Goal: Task Accomplishment & Management: Use online tool/utility

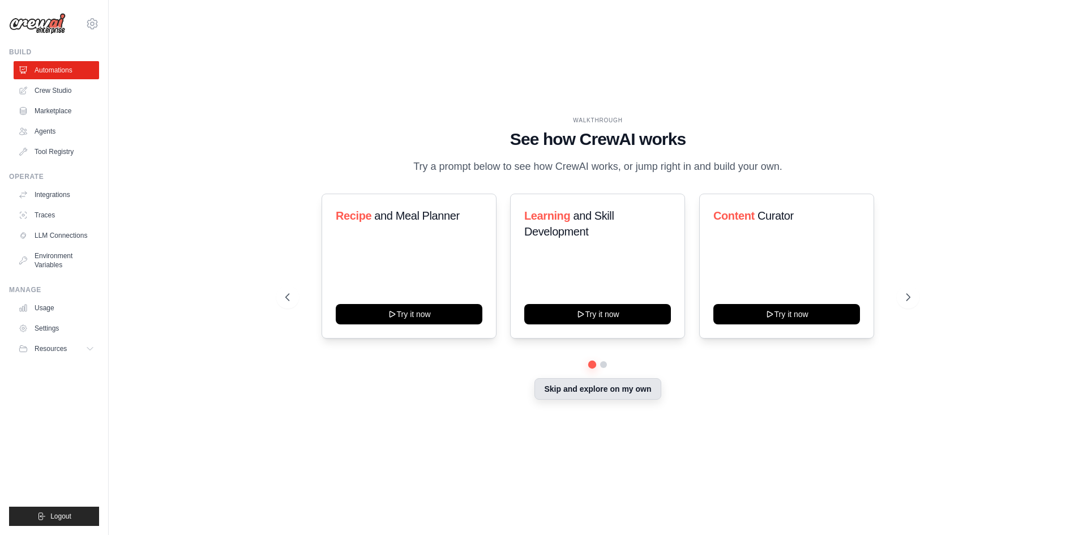
click at [574, 389] on button "Skip and explore on my own" at bounding box center [597, 389] width 126 height 22
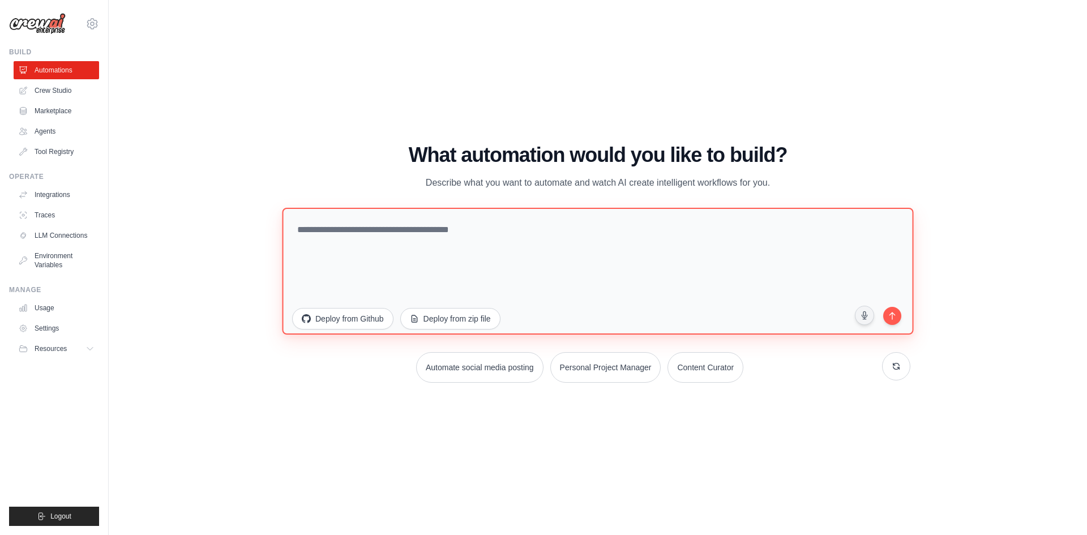
click at [466, 228] on textarea at bounding box center [597, 270] width 631 height 127
click at [505, 211] on textarea "**********" at bounding box center [597, 270] width 631 height 127
type textarea "**********"
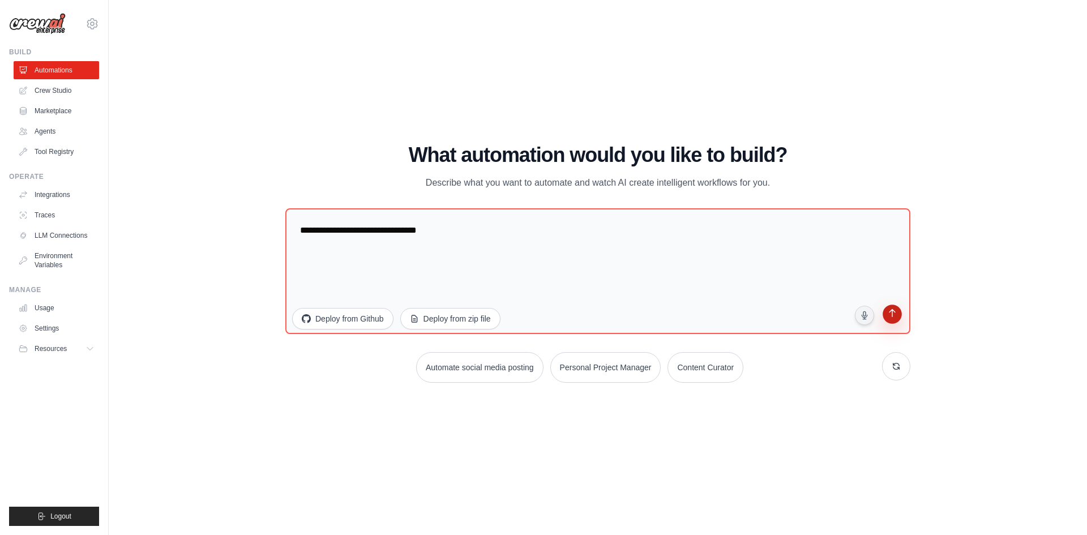
click at [892, 323] on button "submit" at bounding box center [892, 316] width 22 height 22
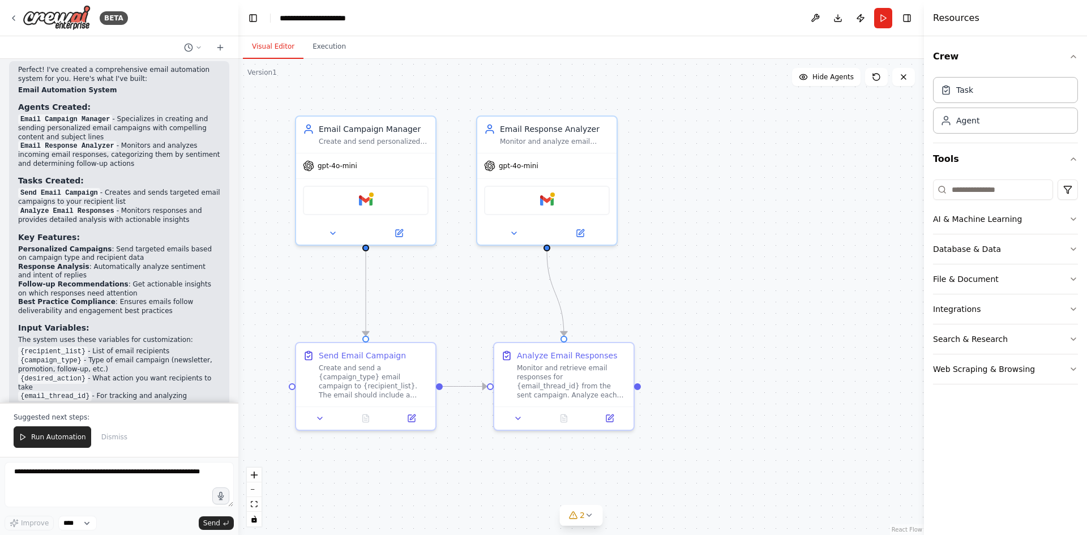
scroll to position [781, 0]
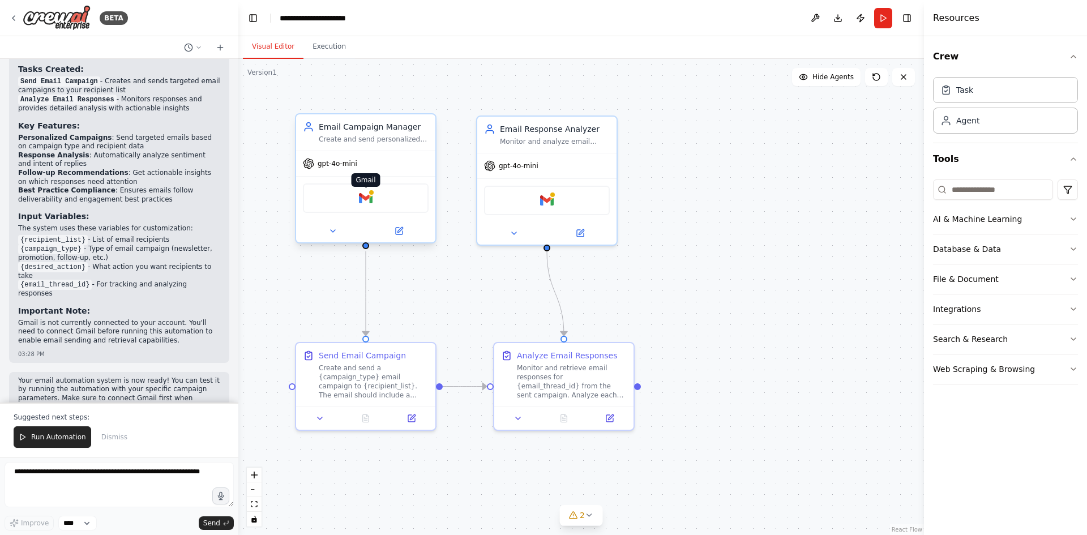
click at [371, 202] on img at bounding box center [366, 198] width 14 height 14
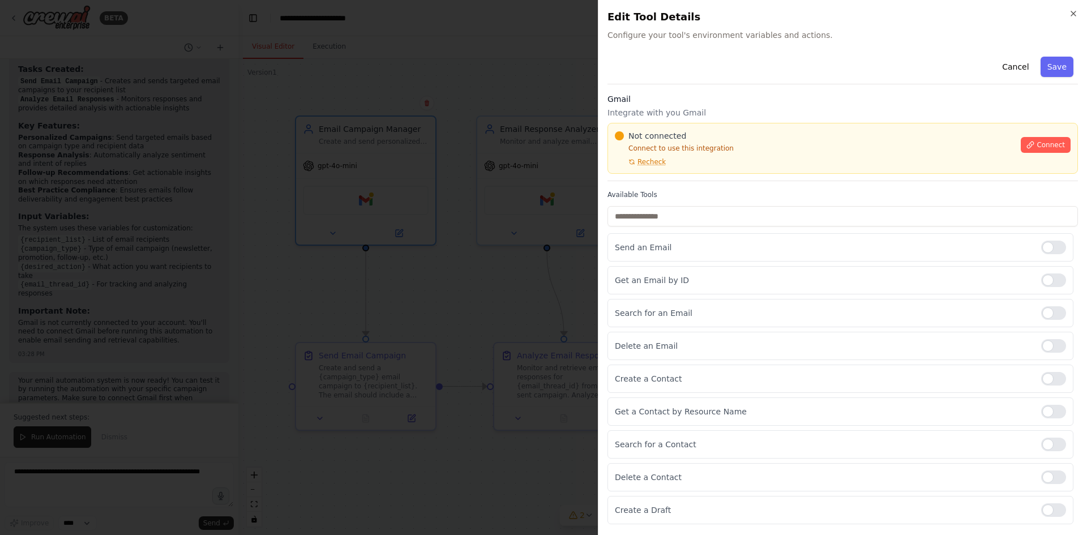
drag, startPoint x: 1057, startPoint y: 140, endPoint x: 1020, endPoint y: 162, distance: 42.9
click at [1022, 161] on div "Not connected Connect to use this integration Recheck Connect" at bounding box center [843, 148] width 456 height 36
click at [1052, 281] on div at bounding box center [1053, 280] width 25 height 14
click at [1056, 319] on div at bounding box center [1053, 313] width 25 height 14
click at [1056, 346] on div at bounding box center [1053, 346] width 25 height 14
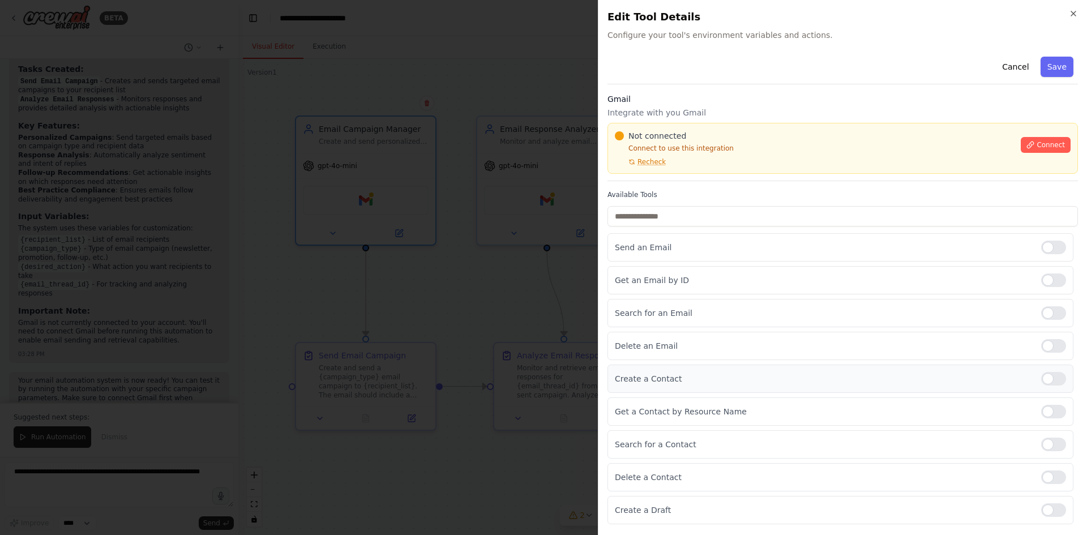
click at [1054, 380] on div at bounding box center [1053, 379] width 25 height 14
click at [1052, 410] on div at bounding box center [1053, 412] width 25 height 14
click at [1055, 379] on div at bounding box center [1053, 379] width 25 height 14
click at [1044, 148] on span "Connect" at bounding box center [1050, 144] width 28 height 9
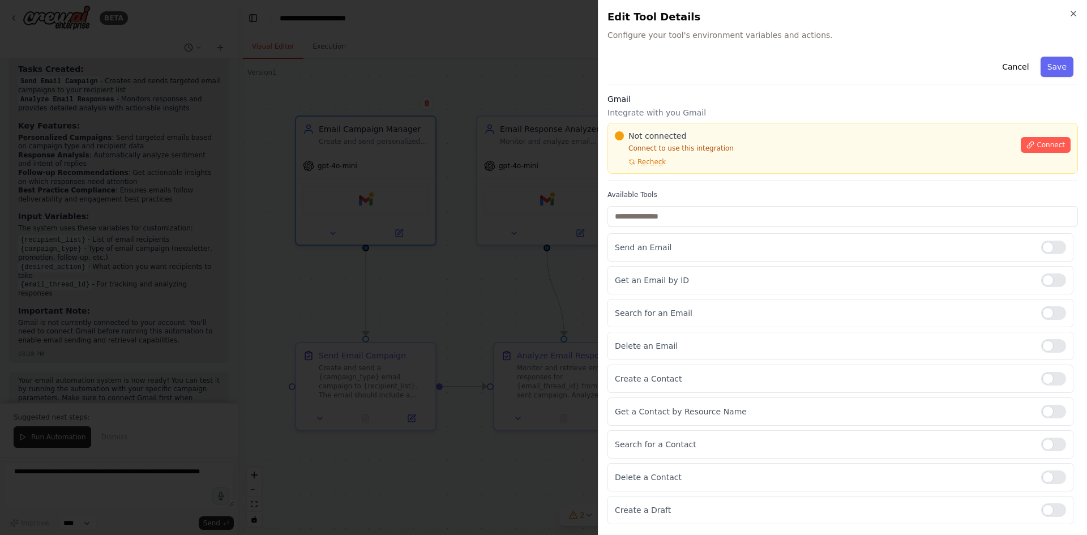
click at [673, 171] on div "Not connected Connect to use this integration Recheck Connect" at bounding box center [842, 148] width 470 height 51
click at [743, 156] on div "Not connected Connect to use this integration Recheck" at bounding box center [814, 148] width 399 height 36
click at [666, 176] on div "Gmail Integrate with you Gmail Not connected Connect to use this integration Re…" at bounding box center [842, 137] width 470 height 88
click at [678, 169] on div "Not connected Connect to use this integration Recheck Connect" at bounding box center [842, 148] width 470 height 51
click at [678, 177] on div "Gmail Integrate with you Gmail Not connected Connect to use this integration Re…" at bounding box center [842, 137] width 470 height 88
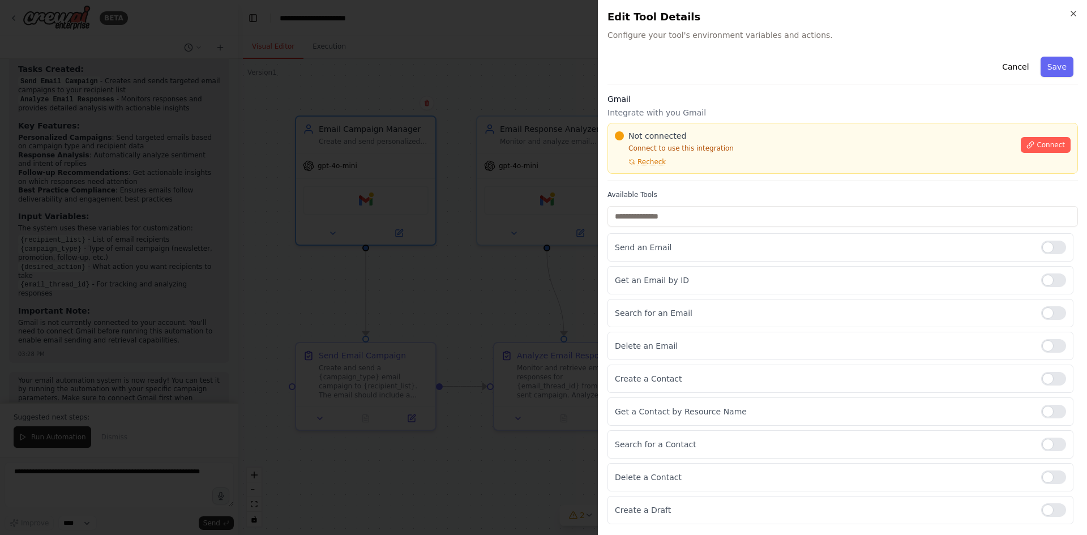
click at [678, 177] on div "Gmail Integrate with you Gmail Not connected Connect to use this integration Re…" at bounding box center [842, 137] width 470 height 88
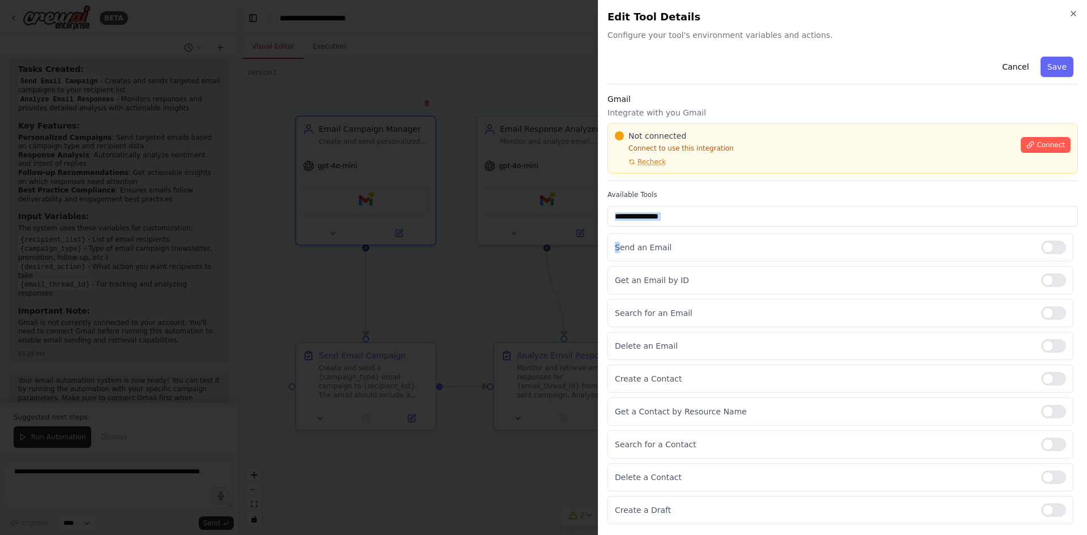
drag, startPoint x: 621, startPoint y: 232, endPoint x: 747, endPoint y: 201, distance: 129.9
click at [747, 201] on div "Available Tools Send an Email Get an Email by ID Search for an Email Delete an …" at bounding box center [842, 357] width 470 height 334
click at [744, 142] on div "Not connected Connect to use this integration Recheck" at bounding box center [814, 148] width 399 height 36
click at [743, 151] on p "Connect to use this integration" at bounding box center [814, 148] width 399 height 9
click at [895, 170] on div "Not connected Connect to use this integration Recheck Connect" at bounding box center [842, 148] width 470 height 51
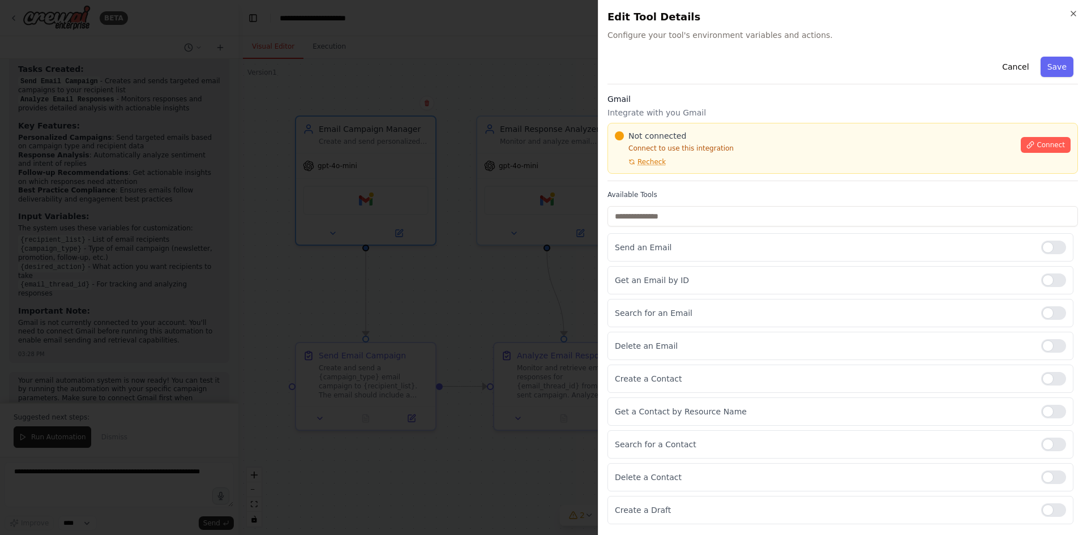
click at [850, 196] on label "Available Tools" at bounding box center [842, 194] width 470 height 9
click at [650, 164] on span "Recheck" at bounding box center [651, 161] width 28 height 9
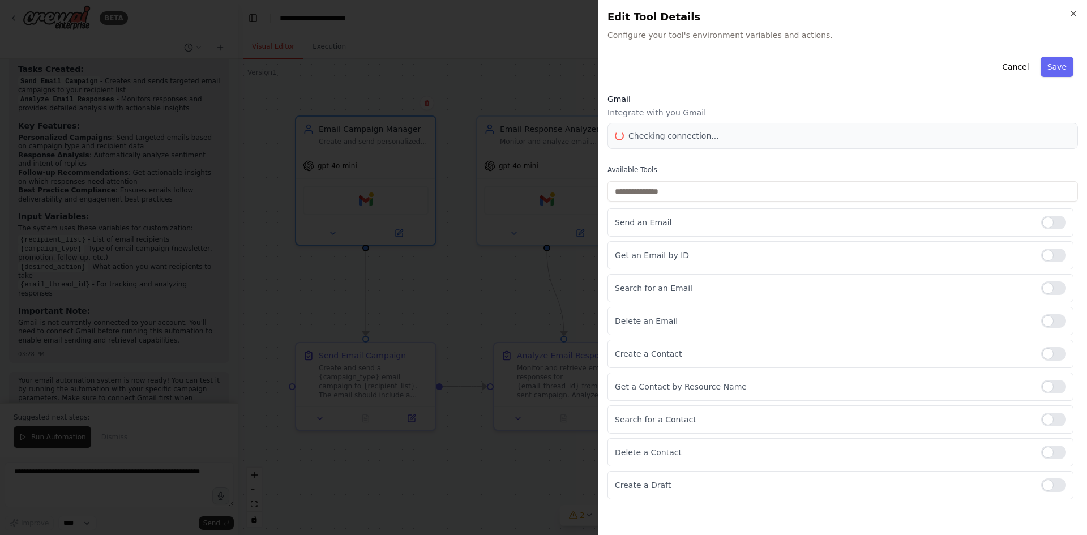
click at [650, 169] on label "Available Tools" at bounding box center [842, 169] width 470 height 9
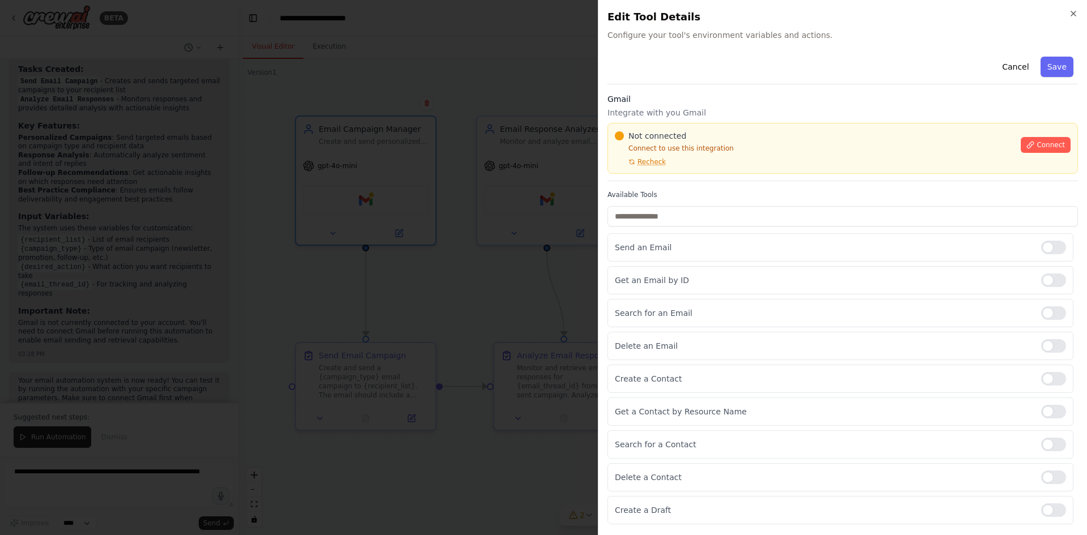
click at [650, 169] on div "Not connected Connect to use this integration Recheck Connect" at bounding box center [842, 148] width 470 height 51
click at [705, 164] on div "Not connected Connect to use this integration Recheck" at bounding box center [814, 148] width 399 height 36
click at [738, 153] on div "Not connected Connect to use this integration Recheck" at bounding box center [814, 148] width 399 height 36
click at [716, 125] on div "Not connected Connect to use this integration Recheck Connect" at bounding box center [842, 148] width 470 height 51
click at [844, 125] on div "Not connected Connect to use this integration Recheck Connect" at bounding box center [842, 148] width 470 height 51
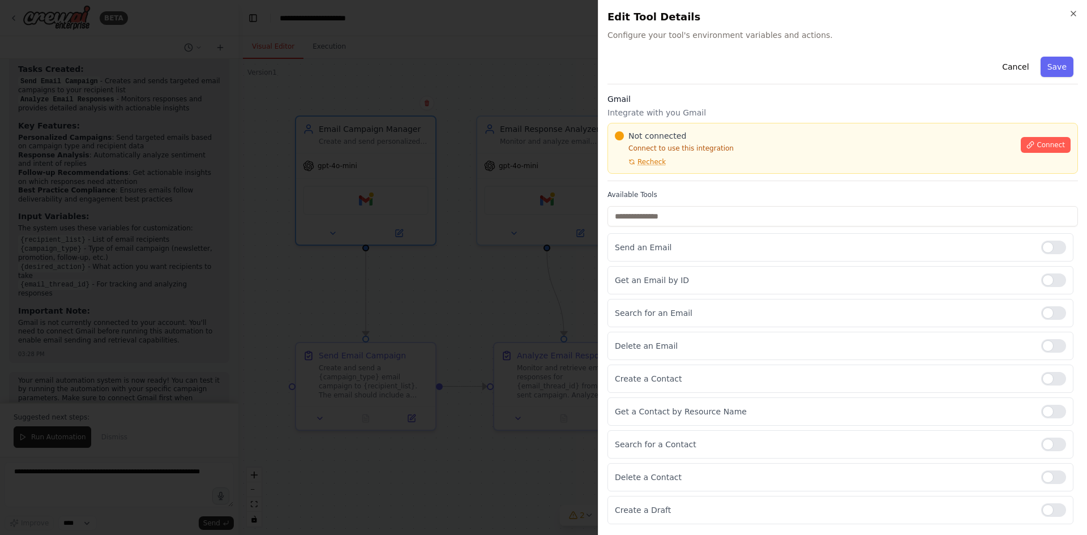
drag, startPoint x: 729, startPoint y: 142, endPoint x: 676, endPoint y: 146, distance: 52.8
click at [729, 142] on div "Not connected Connect to use this integration Recheck" at bounding box center [814, 148] width 399 height 36
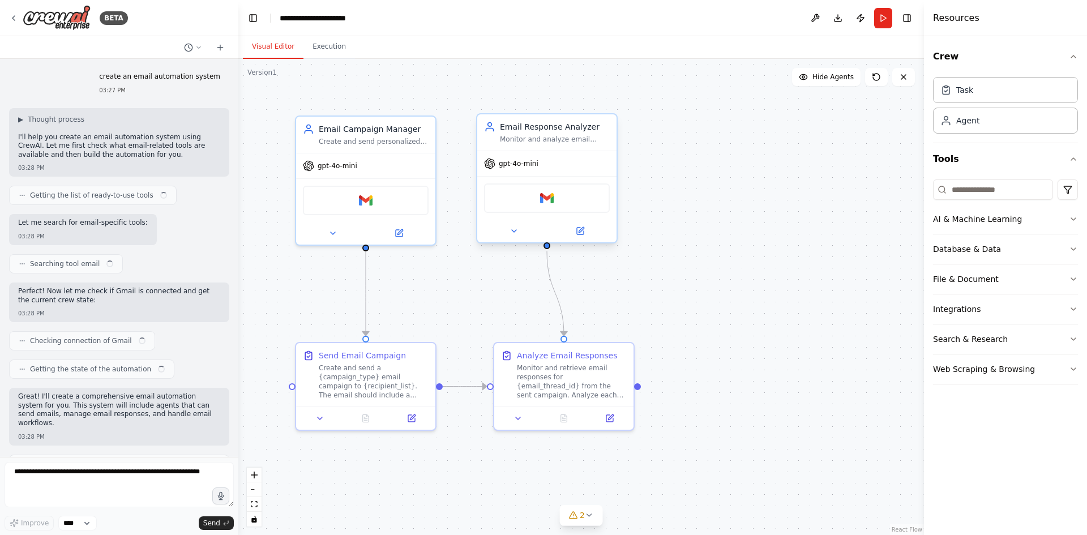
scroll to position [727, 0]
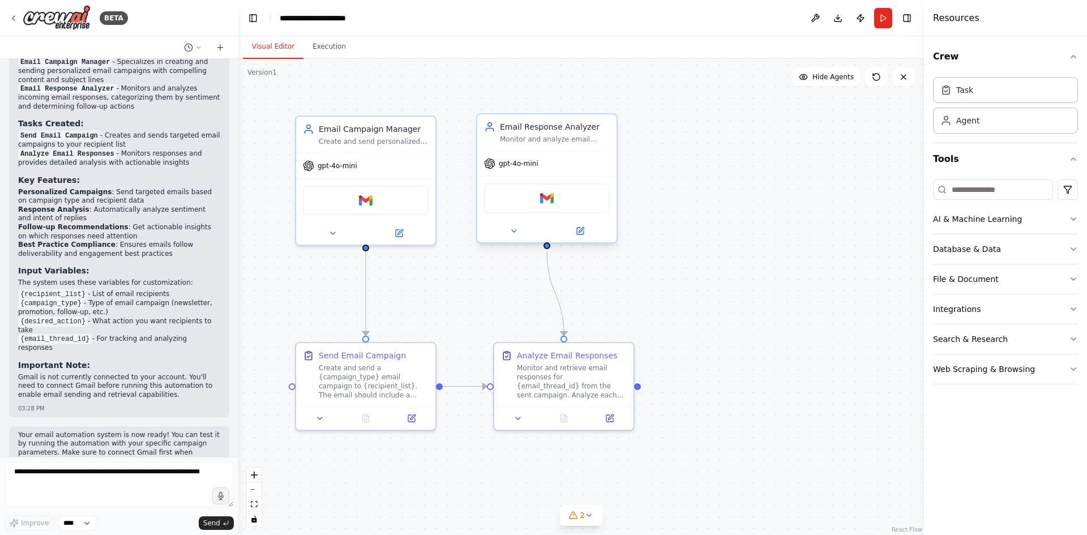
click at [539, 209] on div "Gmail" at bounding box center [547, 197] width 126 height 29
click at [1008, 192] on input at bounding box center [993, 189] width 120 height 20
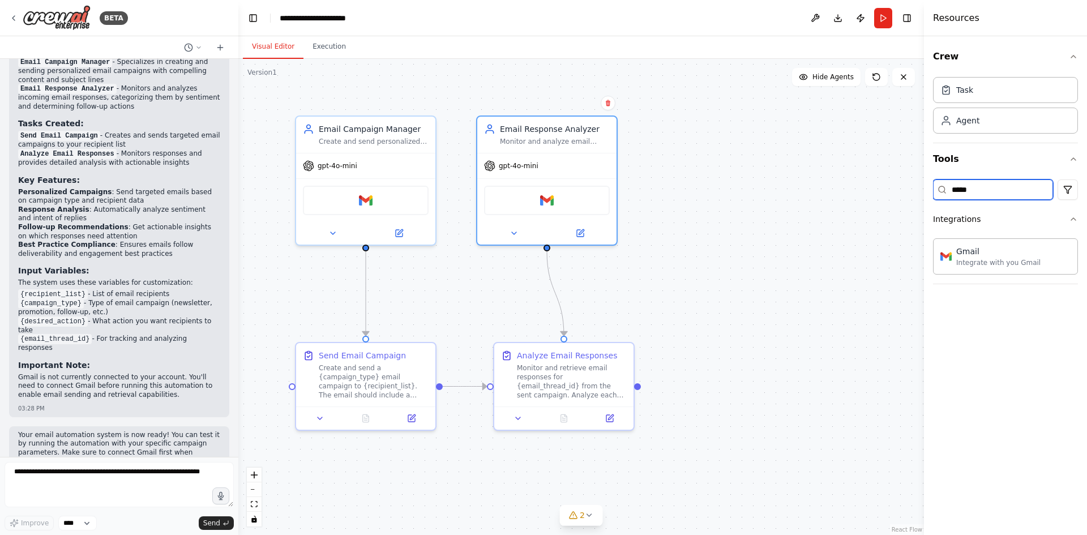
type input "*****"
click at [980, 264] on div "Integrate with you Gmail" at bounding box center [998, 262] width 84 height 9
click at [984, 258] on div "Integrate with you Gmail" at bounding box center [998, 262] width 84 height 9
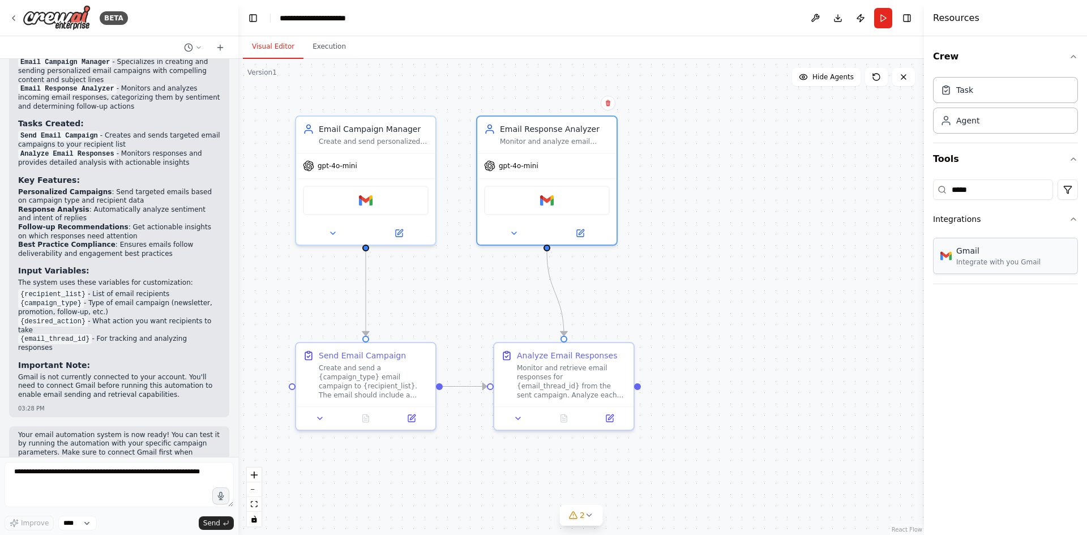
click at [984, 258] on div "Integrate with you Gmail" at bounding box center [998, 262] width 84 height 9
click at [751, 218] on div ".deletable-edge-delete-btn { width: 20px; height: 20px; border: 0px solid #ffff…" at bounding box center [580, 297] width 685 height 476
click at [380, 200] on div "Gmail" at bounding box center [366, 197] width 126 height 29
click at [765, 315] on div ".deletable-edge-delete-btn { width: 20px; height: 20px; border: 0px solid #ffff…" at bounding box center [580, 297] width 685 height 476
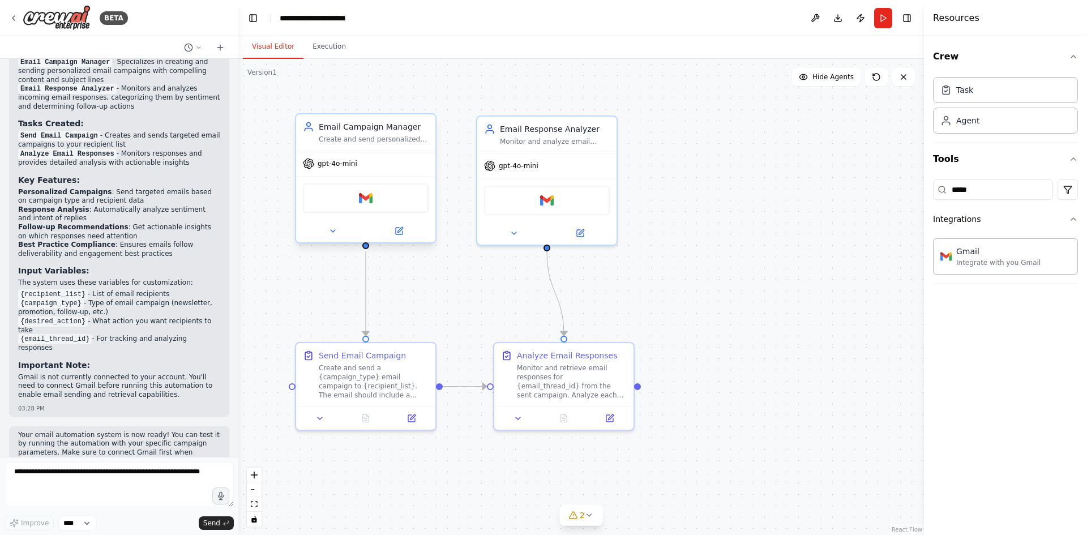
click at [408, 208] on div "Gmail" at bounding box center [366, 197] width 126 height 29
click at [355, 196] on div "Gmail" at bounding box center [366, 197] width 126 height 29
click at [369, 195] on img at bounding box center [366, 198] width 14 height 14
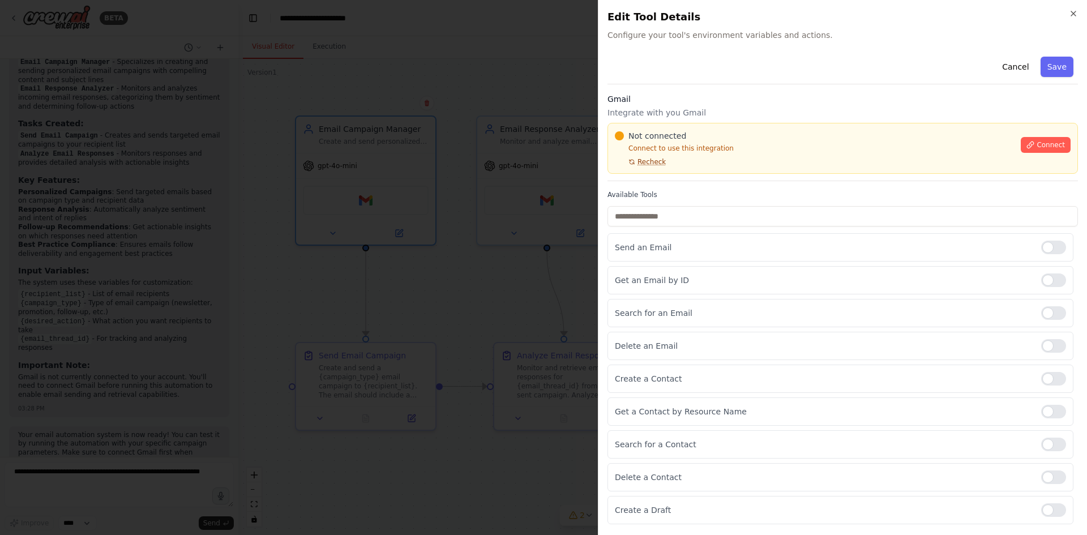
click at [647, 162] on span "Recheck" at bounding box center [651, 161] width 28 height 9
click at [546, 119] on div at bounding box center [543, 267] width 1087 height 535
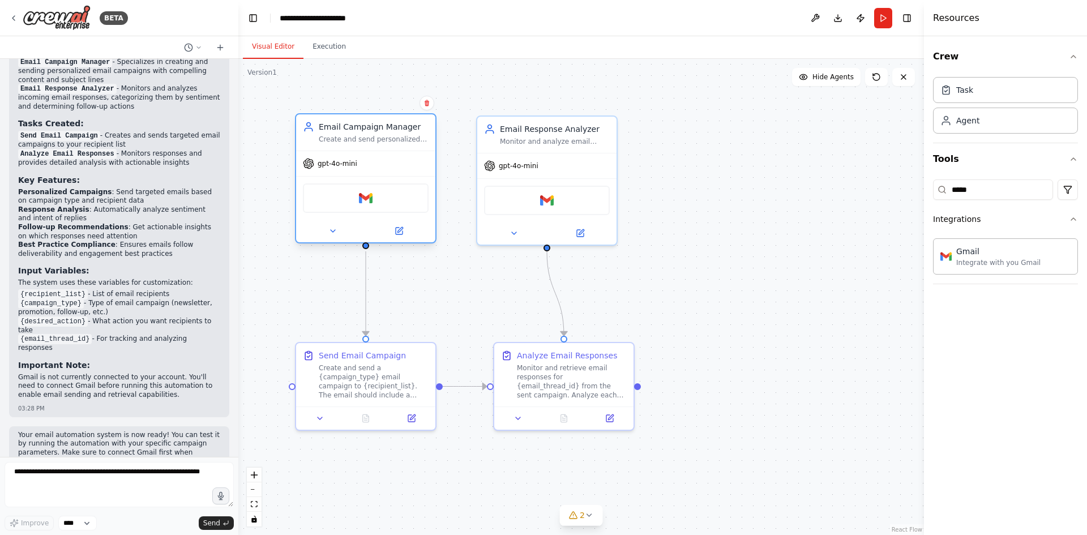
click at [375, 206] on div "Gmail" at bounding box center [366, 197] width 126 height 29
click at [381, 212] on div "Gmail" at bounding box center [366, 197] width 126 height 29
click at [358, 187] on div "Gmail" at bounding box center [366, 197] width 126 height 29
click at [360, 196] on img at bounding box center [366, 198] width 14 height 14
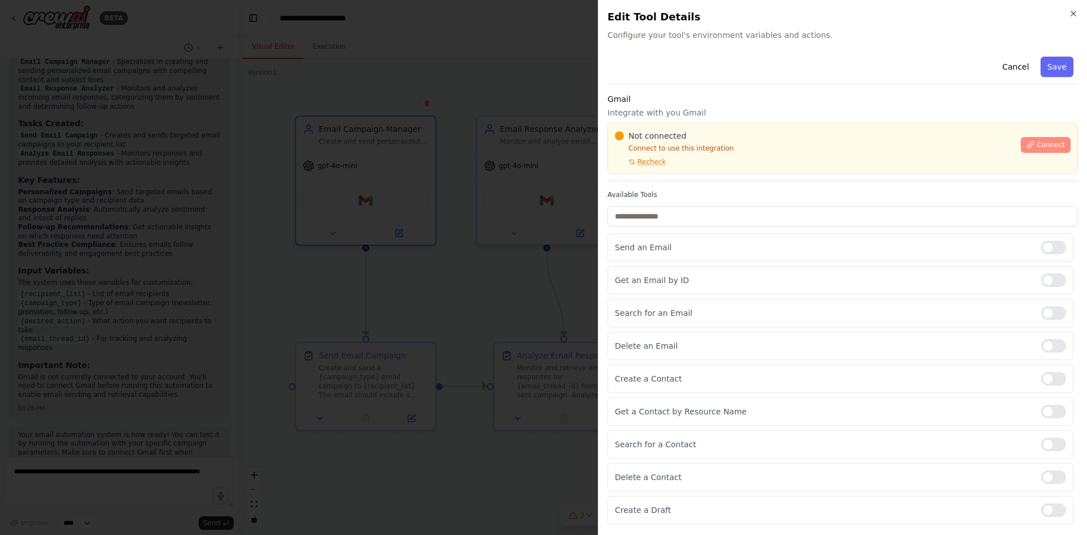
click at [1047, 140] on span "Connect" at bounding box center [1050, 144] width 28 height 9
click at [1042, 144] on span "Connect" at bounding box center [1050, 144] width 28 height 9
click at [675, 167] on div "Not connected Connect to use this integration Recheck Connect" at bounding box center [842, 148] width 470 height 51
click at [671, 176] on div "Gmail Integrate with you Gmail Not connected Connect to use this integration Re…" at bounding box center [842, 137] width 470 height 88
click at [681, 175] on div "Gmail Integrate with you Gmail Not connected Connect to use this integration Re…" at bounding box center [842, 137] width 470 height 88
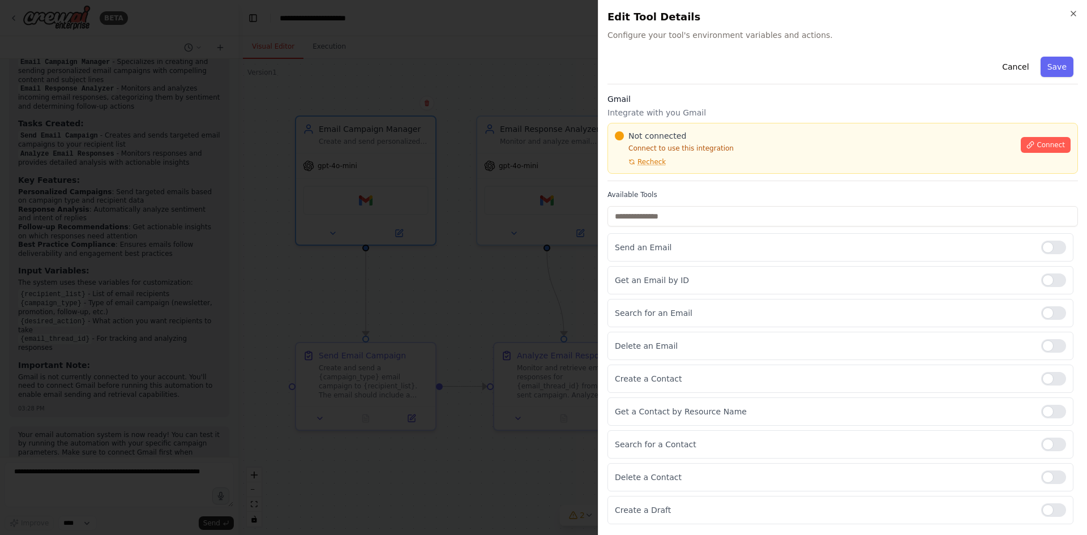
click at [681, 175] on div "Gmail Integrate with you Gmail Not connected Connect to use this integration Re…" at bounding box center [842, 137] width 470 height 88
click at [701, 175] on div "Gmail Integrate with you Gmail Not connected Connect to use this integration Re…" at bounding box center [842, 137] width 470 height 88
click at [743, 152] on p "Connect to use this integration" at bounding box center [814, 148] width 399 height 9
click at [747, 182] on div "Cancel Save Gmail Integrate with you Gmail Not connected Connect to use this in…" at bounding box center [842, 288] width 470 height 472
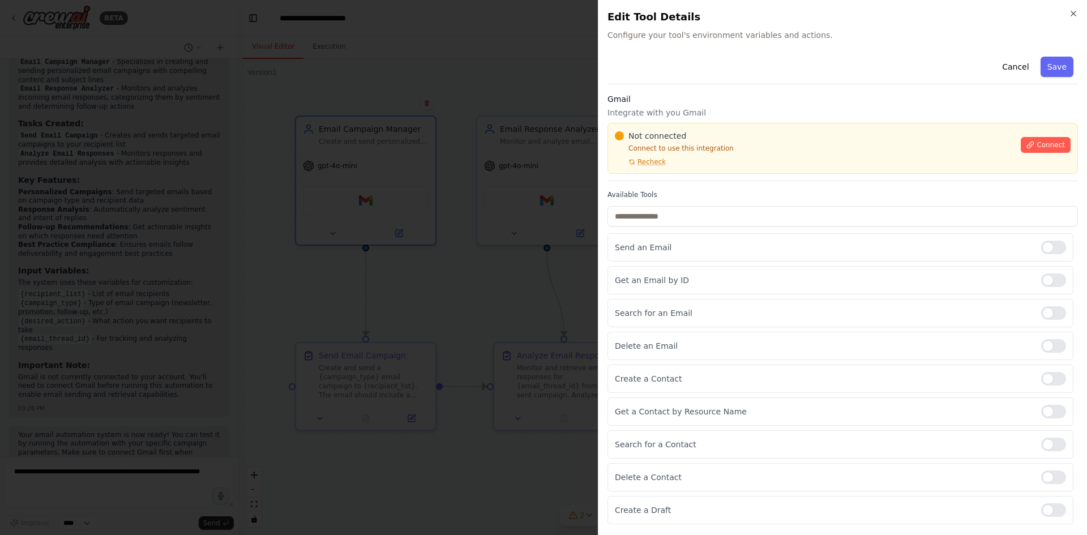
click at [675, 173] on div "Gmail Integrate with you Gmail Not connected Connect to use this integration Re…" at bounding box center [842, 137] width 470 height 88
click at [744, 150] on p "Connect to use this integration" at bounding box center [814, 148] width 399 height 9
click at [663, 175] on div "Gmail Integrate with you Gmail Not connected Connect to use this integration Re…" at bounding box center [842, 137] width 470 height 88
click at [749, 152] on p "Connect to use this integration" at bounding box center [814, 148] width 399 height 9
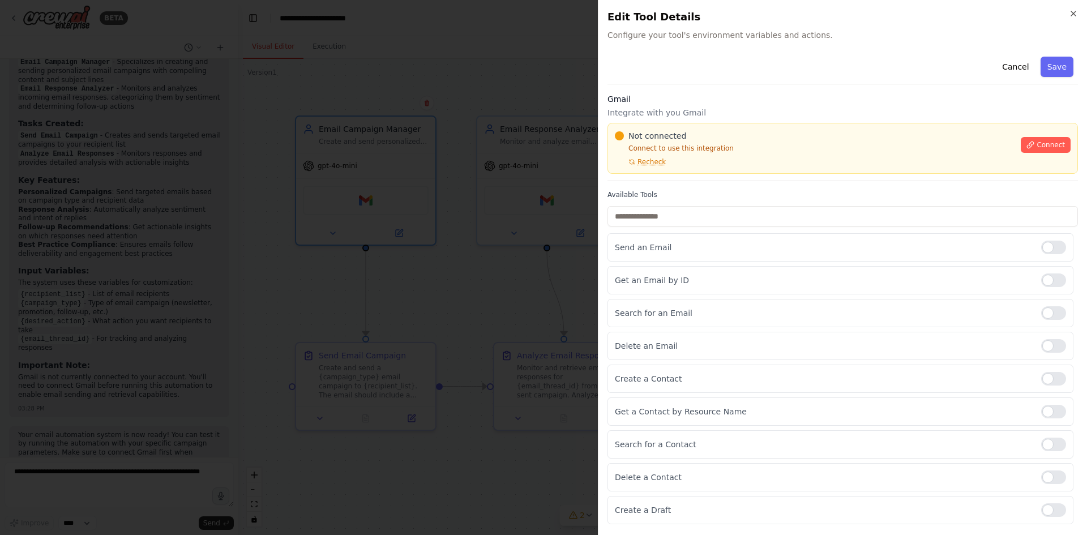
drag, startPoint x: 743, startPoint y: 157, endPoint x: 745, endPoint y: 164, distance: 7.2
click at [745, 164] on div "Not connected Connect to use this integration Recheck" at bounding box center [814, 148] width 399 height 36
click at [804, 132] on div "Not connected" at bounding box center [814, 135] width 399 height 11
drag, startPoint x: 745, startPoint y: 153, endPoint x: 694, endPoint y: 162, distance: 51.8
click at [745, 152] on div "Not connected Connect to use this integration Recheck" at bounding box center [814, 148] width 399 height 36
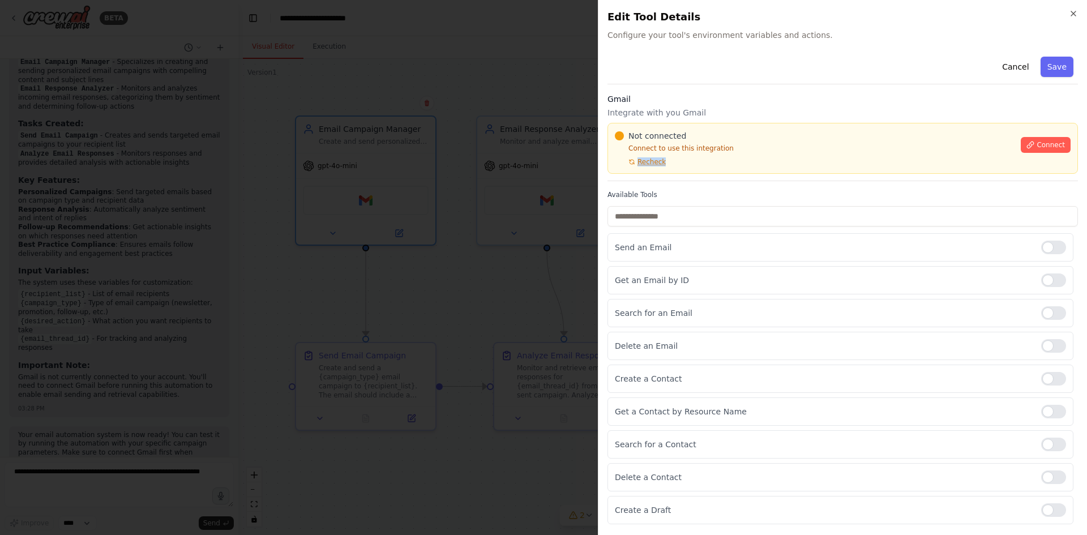
click at [688, 164] on div "Not connected Connect to use this integration Recheck" at bounding box center [814, 148] width 399 height 36
click at [684, 176] on div "Gmail Integrate with you Gmail Not connected Connect to use this integration Re…" at bounding box center [842, 137] width 470 height 88
click at [756, 157] on div "Not connected Connect to use this integration Recheck" at bounding box center [814, 148] width 399 height 36
click at [510, 112] on div at bounding box center [543, 267] width 1087 height 535
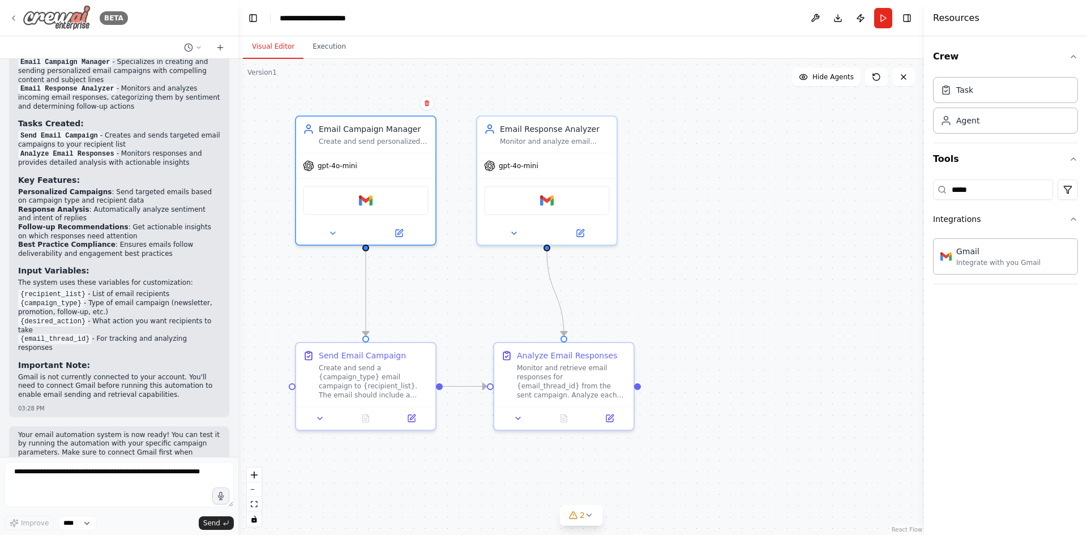
click at [14, 14] on icon at bounding box center [13, 18] width 9 height 9
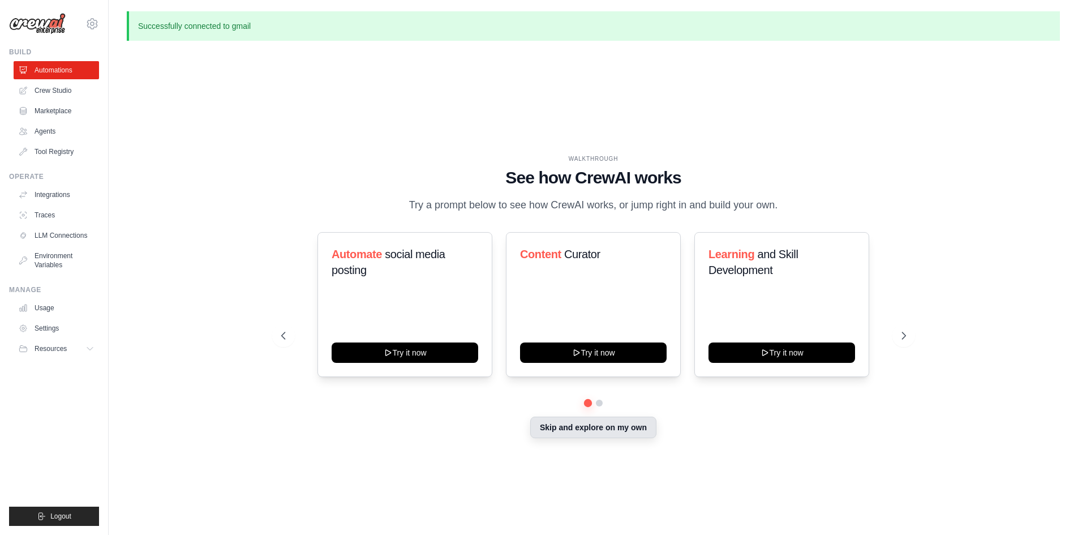
click at [612, 419] on button "Skip and explore on my own" at bounding box center [593, 428] width 126 height 22
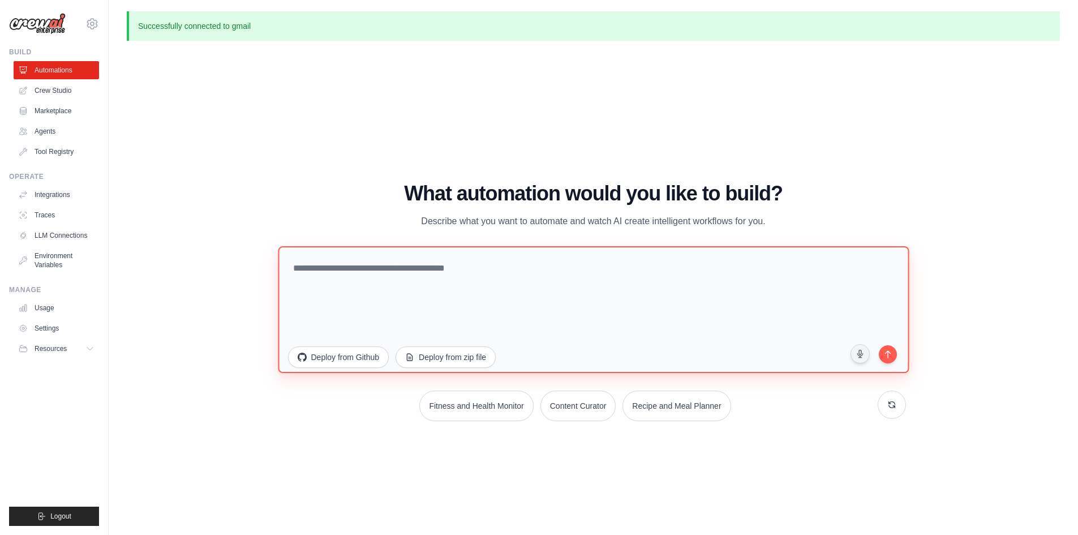
click at [385, 263] on textarea at bounding box center [593, 309] width 631 height 127
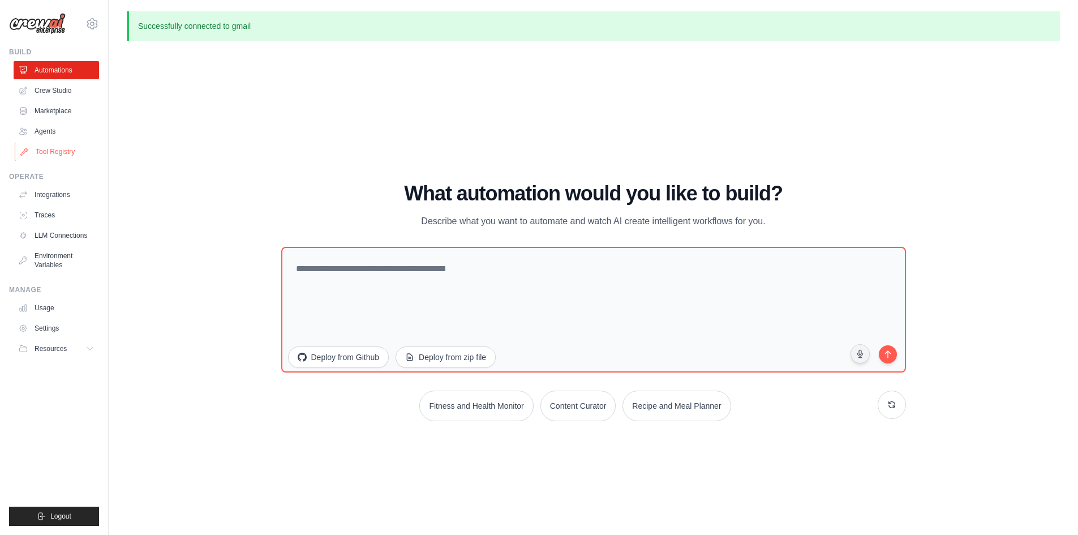
click at [59, 151] on link "Tool Registry" at bounding box center [57, 152] width 85 height 18
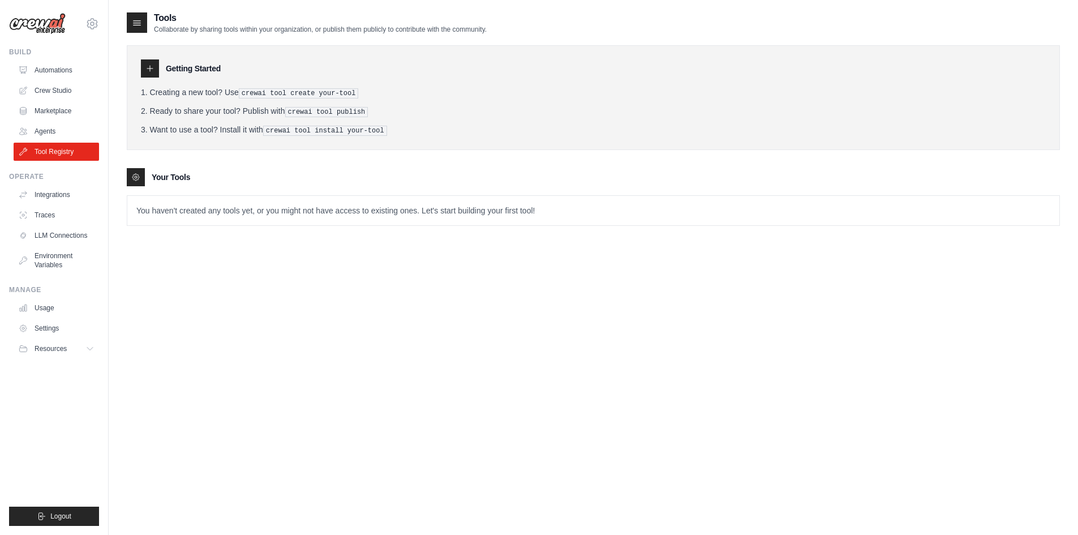
click at [169, 68] on h3 "Getting Started" at bounding box center [193, 68] width 55 height 11
click at [159, 70] on div "Getting Started" at bounding box center [593, 68] width 905 height 18
click at [143, 19] on div at bounding box center [137, 22] width 20 height 20
click at [71, 134] on link "Agents" at bounding box center [57, 131] width 85 height 18
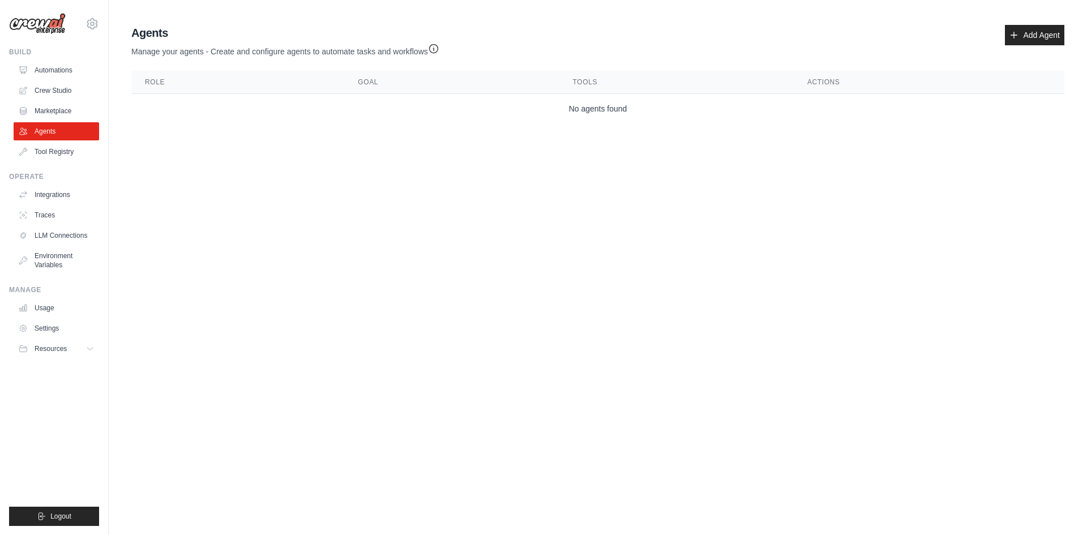
click at [65, 164] on ul "Build Automations Crew Studio Marketplace Agents" at bounding box center [54, 287] width 90 height 478
click at [74, 148] on link "Tool Registry" at bounding box center [57, 152] width 85 height 18
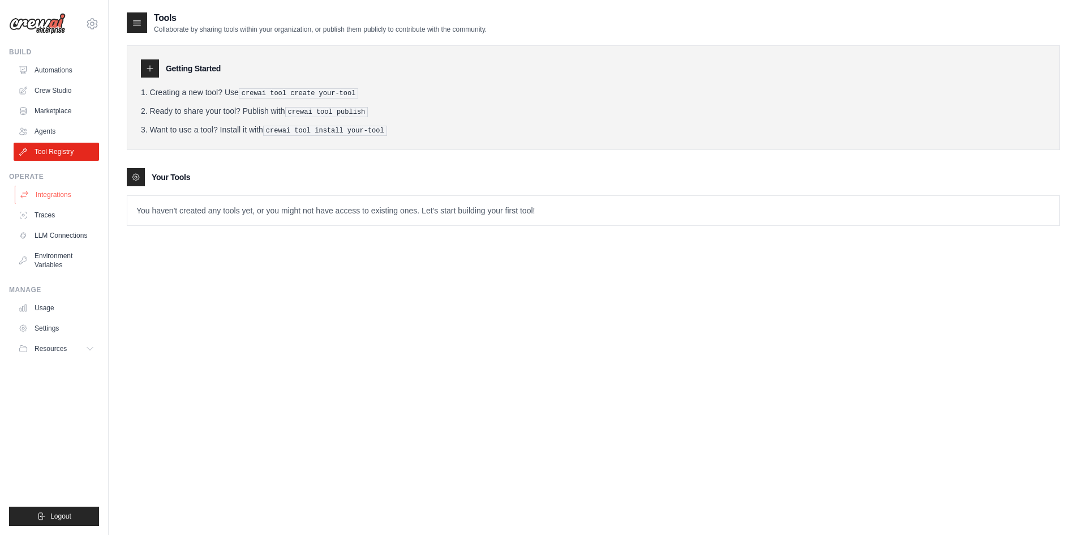
click at [62, 193] on link "Integrations" at bounding box center [57, 195] width 85 height 18
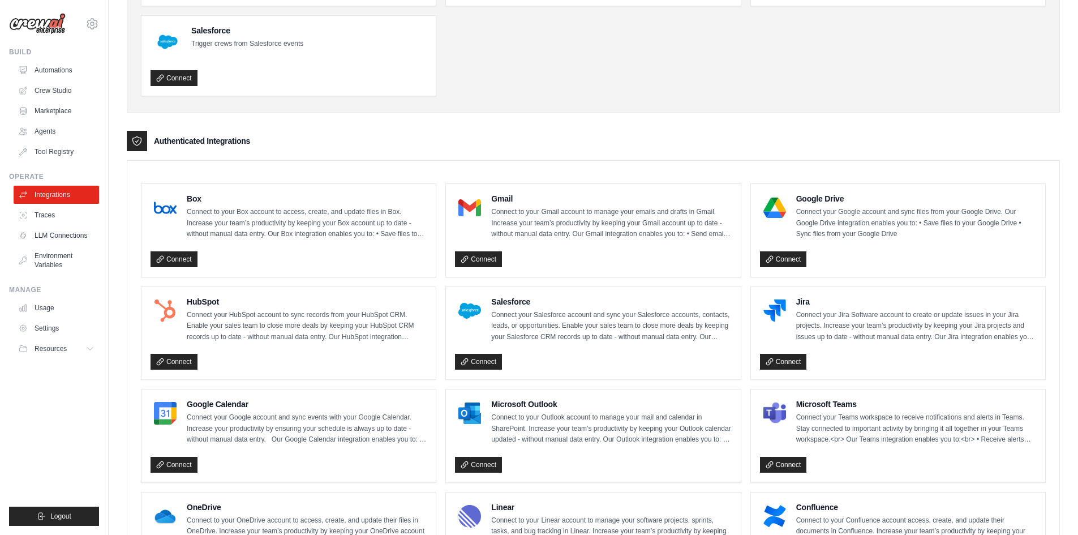
scroll to position [226, 0]
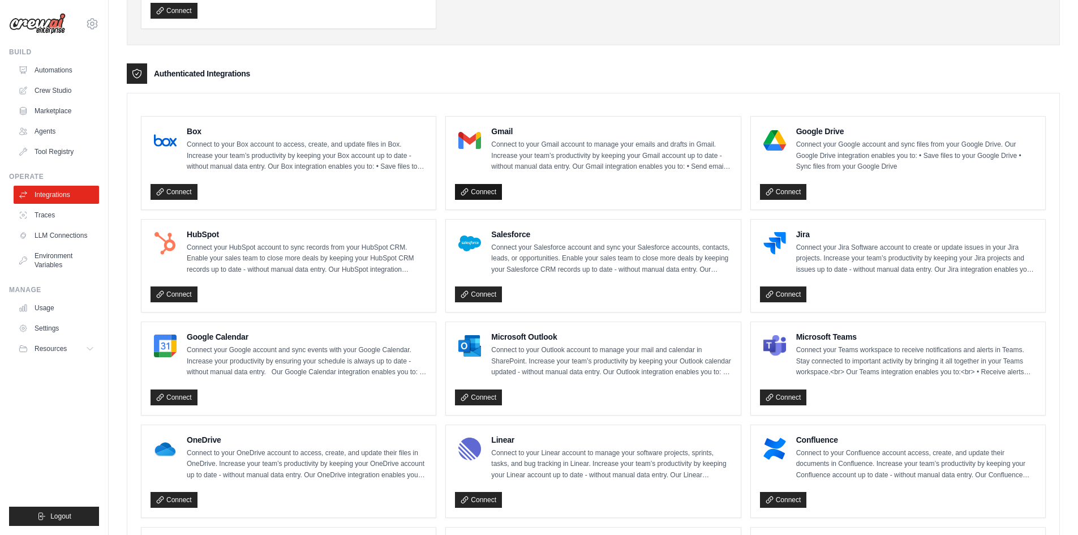
click at [471, 191] on link "Connect" at bounding box center [478, 192] width 47 height 16
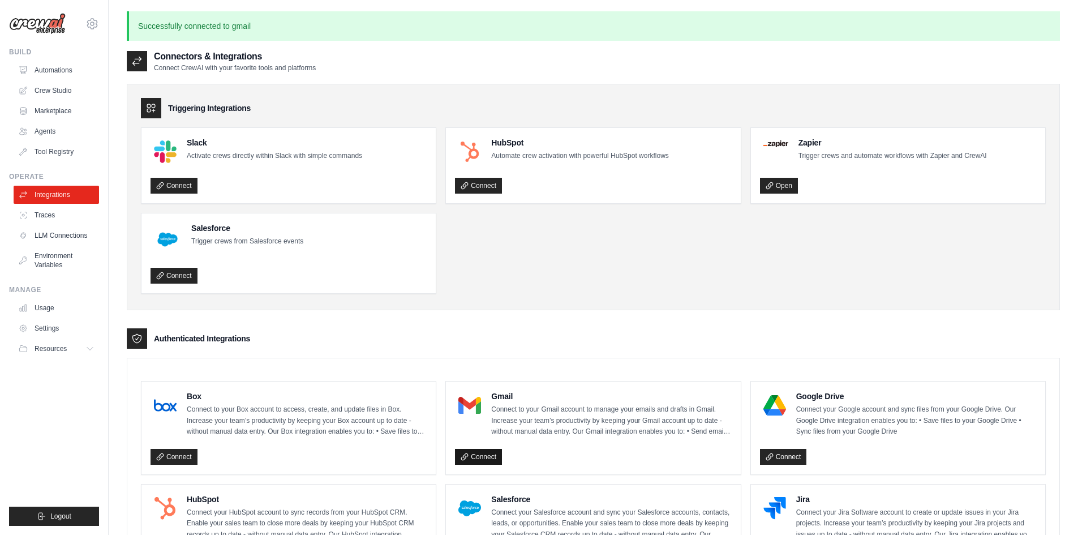
click at [484, 452] on link "Connect" at bounding box center [478, 457] width 47 height 16
click at [191, 181] on link "Connect" at bounding box center [174, 186] width 47 height 16
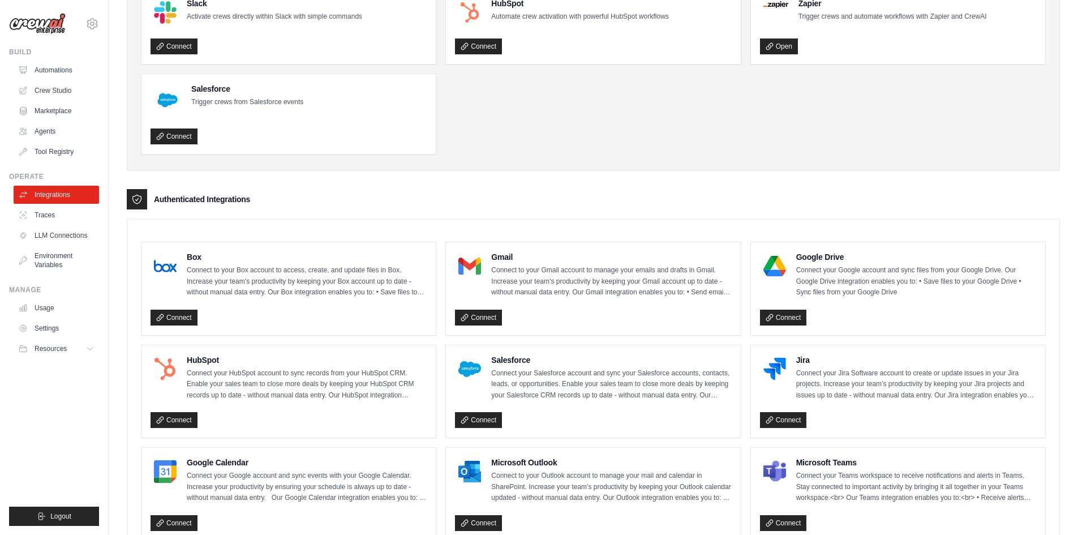
scroll to position [128, 0]
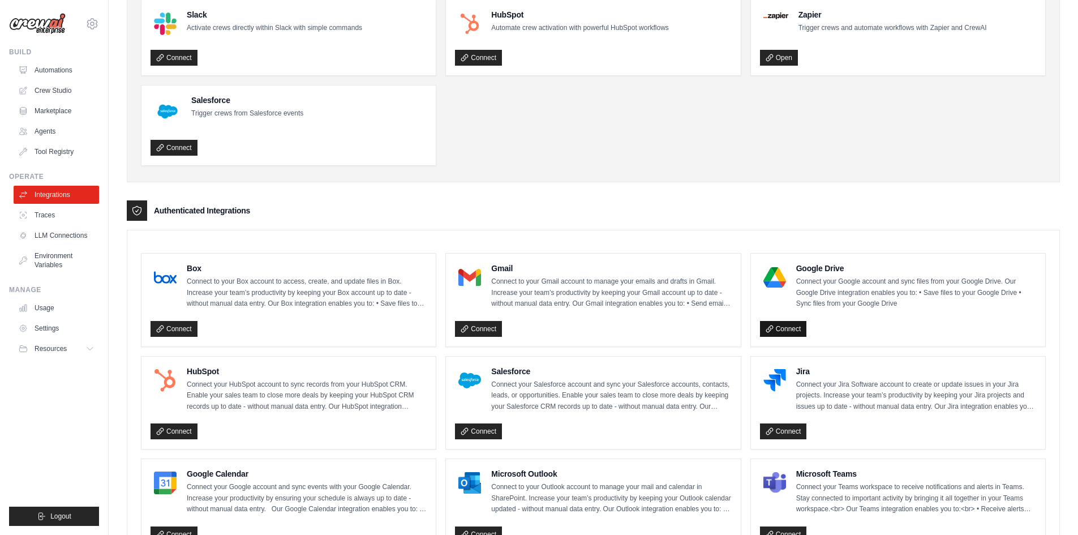
click at [775, 329] on link "Connect" at bounding box center [783, 329] width 47 height 16
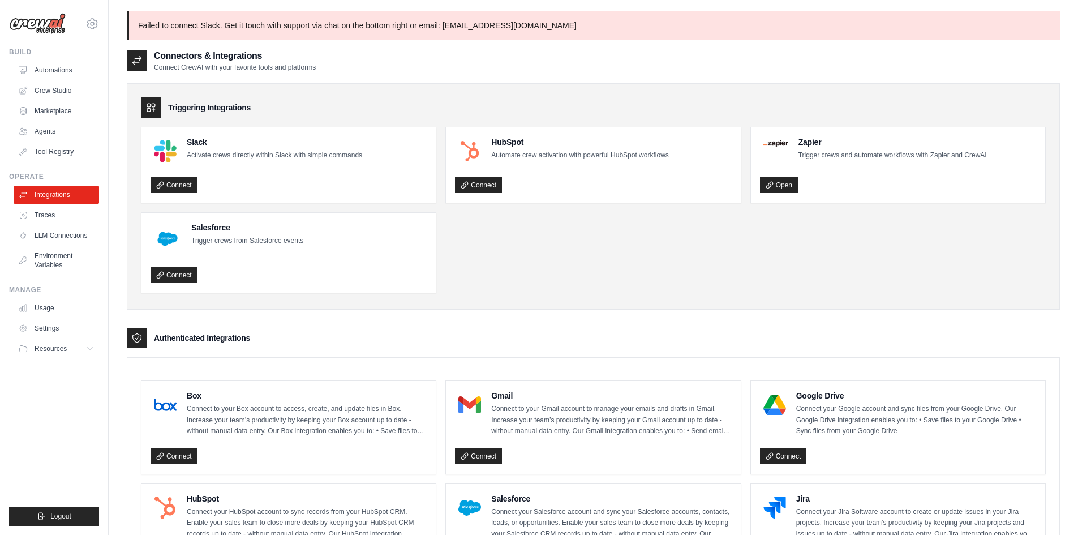
scroll to position [0, 0]
click at [474, 181] on link "Connect" at bounding box center [478, 186] width 47 height 16
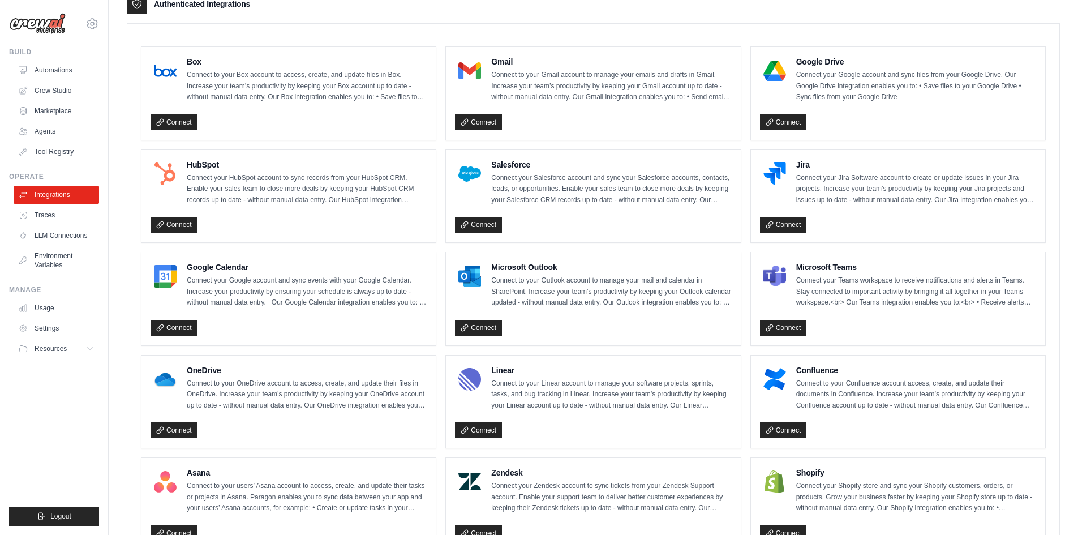
scroll to position [340, 0]
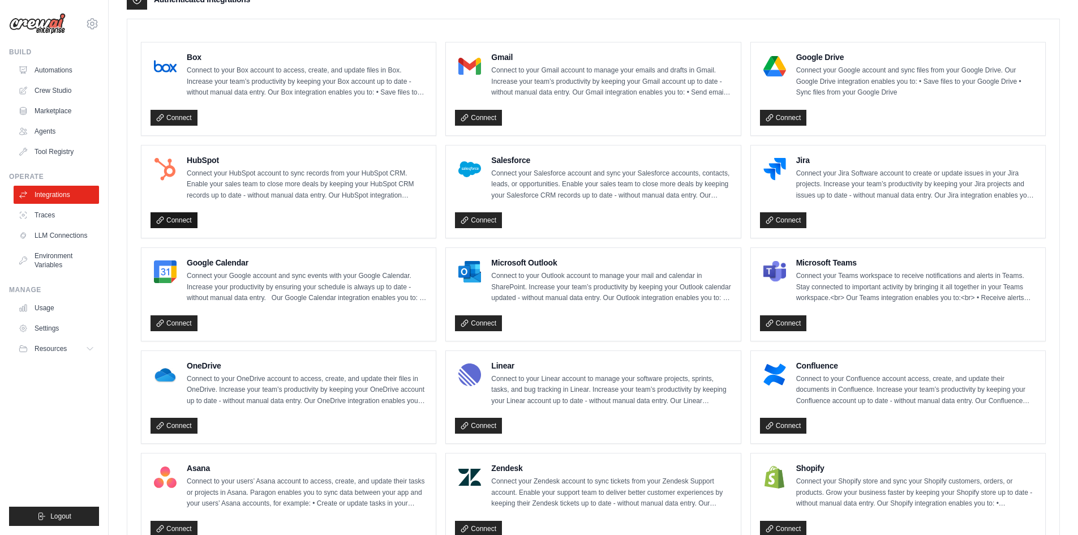
click at [175, 220] on link "Connect" at bounding box center [174, 220] width 47 height 16
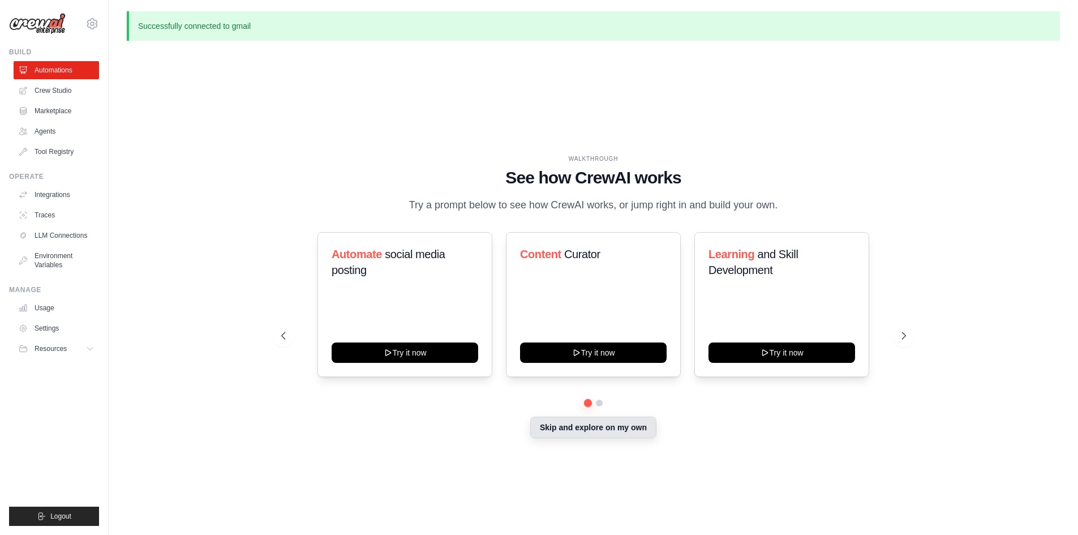
click at [564, 424] on button "Skip and explore on my own" at bounding box center [593, 428] width 126 height 22
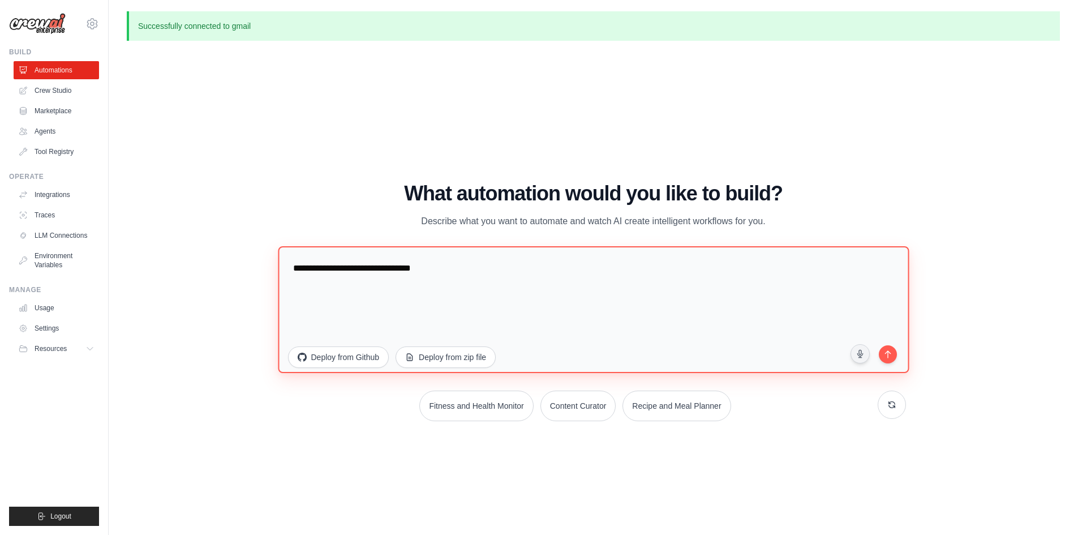
click at [485, 254] on textarea "**********" at bounding box center [593, 309] width 631 height 127
paste textarea "******"
type textarea "**********"
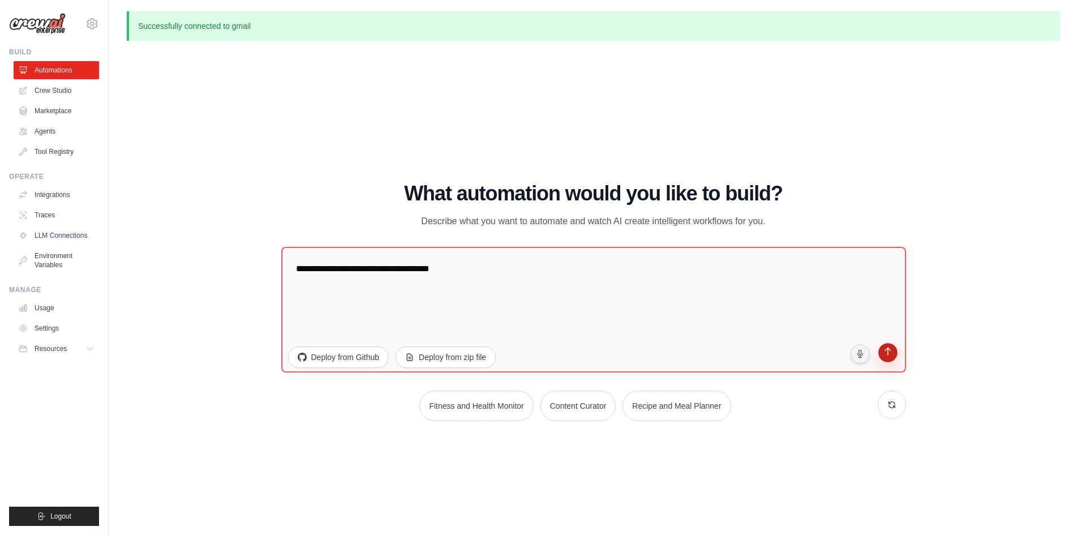
click at [888, 351] on icon "submit" at bounding box center [887, 352] width 11 height 11
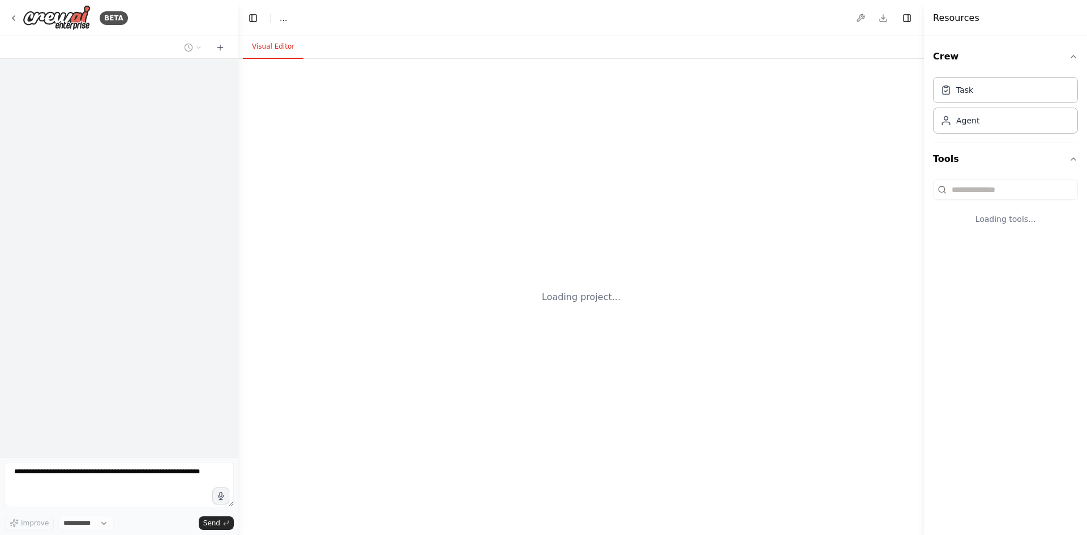
select select "****"
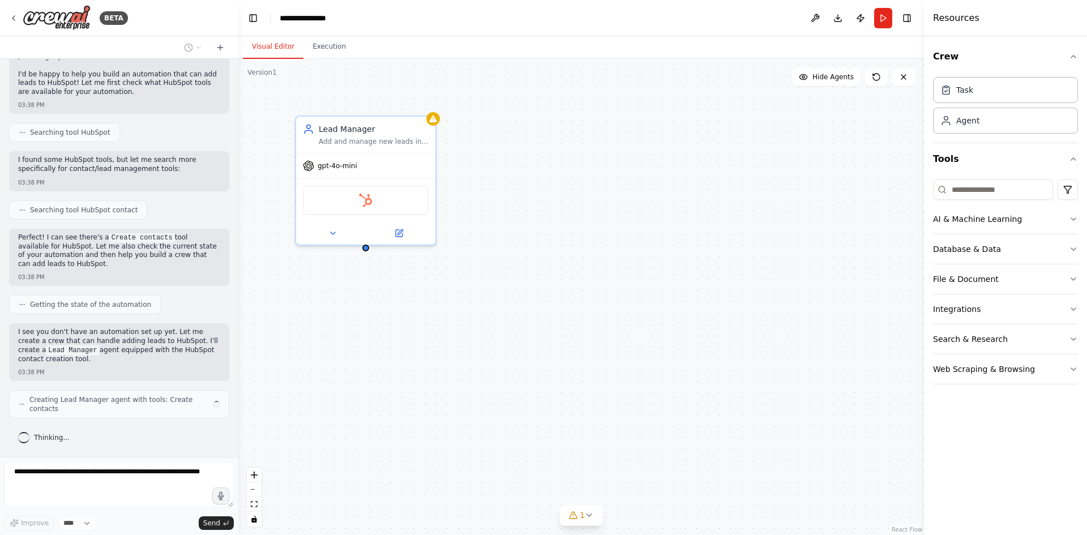
scroll to position [54, 0]
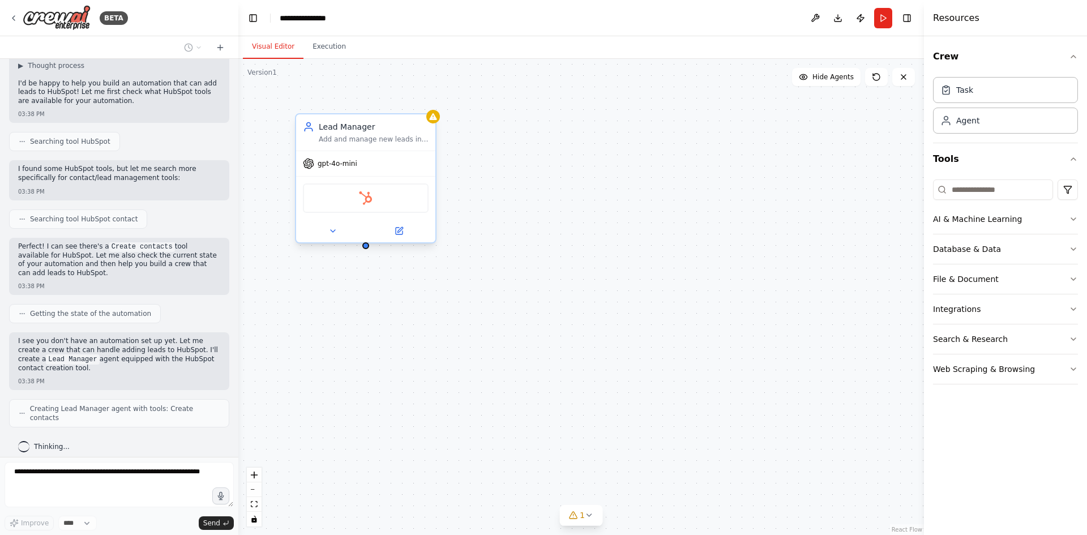
click at [374, 199] on div "HubSpot" at bounding box center [366, 197] width 126 height 29
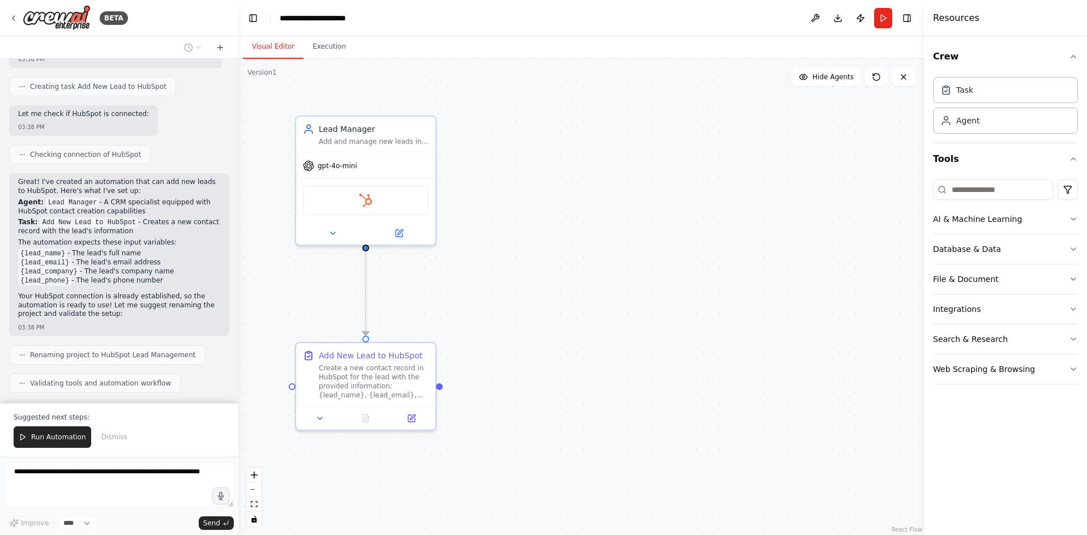
scroll to position [473, 0]
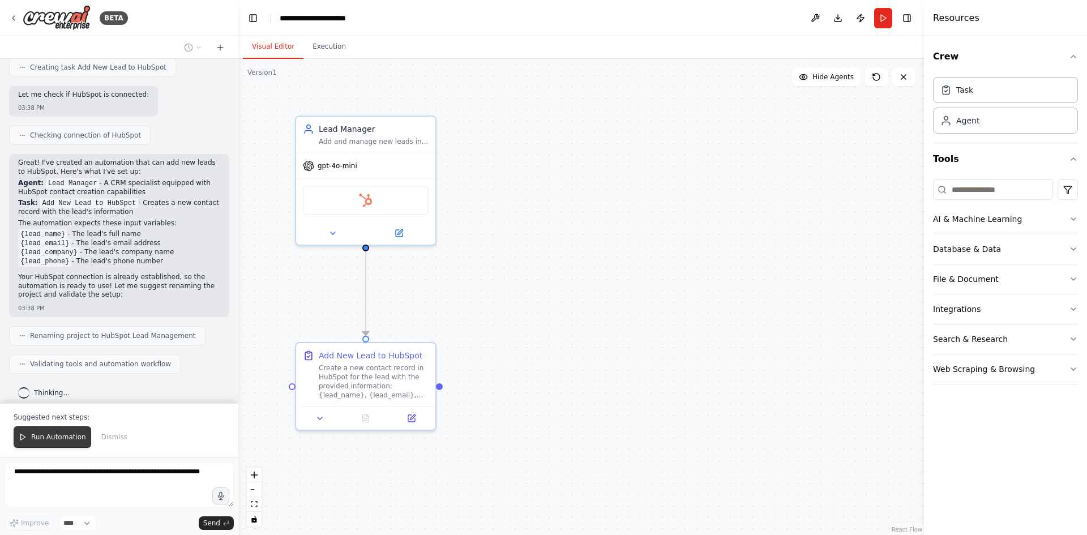
click at [46, 433] on span "Run Automation" at bounding box center [58, 436] width 55 height 9
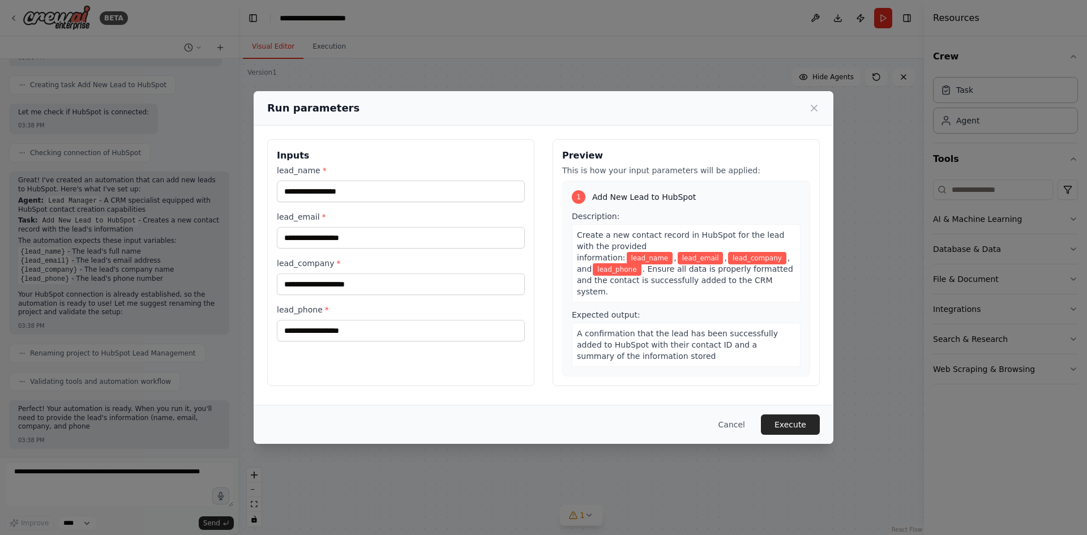
click at [641, 263] on span "lead_phone" at bounding box center [617, 269] width 48 height 12
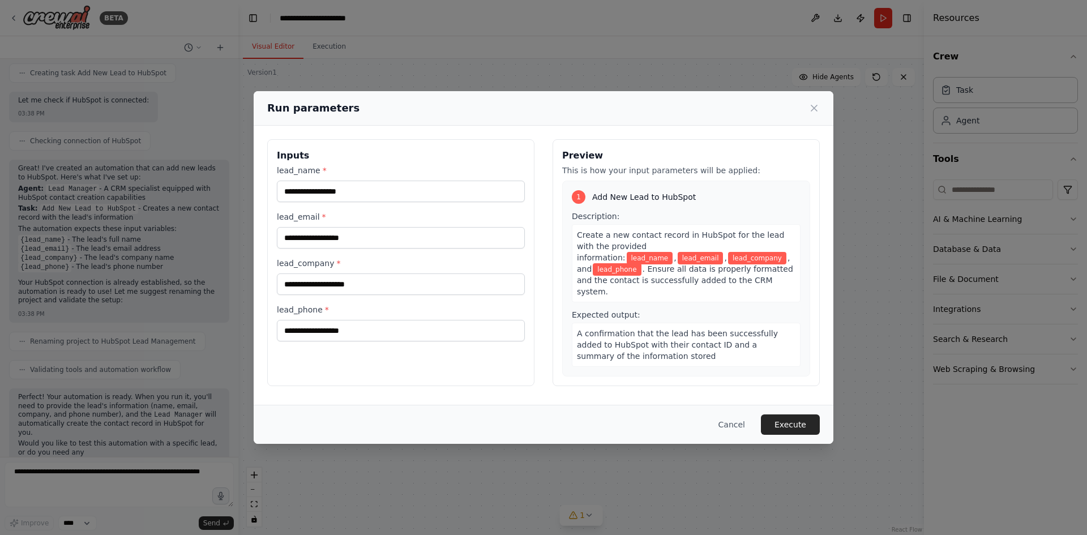
scroll to position [475, 0]
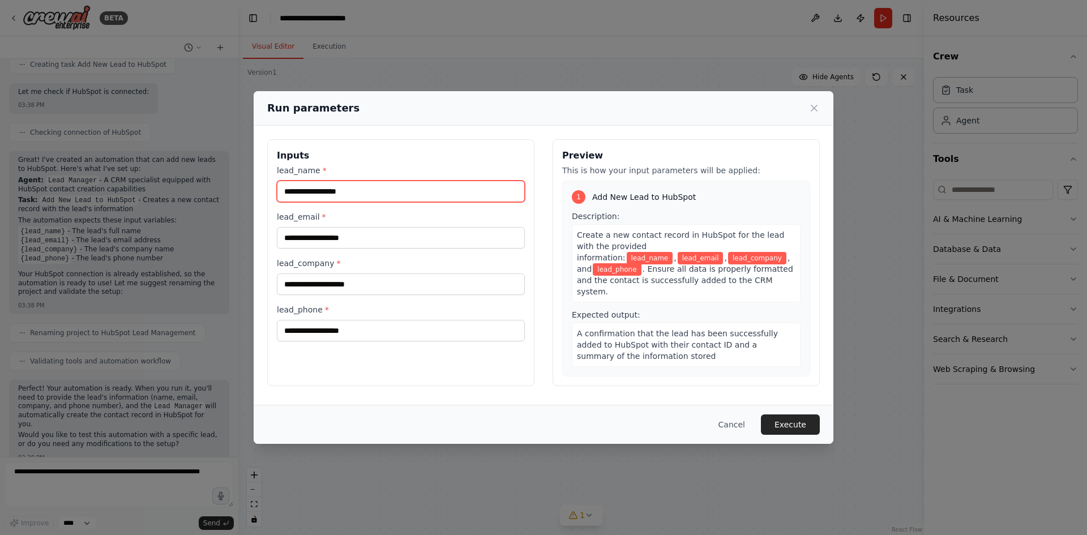
click at [354, 191] on input "lead_name *" at bounding box center [401, 192] width 248 height 22
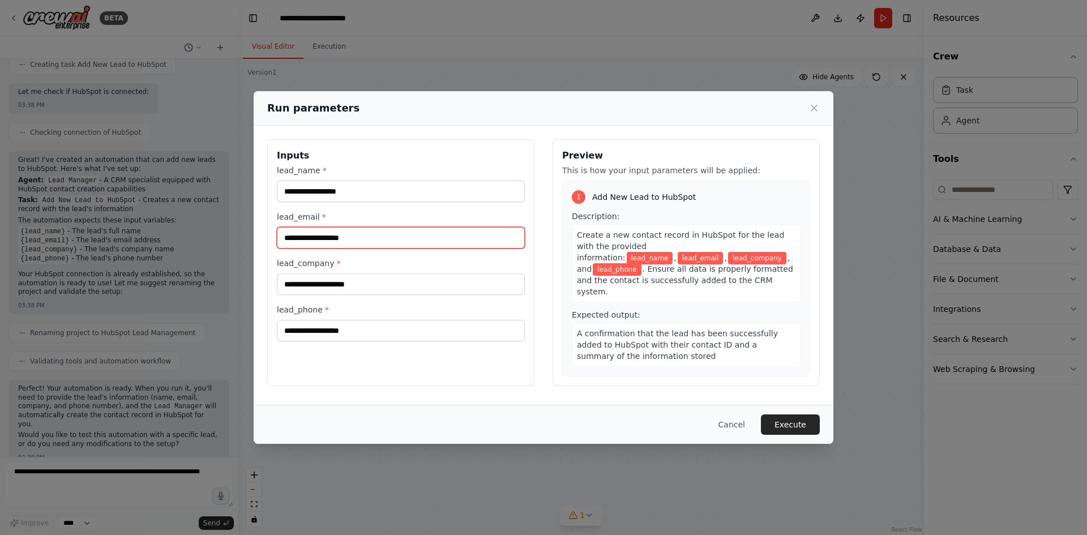
click at [316, 238] on input "lead_email *" at bounding box center [401, 238] width 248 height 22
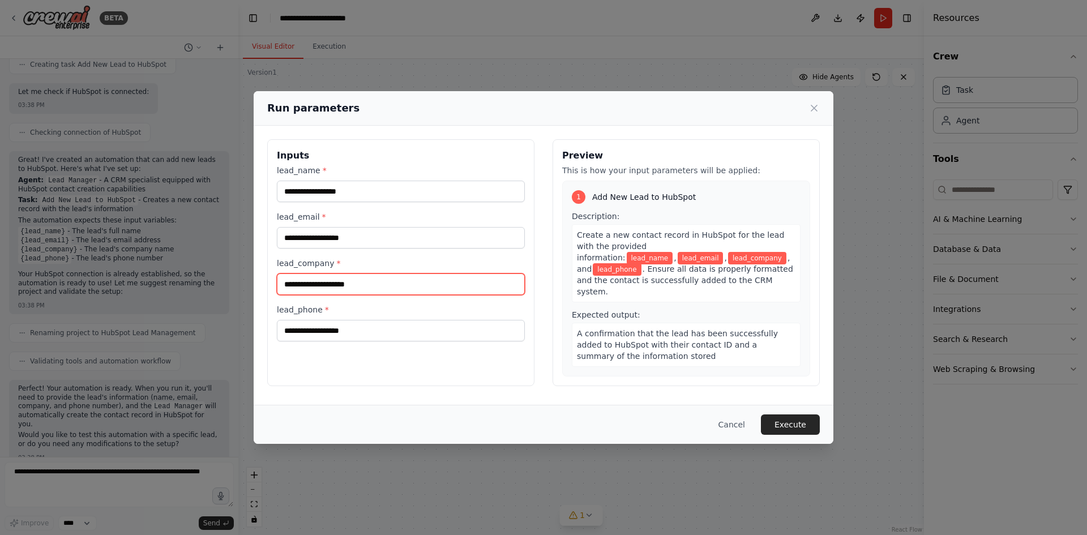
click at [316, 287] on input "lead_company *" at bounding box center [401, 284] width 248 height 22
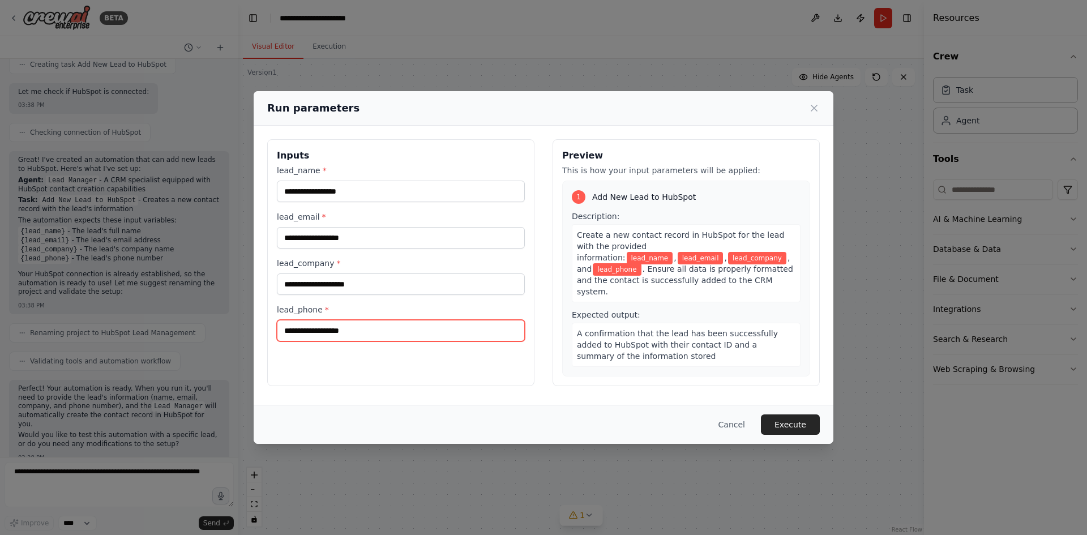
click at [317, 332] on input "lead_phone *" at bounding box center [401, 331] width 248 height 22
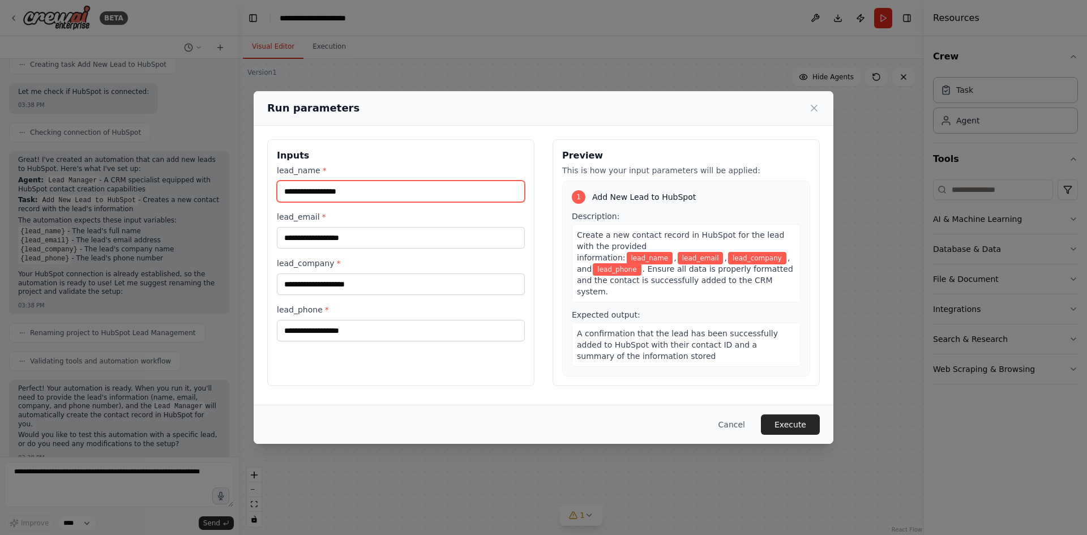
click at [314, 198] on input "lead_name *" at bounding box center [401, 192] width 248 height 22
type input "****"
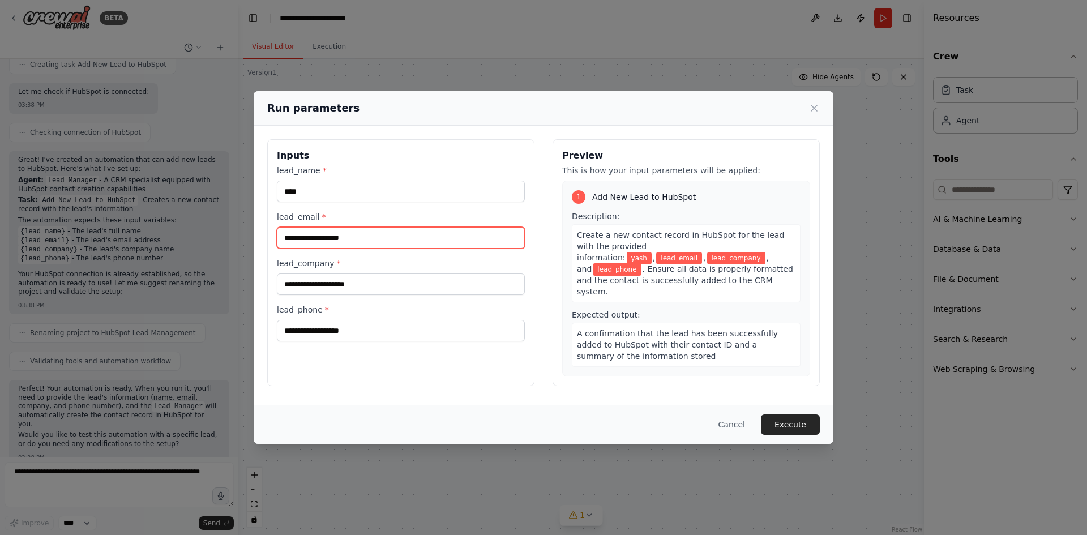
click at [310, 239] on input "lead_email *" at bounding box center [401, 238] width 248 height 22
paste input "**********"
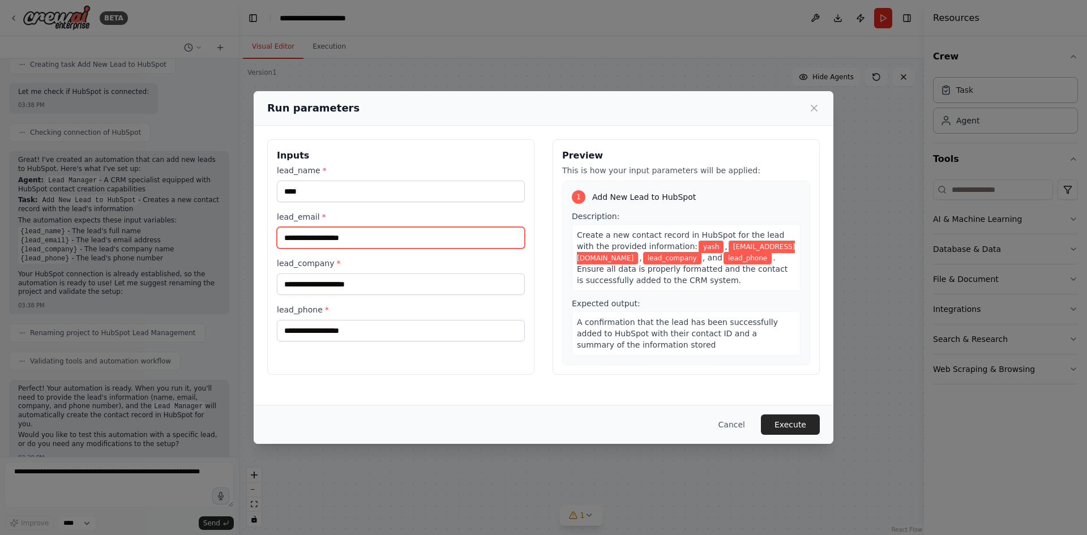
type input "**********"
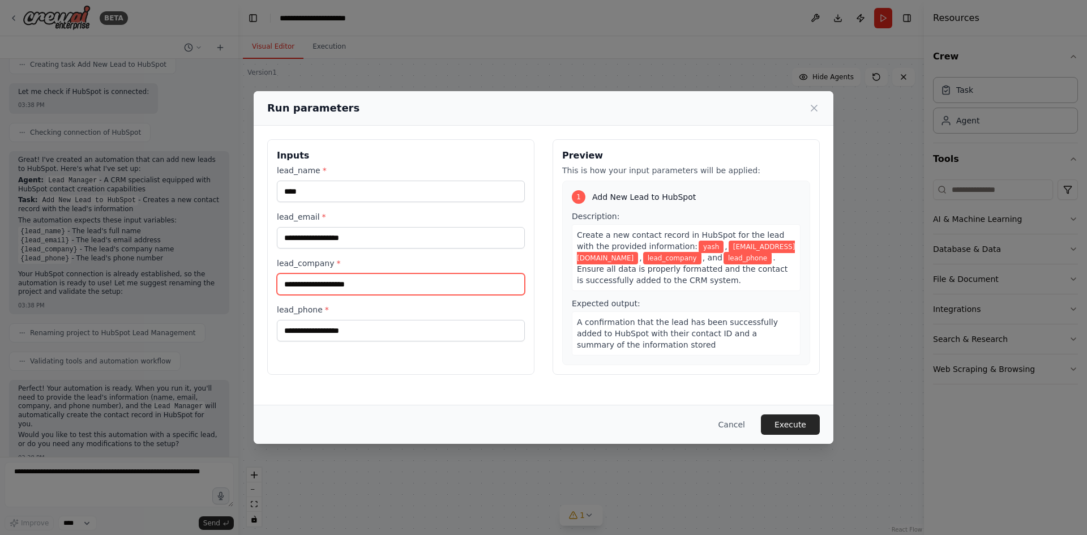
click at [323, 285] on input "lead_company *" at bounding box center [401, 284] width 248 height 22
type input "**********"
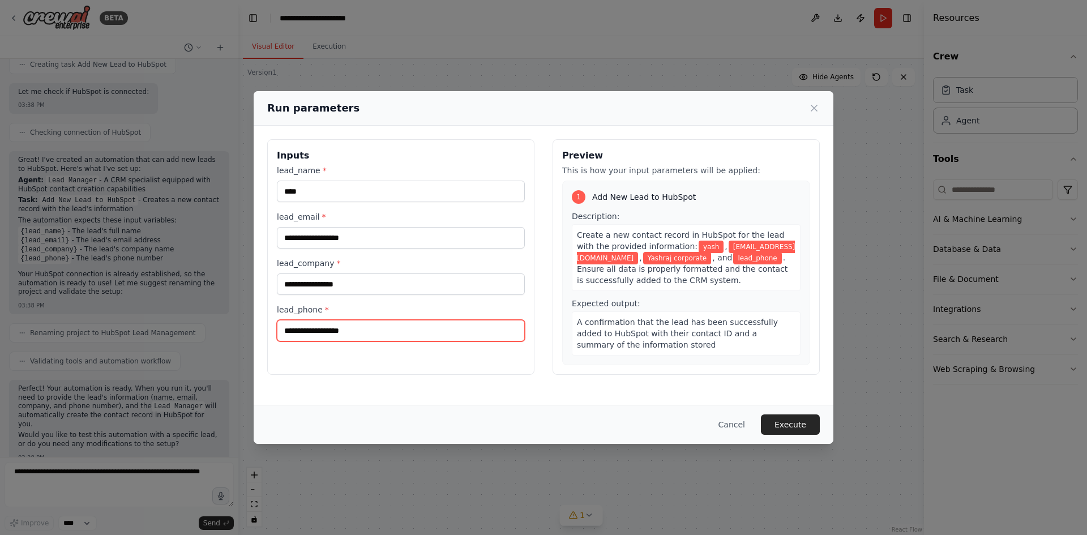
click at [335, 341] on input "lead_phone *" at bounding box center [401, 331] width 248 height 22
type input "**********"
click at [474, 410] on div "Cancel Execute" at bounding box center [544, 424] width 580 height 39
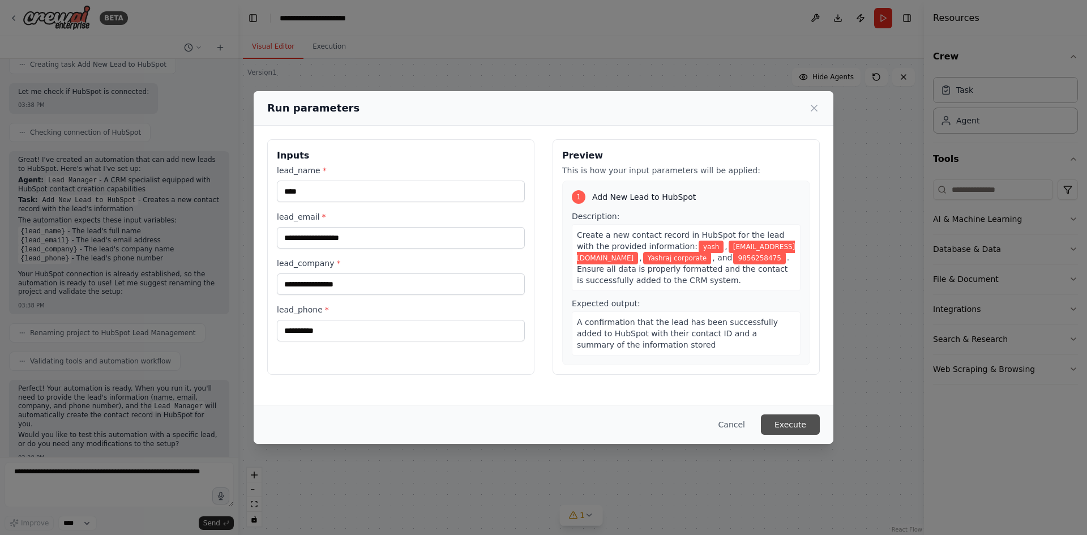
click at [787, 421] on button "Execute" at bounding box center [790, 424] width 59 height 20
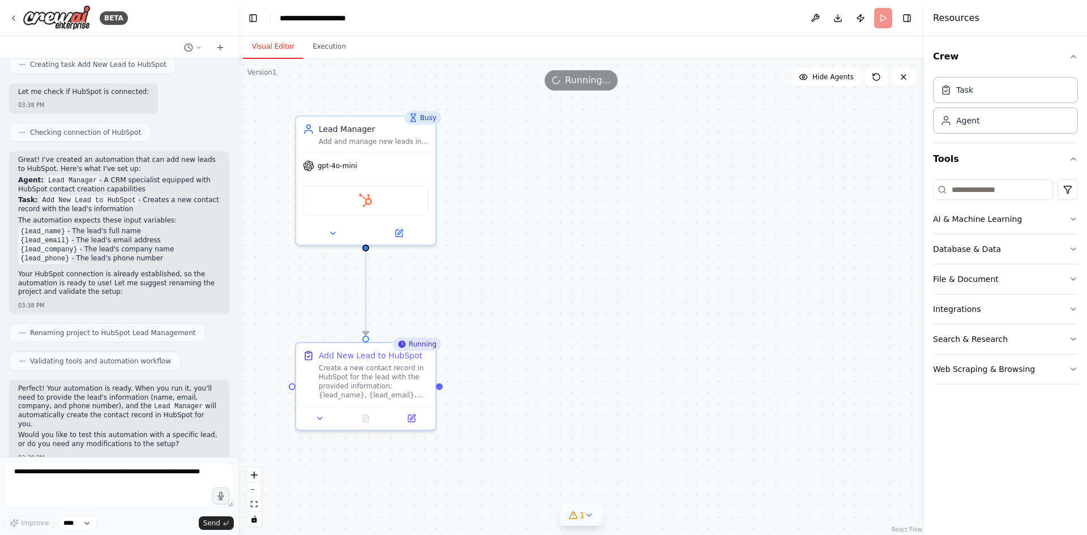
click at [590, 518] on icon at bounding box center [589, 515] width 9 height 9
click at [697, 466] on icon at bounding box center [701, 463] width 9 height 9
drag, startPoint x: 508, startPoint y: 327, endPoint x: 504, endPoint y: 320, distance: 7.9
click at [504, 320] on div ".deletable-edge-delete-btn { width: 20px; height: 20px; border: 0px solid #ffff…" at bounding box center [580, 297] width 685 height 476
click at [907, 15] on button "Toggle Right Sidebar" at bounding box center [907, 18] width 16 height 16
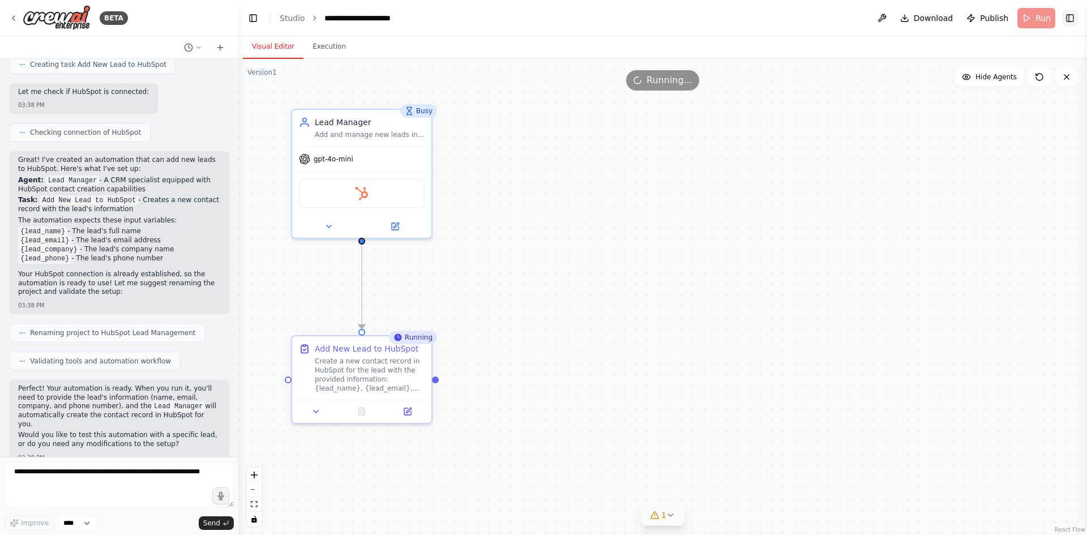
click at [1074, 17] on button "Toggle Right Sidebar" at bounding box center [1070, 18] width 16 height 16
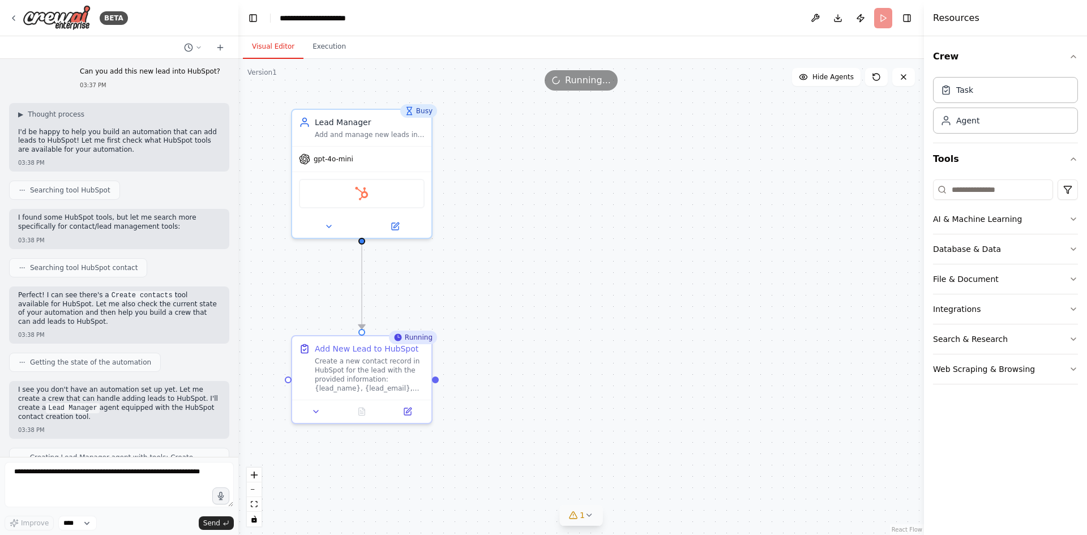
scroll to position [0, 0]
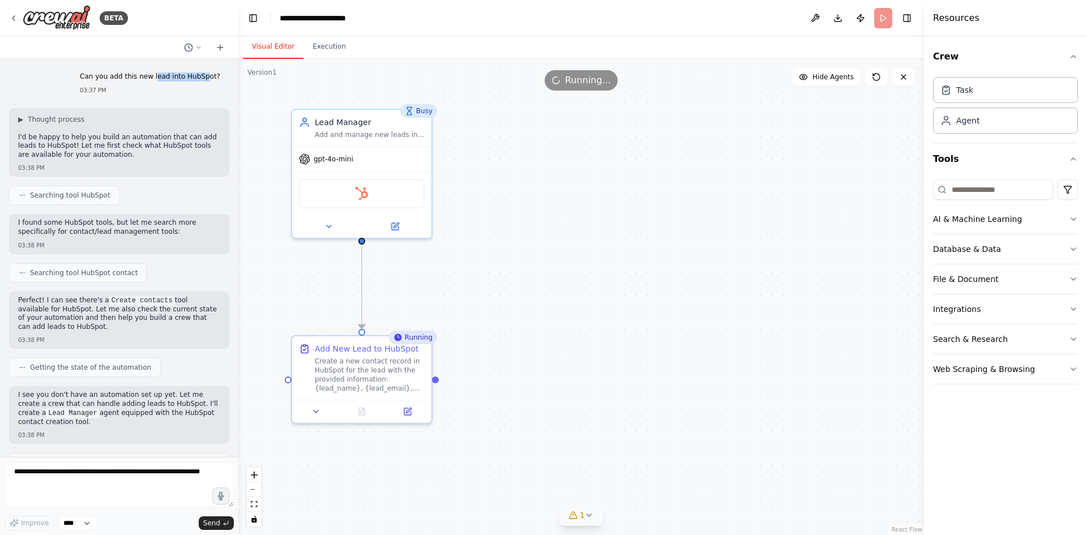
drag, startPoint x: 168, startPoint y: 74, endPoint x: 204, endPoint y: 69, distance: 37.1
click at [204, 69] on div "Can you add this new lead into HubSpot? 03:37 PM" at bounding box center [150, 83] width 158 height 31
drag, startPoint x: 200, startPoint y: 75, endPoint x: 84, endPoint y: 75, distance: 116.0
click at [84, 75] on div "Can you add this new lead into HubSpot? 03:37 PM" at bounding box center [150, 83] width 158 height 31
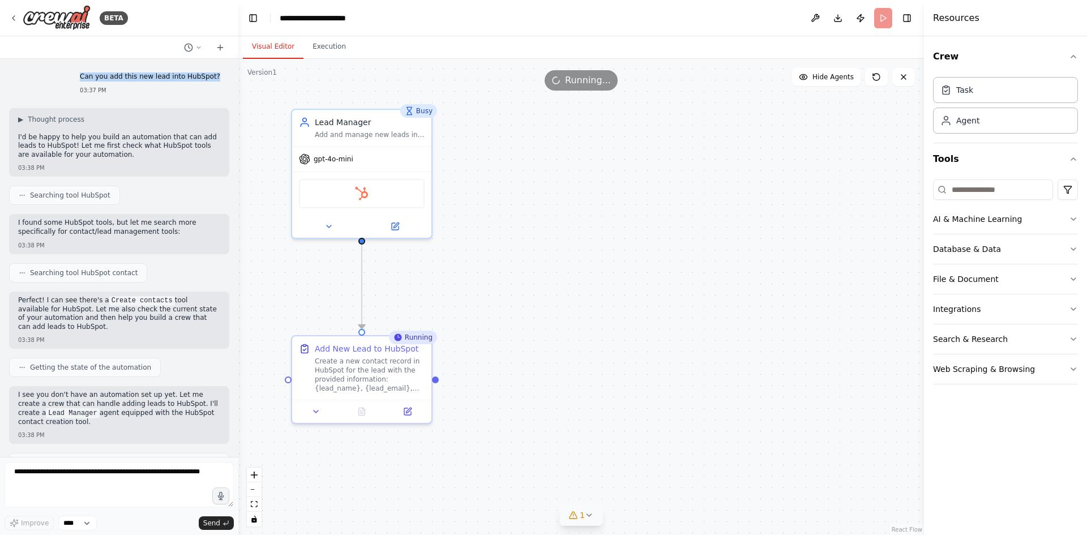
copy p "Can you add this new lead into HubSpot?"
click at [146, 95] on div "Can you add this new lead into HubSpot? 03:37 PM" at bounding box center [150, 83] width 158 height 31
drag, startPoint x: 282, startPoint y: 18, endPoint x: 387, endPoint y: 16, distance: 105.3
click at [387, 16] on div "**********" at bounding box center [337, 17] width 115 height 11
copy div "**********"
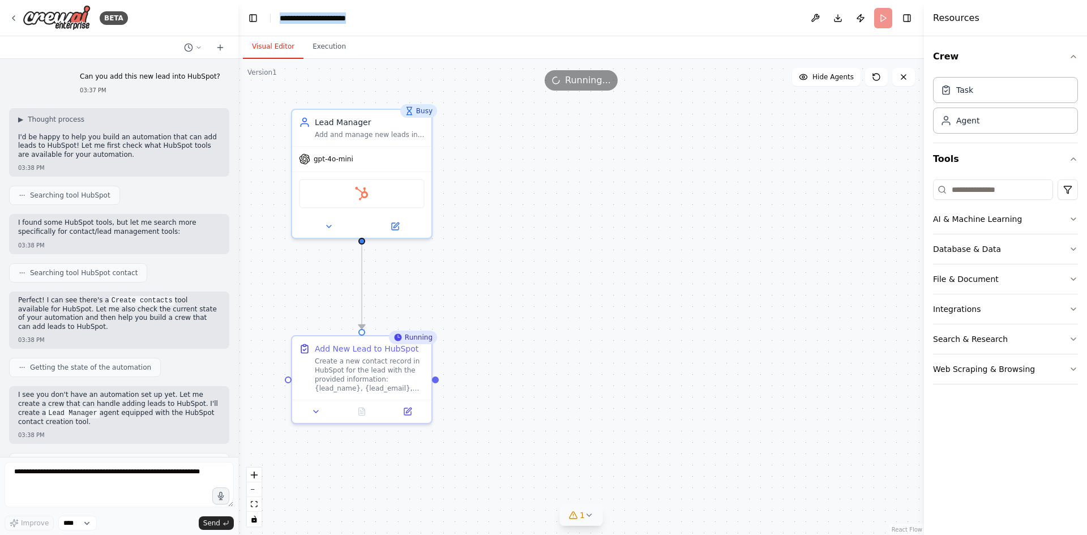
click at [374, 24] on header "**********" at bounding box center [580, 18] width 685 height 36
click at [387, 16] on icon "breadcrumb" at bounding box center [389, 18] width 9 height 9
click at [393, 19] on icon "breadcrumb" at bounding box center [389, 18] width 9 height 9
click at [389, 17] on icon "breadcrumb" at bounding box center [389, 17] width 7 height 7
click at [974, 186] on input at bounding box center [993, 189] width 120 height 20
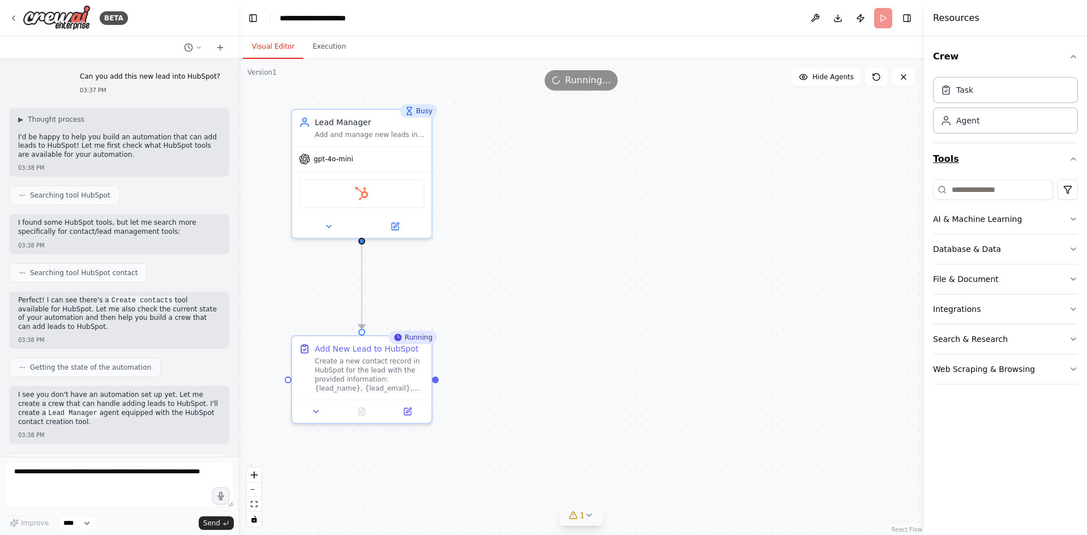
click at [984, 162] on button "Tools" at bounding box center [1005, 159] width 145 height 32
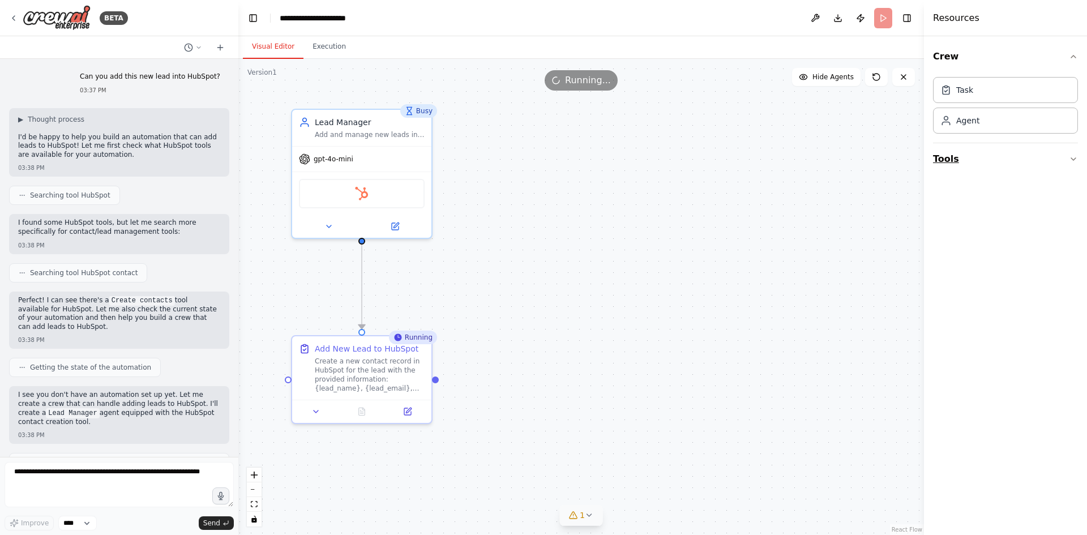
click at [984, 162] on button "Tools" at bounding box center [1005, 159] width 145 height 32
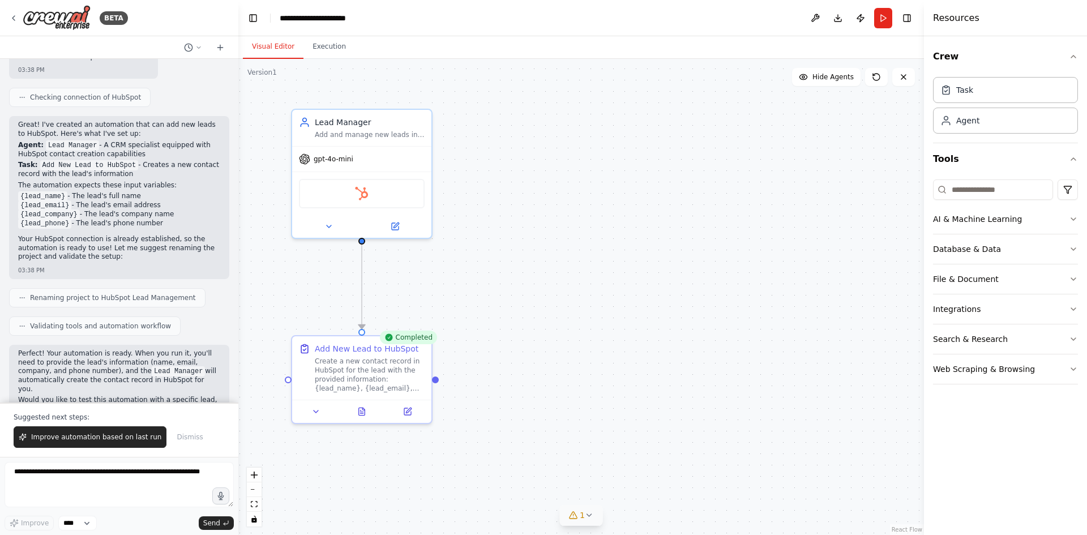
scroll to position [530, 0]
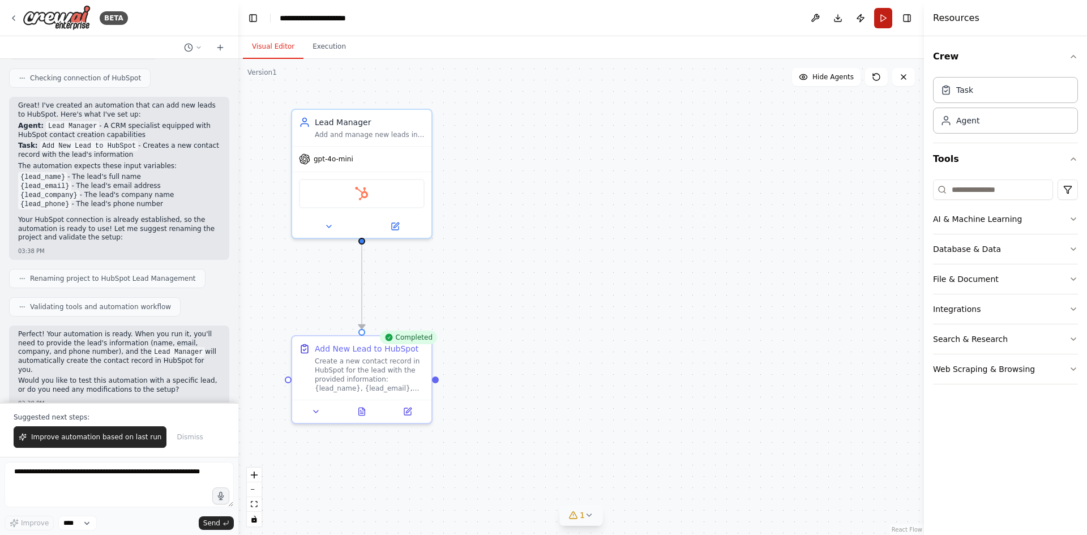
click at [890, 17] on button "Run" at bounding box center [883, 18] width 18 height 20
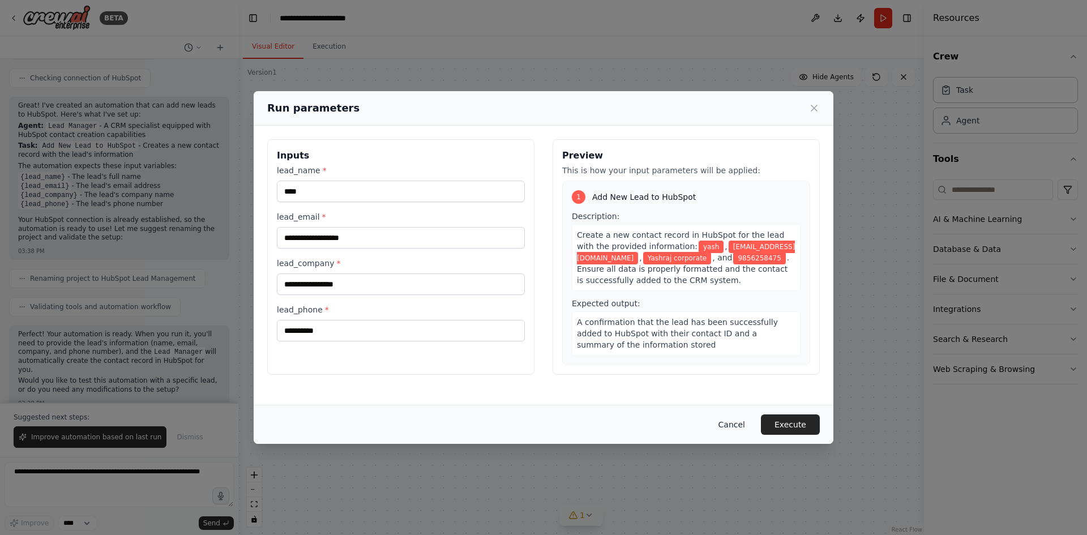
click at [730, 423] on button "Cancel" at bounding box center [731, 424] width 45 height 20
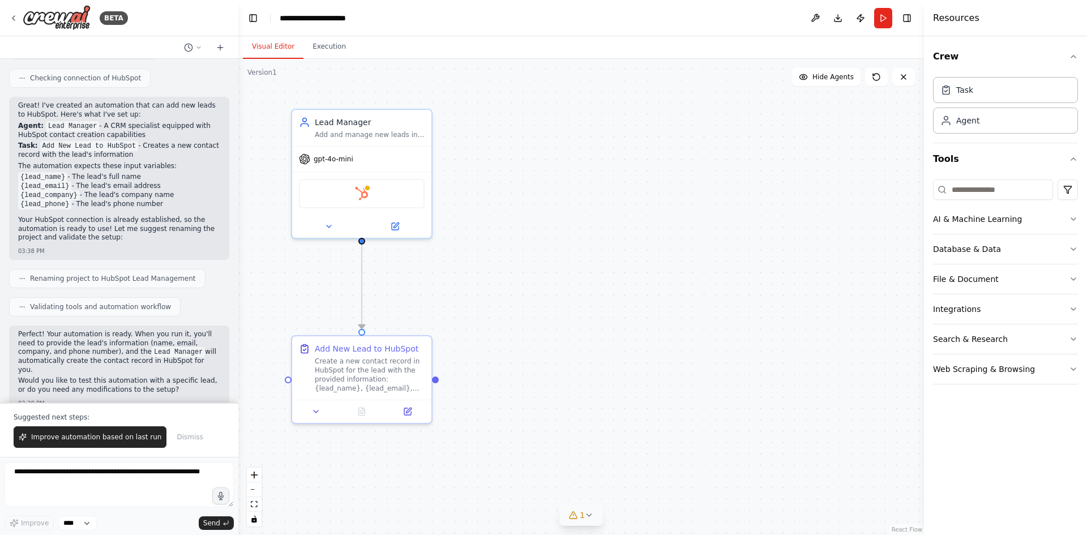
click at [589, 309] on div ".deletable-edge-delete-btn { width: 20px; height: 20px; border: 0px solid #ffff…" at bounding box center [580, 297] width 685 height 476
click at [362, 387] on div "Create a new contact record in HubSpot for the lead with the provided informati…" at bounding box center [370, 372] width 110 height 36
click at [378, 369] on div "Create a new contact record in HubSpot for the lead with the provided informati…" at bounding box center [370, 372] width 110 height 36
drag, startPoint x: 439, startPoint y: 384, endPoint x: 453, endPoint y: 380, distance: 14.7
click at [453, 380] on div ".deletable-edge-delete-btn { width: 20px; height: 20px; border: 0px solid #ffff…" at bounding box center [580, 297] width 685 height 476
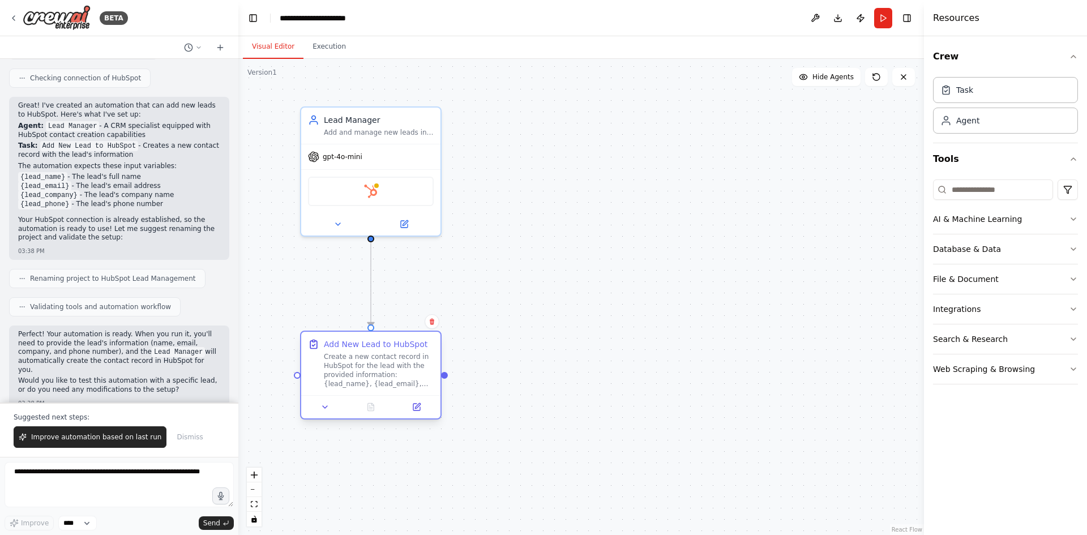
drag, startPoint x: 304, startPoint y: 378, endPoint x: 311, endPoint y: 376, distance: 7.6
click at [311, 376] on div ".deletable-edge-delete-btn { width: 20px; height: 20px; border: 0px solid #ffff…" at bounding box center [580, 297] width 685 height 476
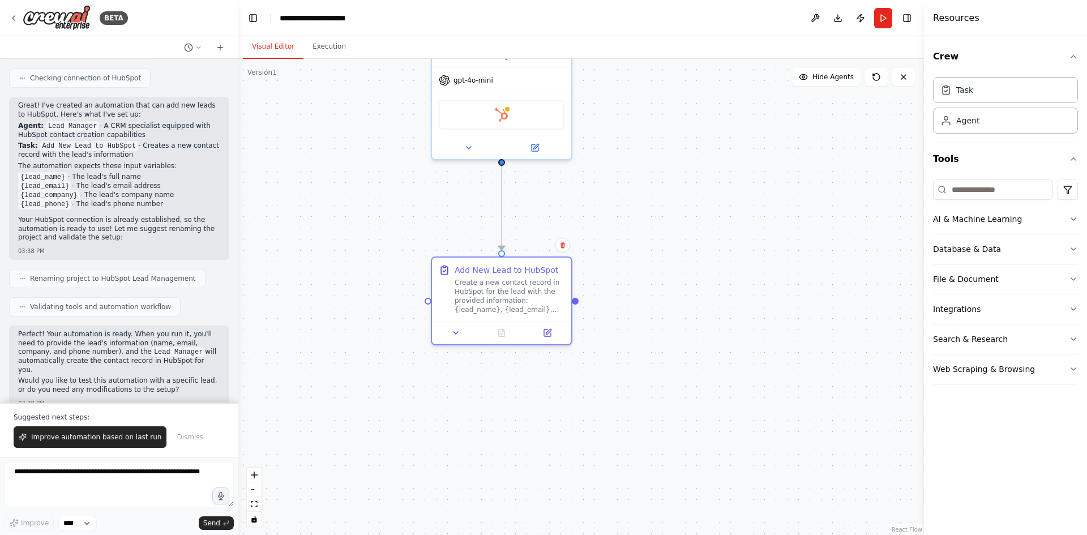
drag, startPoint x: 550, startPoint y: 336, endPoint x: 666, endPoint y: 311, distance: 119.2
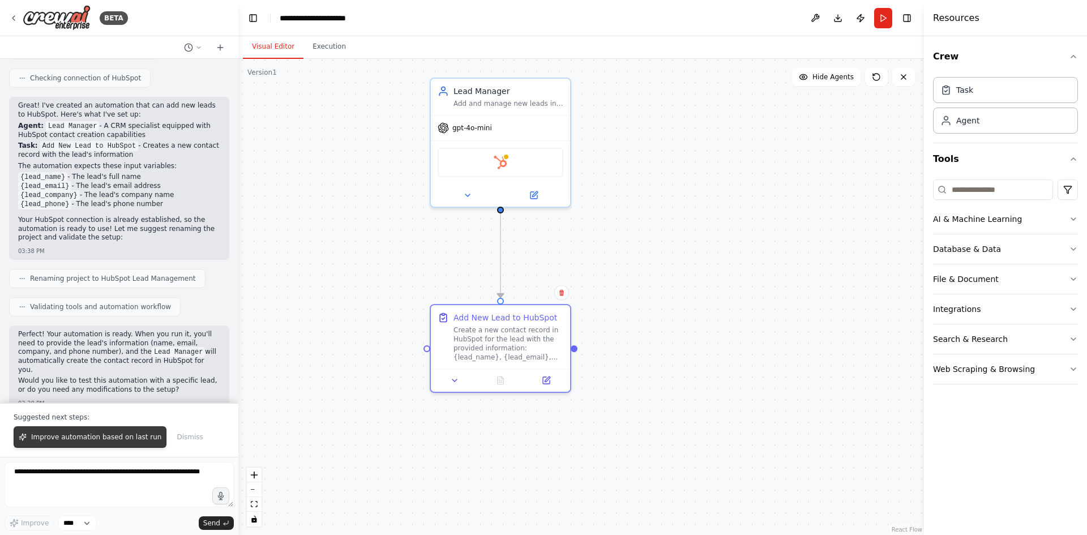
click at [139, 436] on span "Improve automation based on last run" at bounding box center [96, 436] width 130 height 9
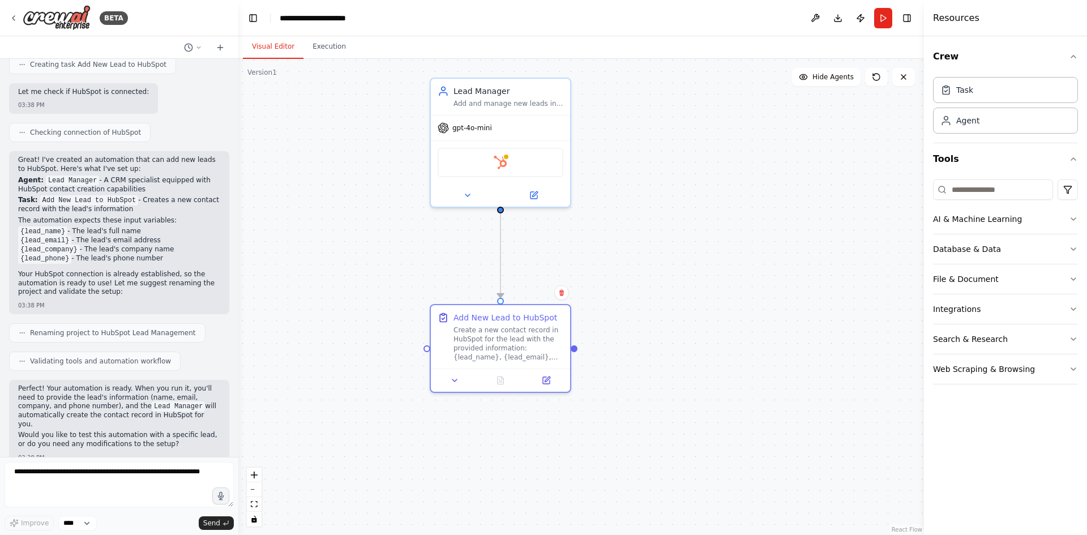
scroll to position [505, 0]
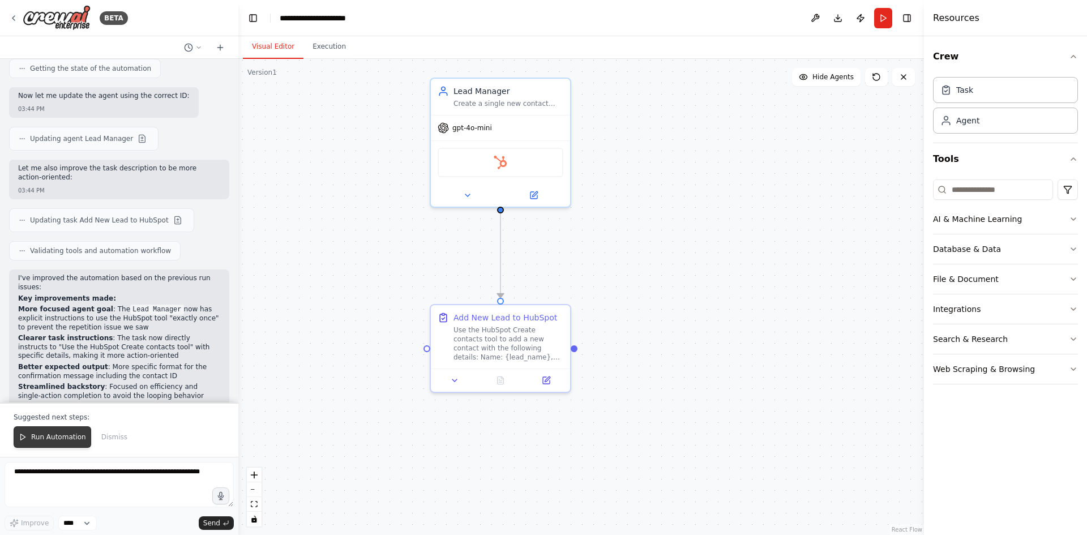
click at [52, 437] on span "Run Automation" at bounding box center [58, 436] width 55 height 9
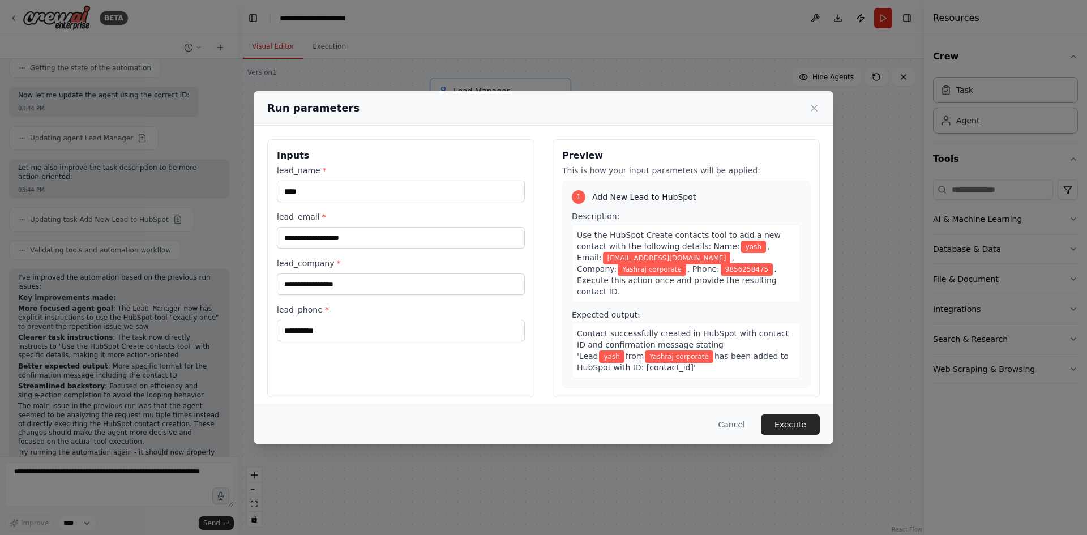
scroll to position [1137, 0]
click at [786, 419] on button "Execute" at bounding box center [790, 424] width 59 height 20
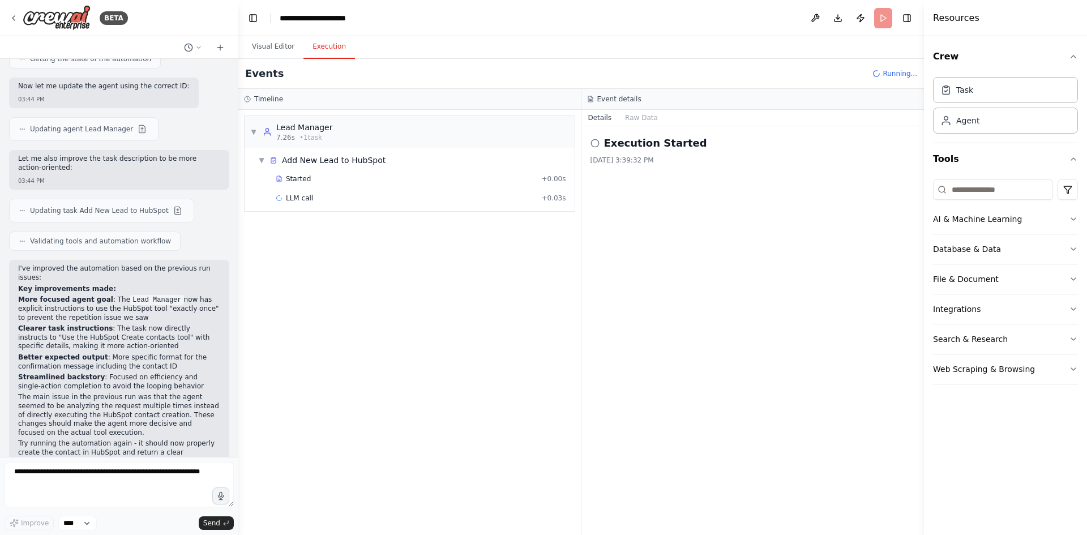
click at [320, 41] on button "Execution" at bounding box center [329, 47] width 52 height 24
click at [597, 142] on icon at bounding box center [594, 143] width 9 height 9
click at [614, 208] on div "Execution Started 9/15/2025, 3:39:32 PM" at bounding box center [752, 330] width 343 height 409
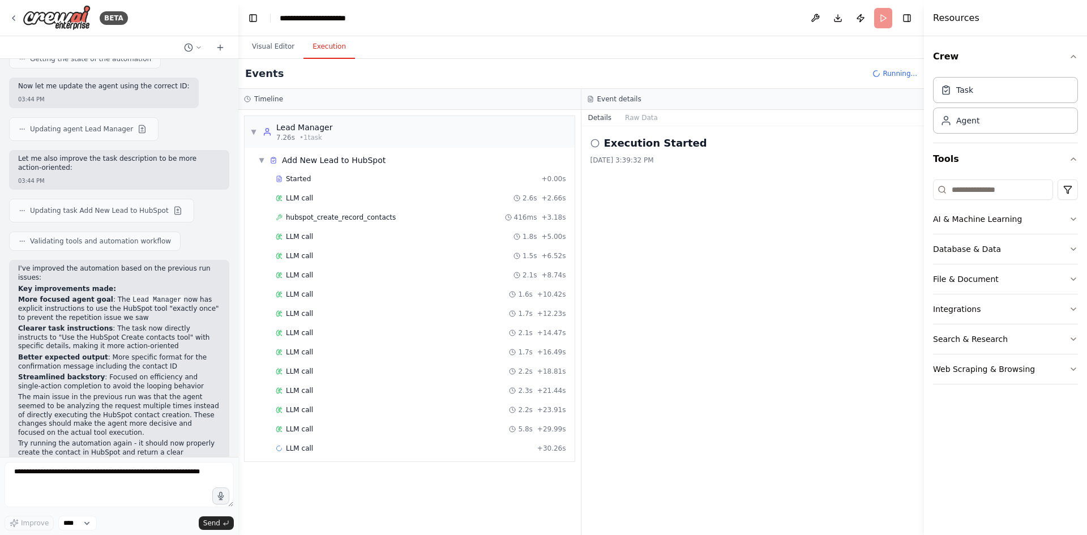
click at [670, 196] on div "Execution Started 9/15/2025, 3:39:32 PM" at bounding box center [752, 330] width 343 height 409
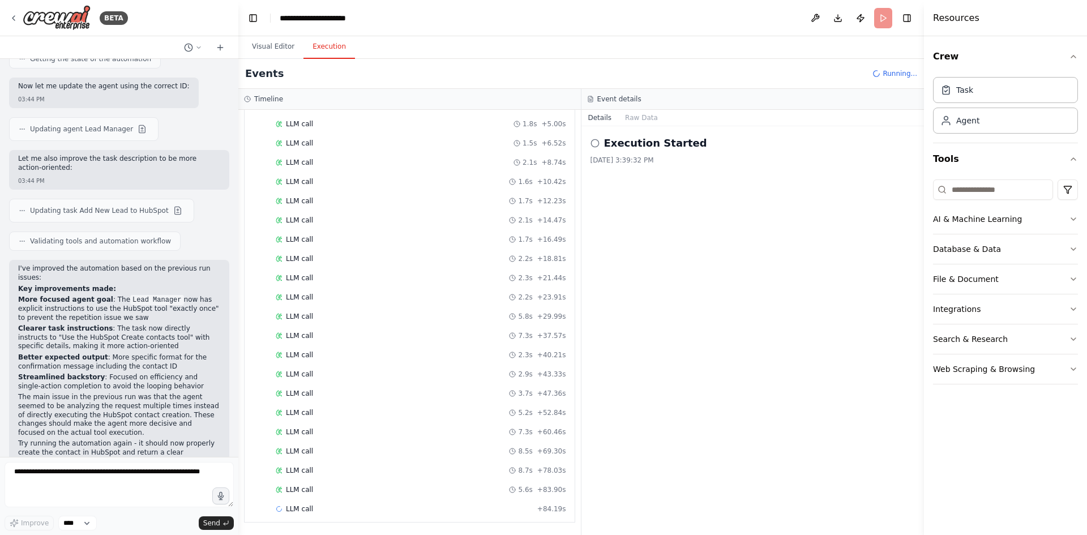
click at [649, 202] on div "Execution Started 9/15/2025, 3:39:32 PM" at bounding box center [752, 330] width 343 height 409
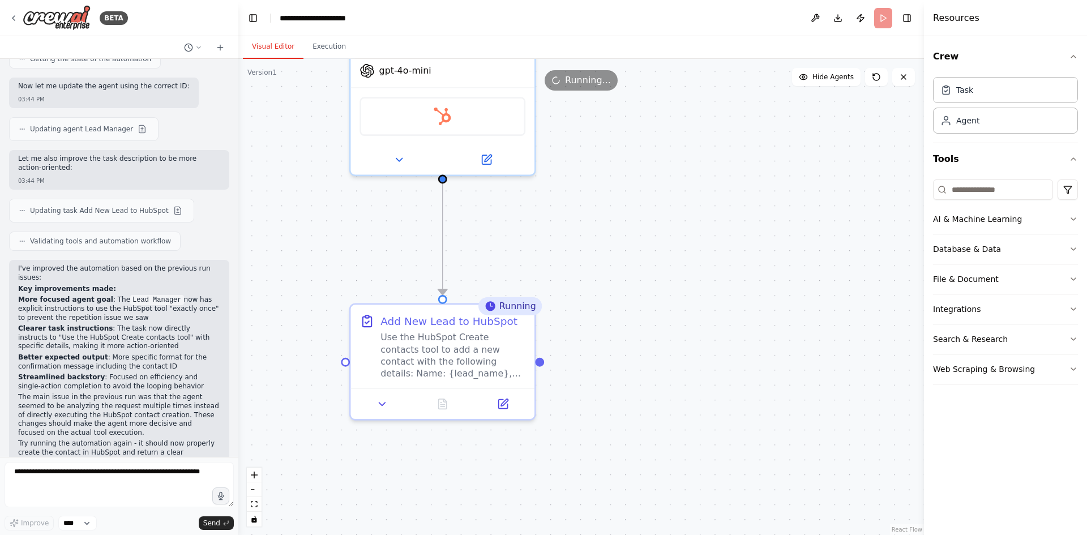
click at [275, 50] on button "Visual Editor" at bounding box center [273, 47] width 61 height 24
click at [322, 47] on button "Execution" at bounding box center [329, 47] width 52 height 24
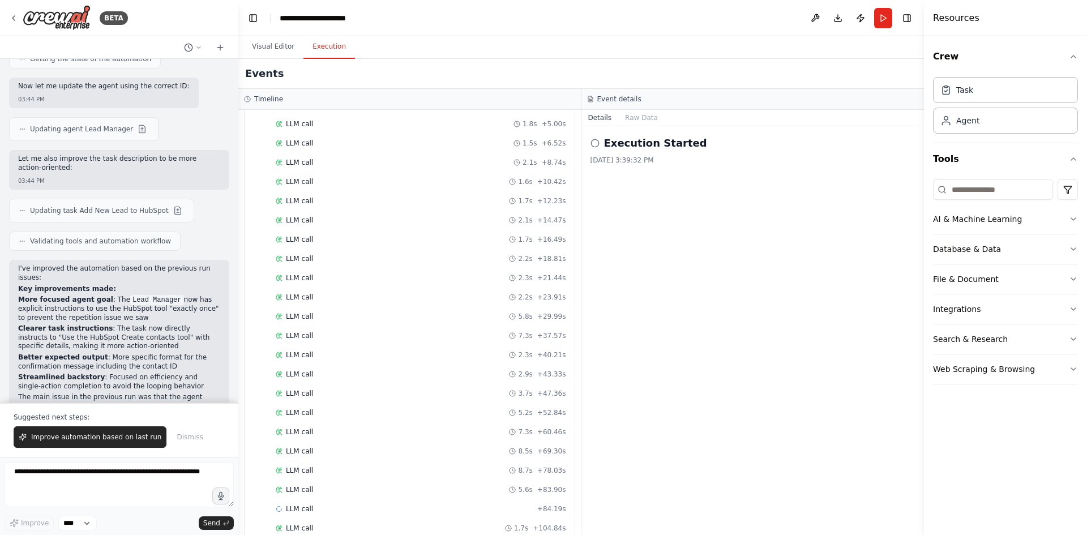
scroll to position [151, 0]
click at [255, 26] on header "**********" at bounding box center [580, 18] width 685 height 36
click at [262, 37] on button "Visual Editor" at bounding box center [273, 47] width 61 height 24
click at [317, 46] on button "Execution" at bounding box center [329, 47] width 52 height 24
click at [601, 145] on div "Execution Started" at bounding box center [752, 143] width 325 height 16
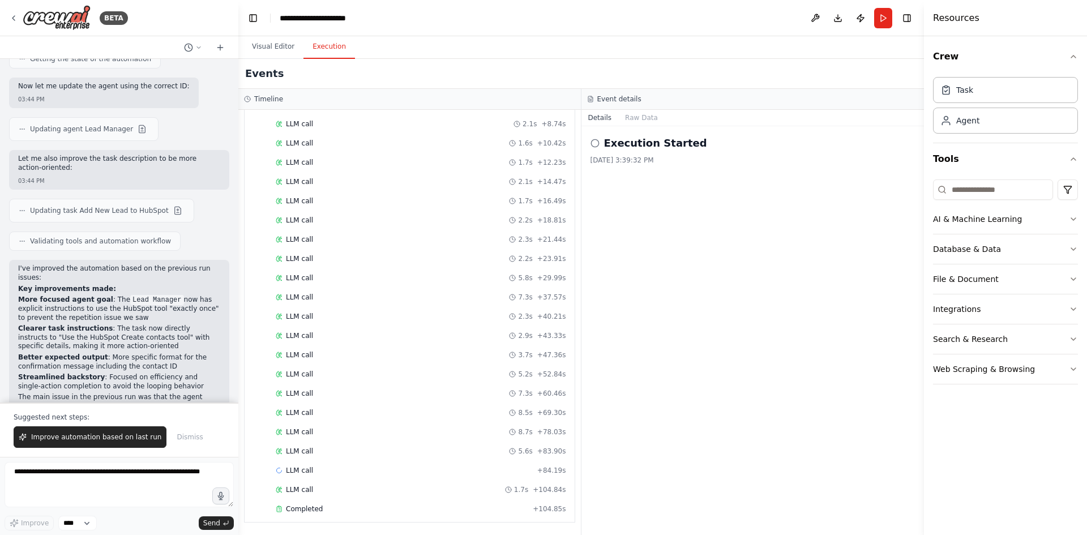
click at [591, 140] on icon at bounding box center [594, 143] width 9 height 9
click at [611, 164] on div "9/15/2025, 3:39:32 PM" at bounding box center [752, 160] width 325 height 9
click at [261, 165] on div "▼ Add New Lead to HubSpot" at bounding box center [321, 160] width 127 height 11
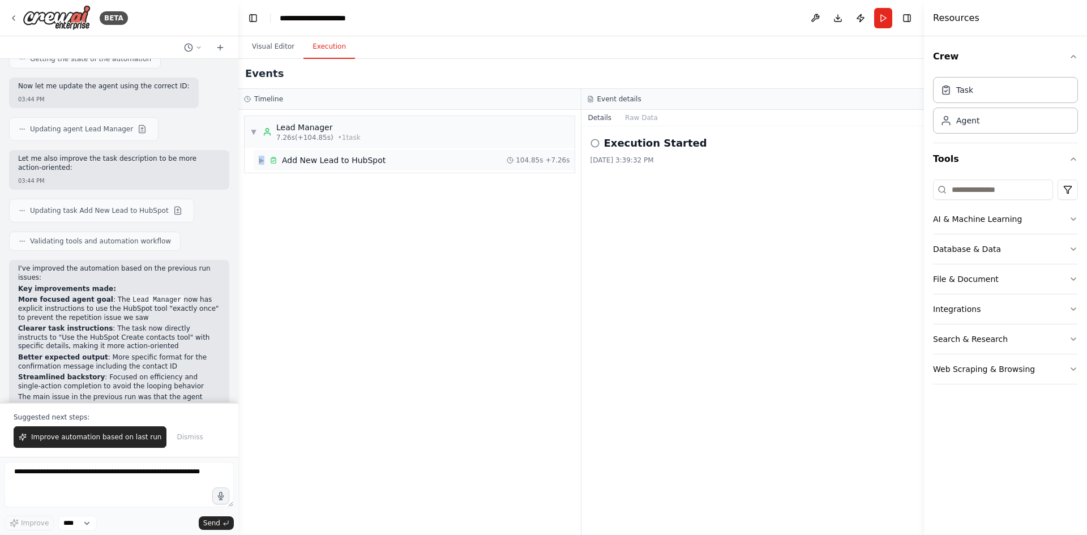
click at [261, 165] on div "▶ Add New Lead to HubSpot" at bounding box center [321, 160] width 127 height 11
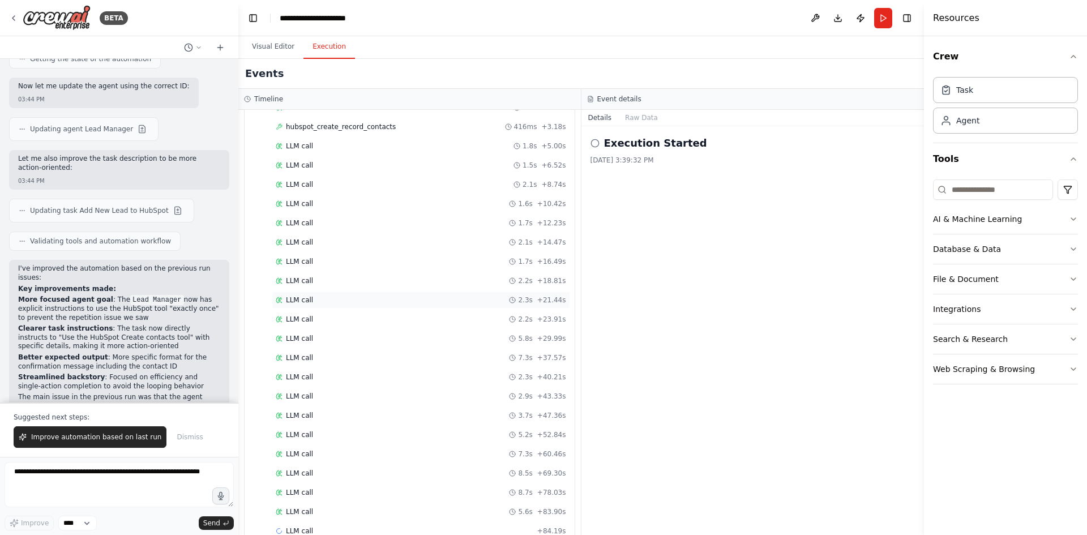
scroll to position [151, 0]
click at [638, 112] on button "Raw Data" at bounding box center [641, 118] width 46 height 16
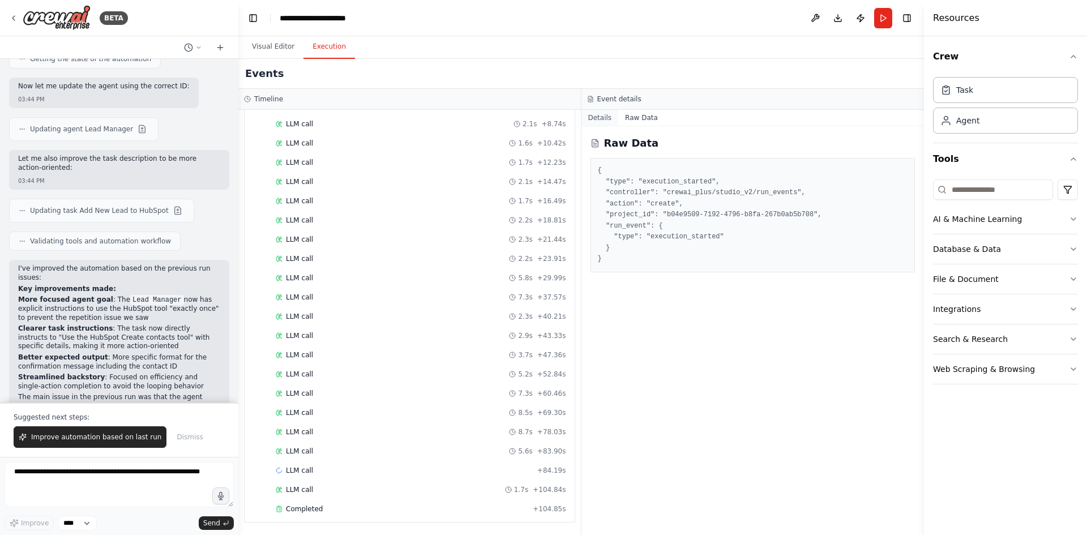
click at [610, 119] on button "Details" at bounding box center [599, 118] width 37 height 16
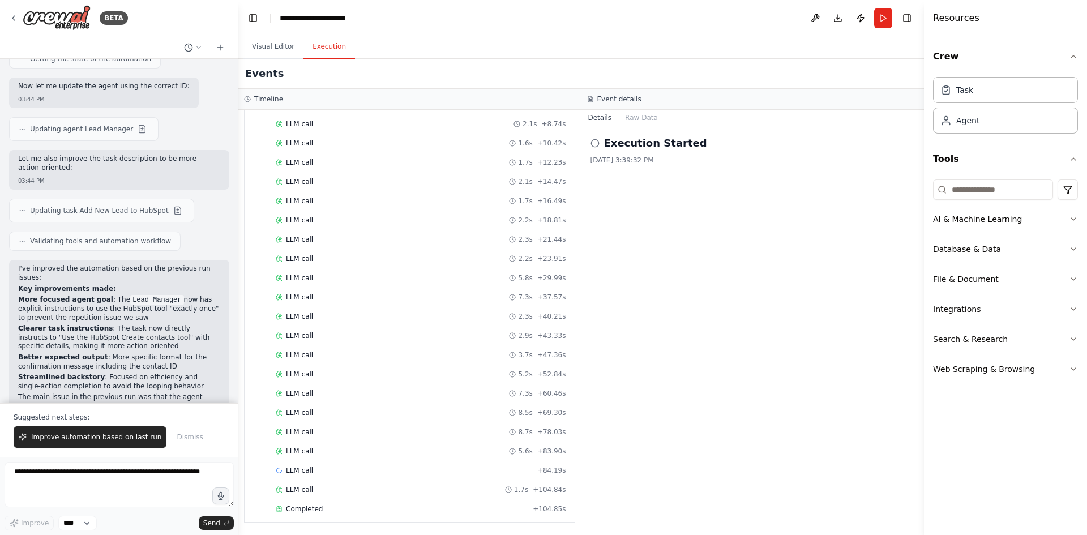
click at [595, 147] on circle at bounding box center [594, 142] width 7 height 7
click at [288, 62] on div "Events" at bounding box center [580, 74] width 685 height 30
click at [283, 52] on button "Visual Editor" at bounding box center [273, 47] width 61 height 24
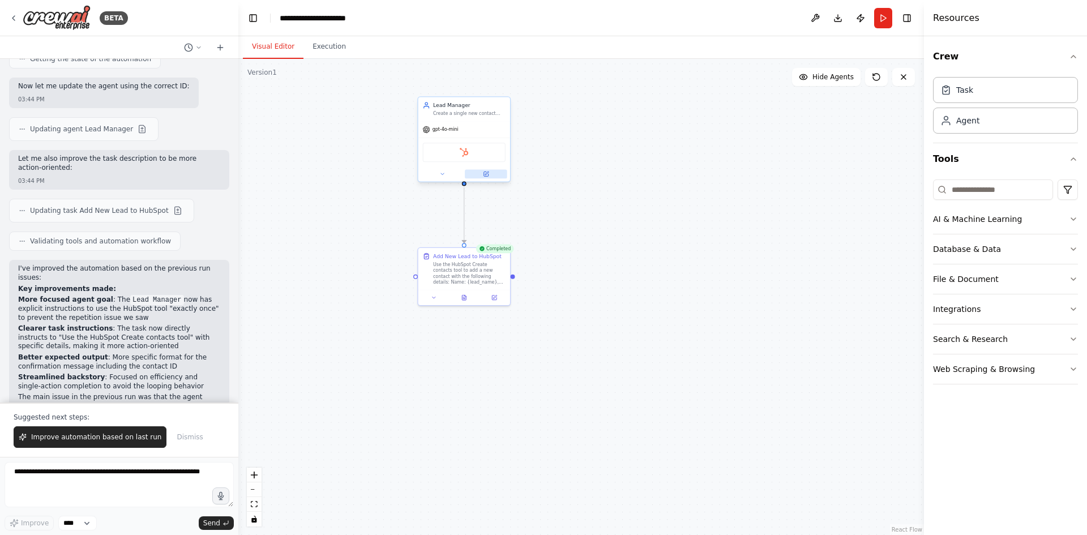
drag, startPoint x: 466, startPoint y: 177, endPoint x: 447, endPoint y: 232, distance: 58.2
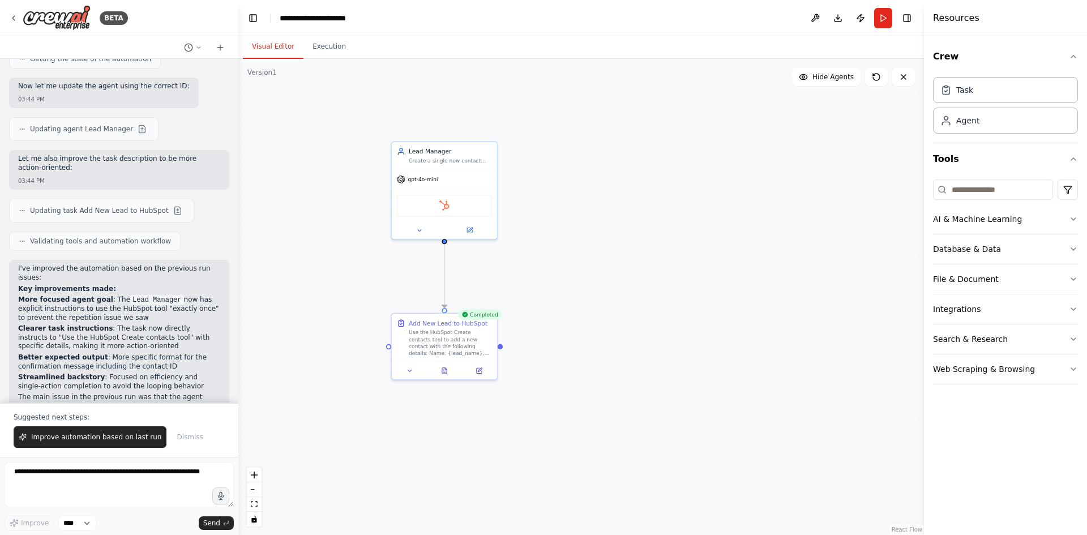
drag, startPoint x: 322, startPoint y: 55, endPoint x: 329, endPoint y: 59, distance: 8.6
click at [322, 54] on button "Execution" at bounding box center [329, 47] width 52 height 24
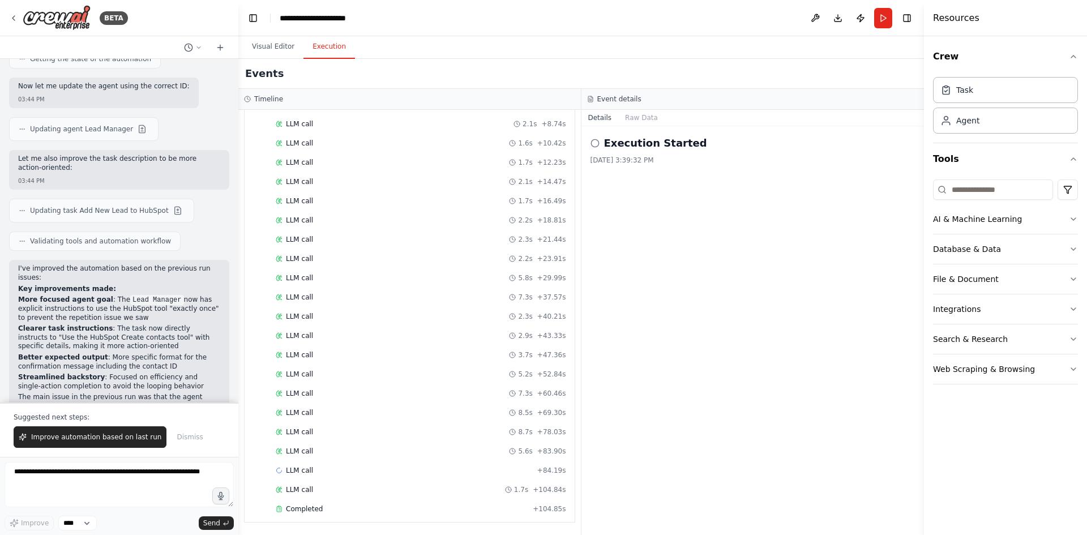
click at [632, 156] on div "9/15/2025, 3:39:32 PM" at bounding box center [752, 160] width 325 height 9
click at [594, 146] on icon at bounding box center [594, 143] width 9 height 9
click at [436, 411] on div "LLM call 8.5s + 69.30s" at bounding box center [421, 412] width 290 height 9
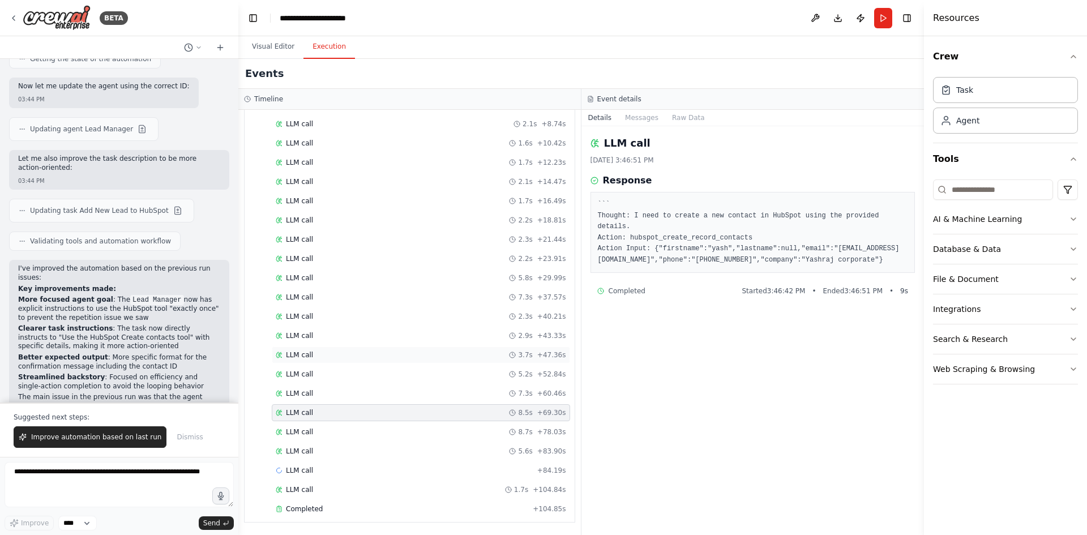
scroll to position [0, 0]
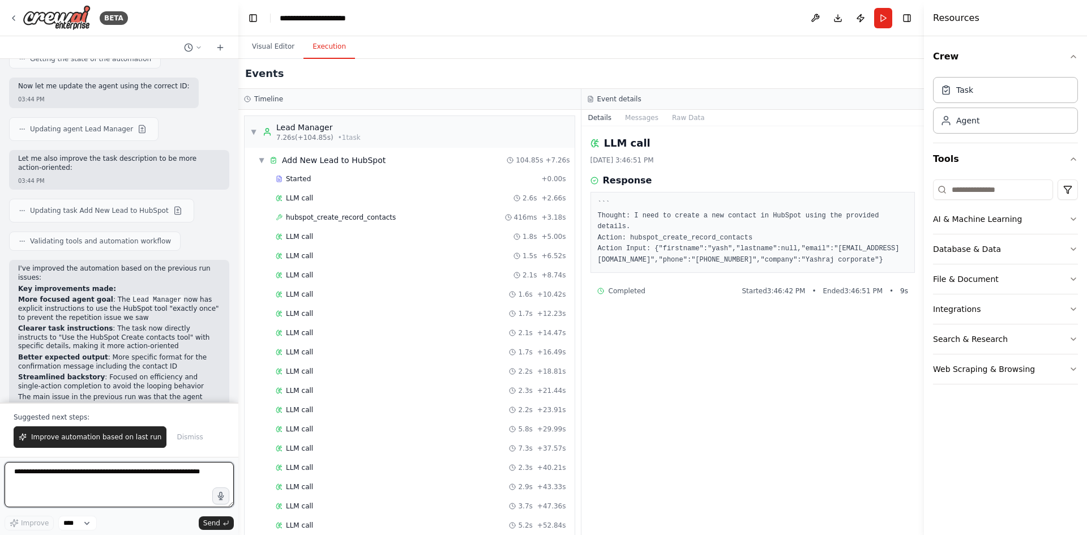
click at [137, 478] on textarea at bounding box center [119, 484] width 229 height 45
paste textarea "**********"
type textarea "**********"
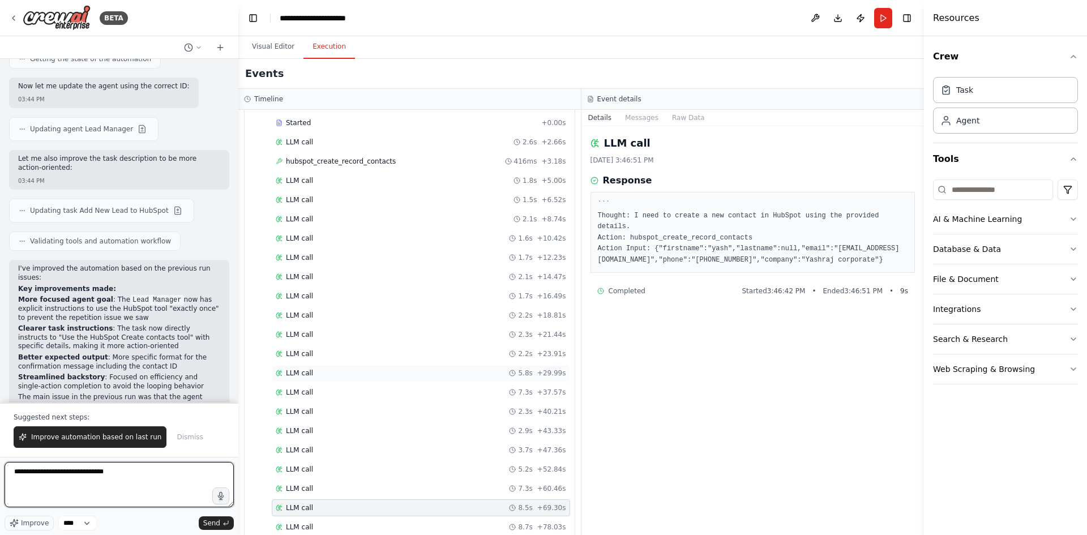
scroll to position [151, 0]
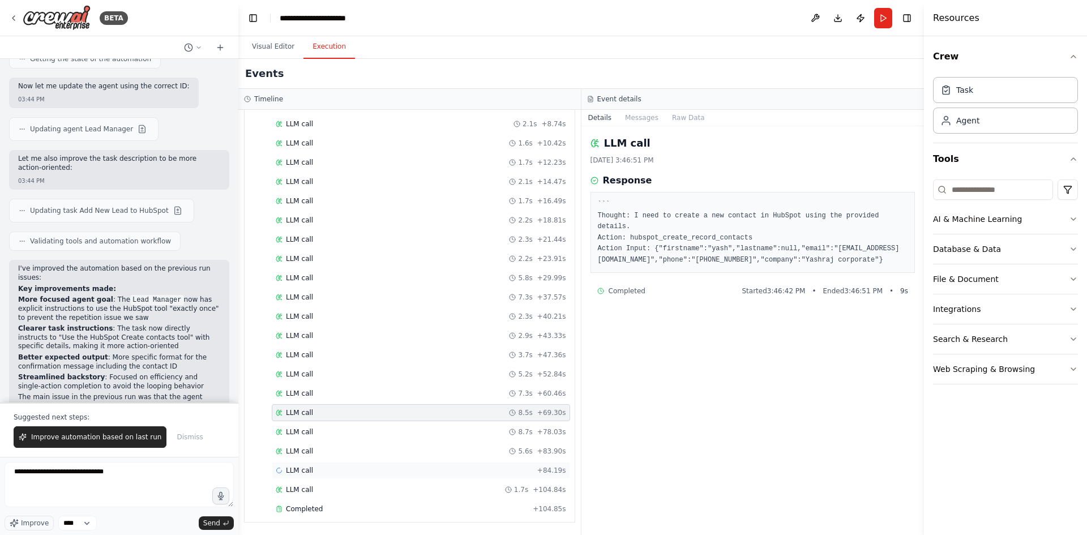
click at [289, 475] on div "LLM call + 84.19s" at bounding box center [421, 470] width 298 height 17
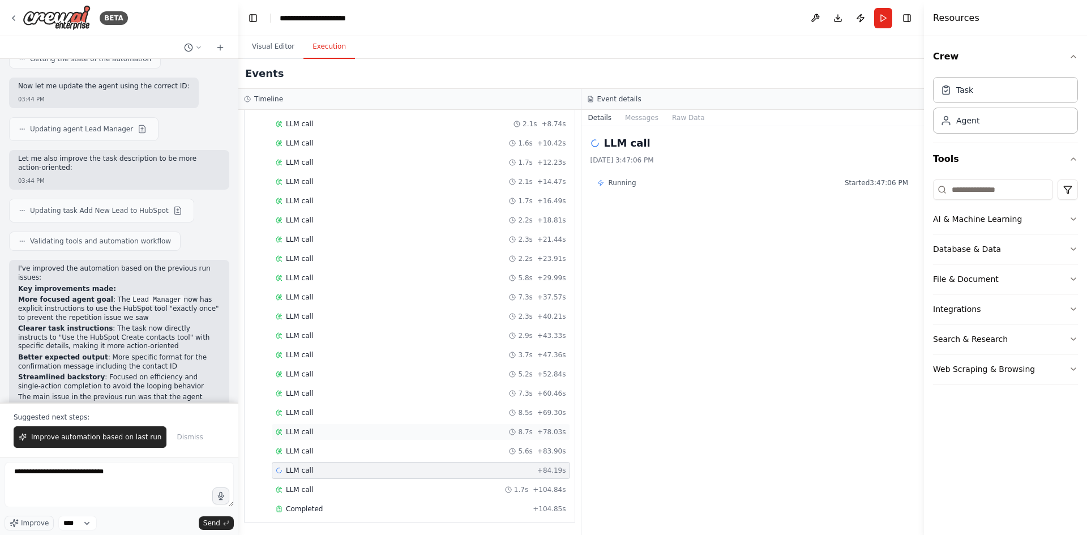
click at [339, 437] on div "LLM call 8.7s + 78.03s" at bounding box center [421, 431] width 298 height 17
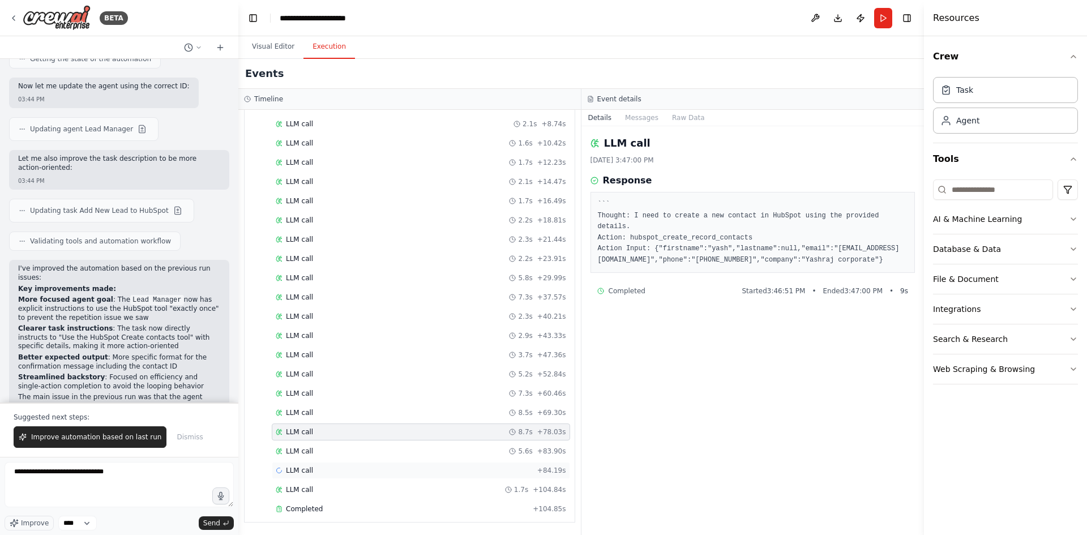
click at [325, 462] on div "LLM call + 84.19s" at bounding box center [421, 470] width 298 height 17
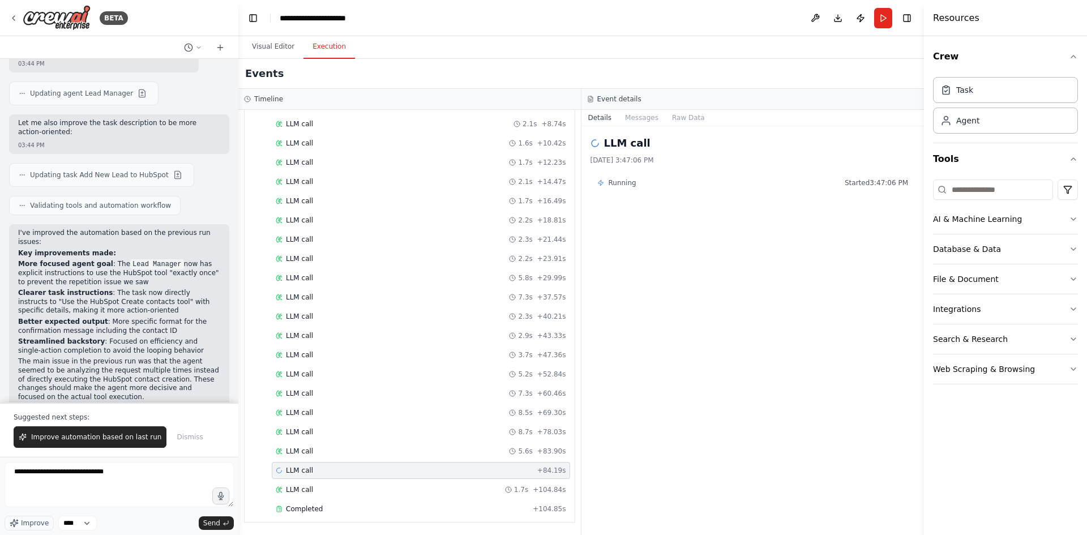
scroll to position [1191, 0]
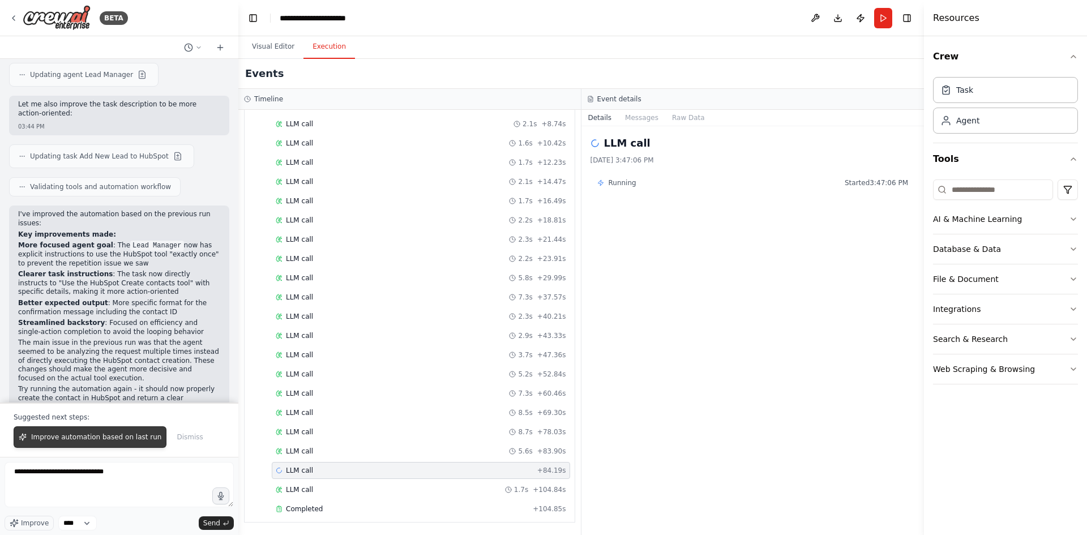
click at [107, 435] on span "Improve automation based on last run" at bounding box center [96, 436] width 130 height 9
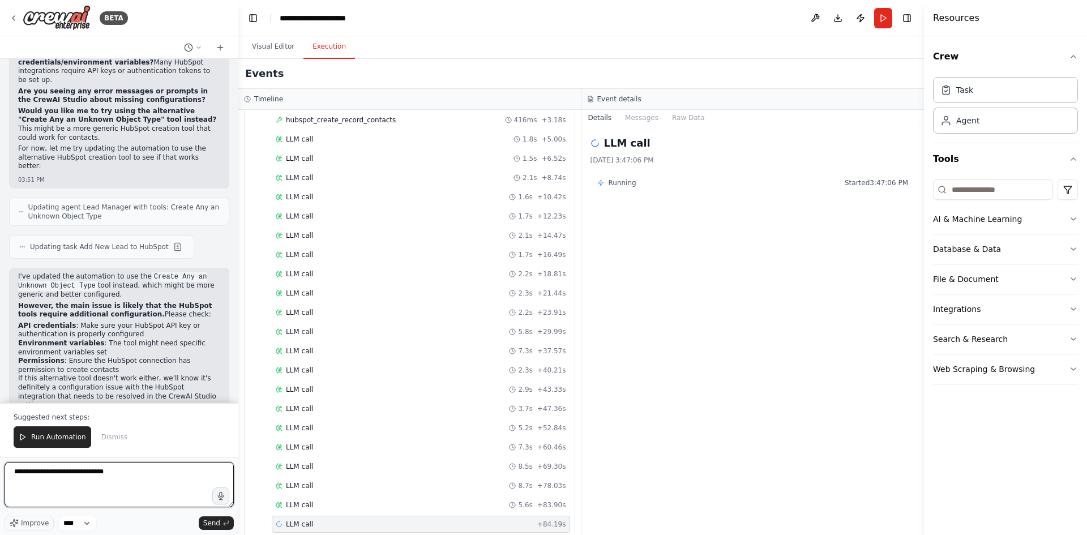
scroll to position [151, 0]
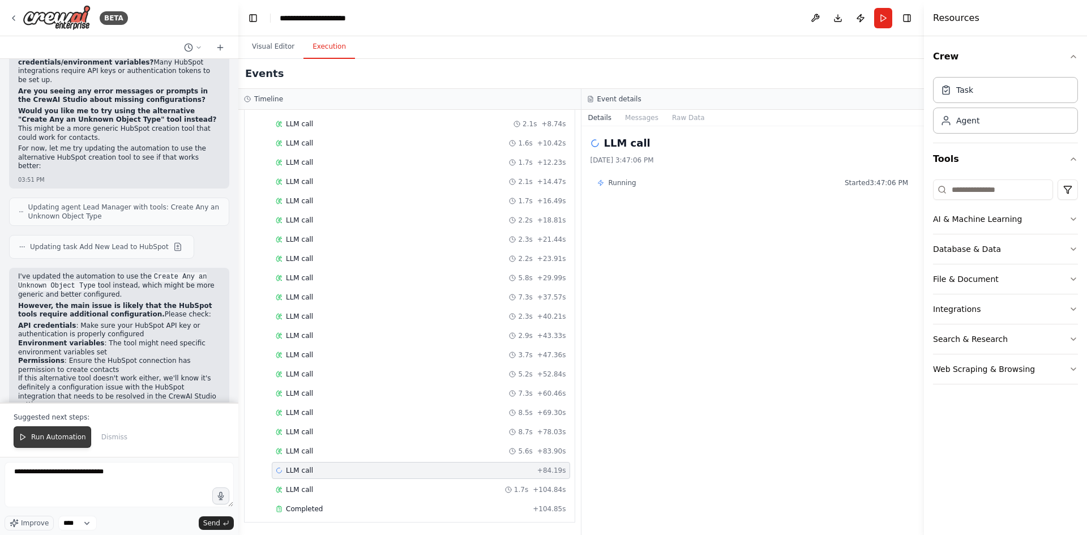
click at [46, 439] on span "Run Automation" at bounding box center [58, 436] width 55 height 9
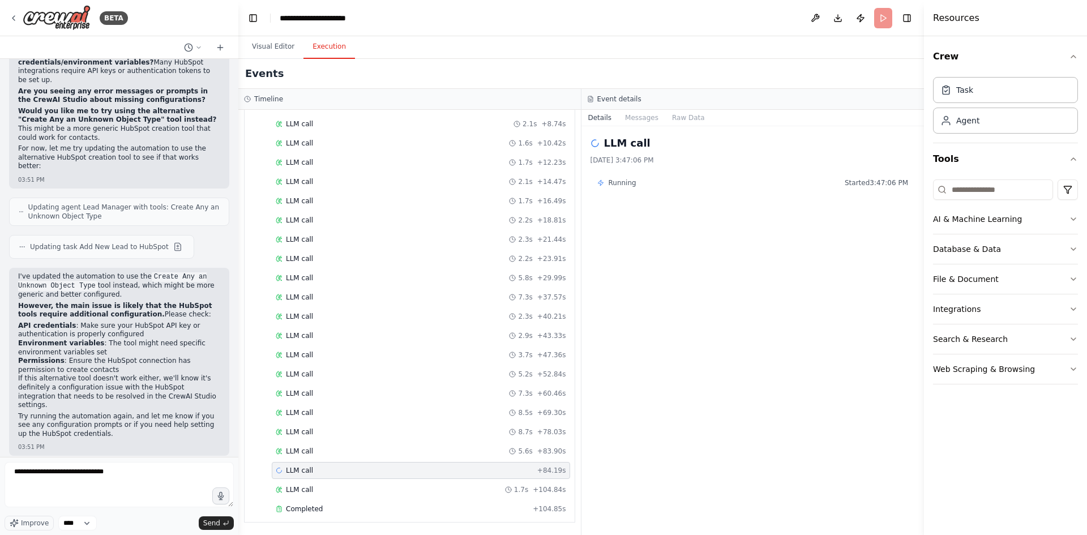
scroll to position [1961, 0]
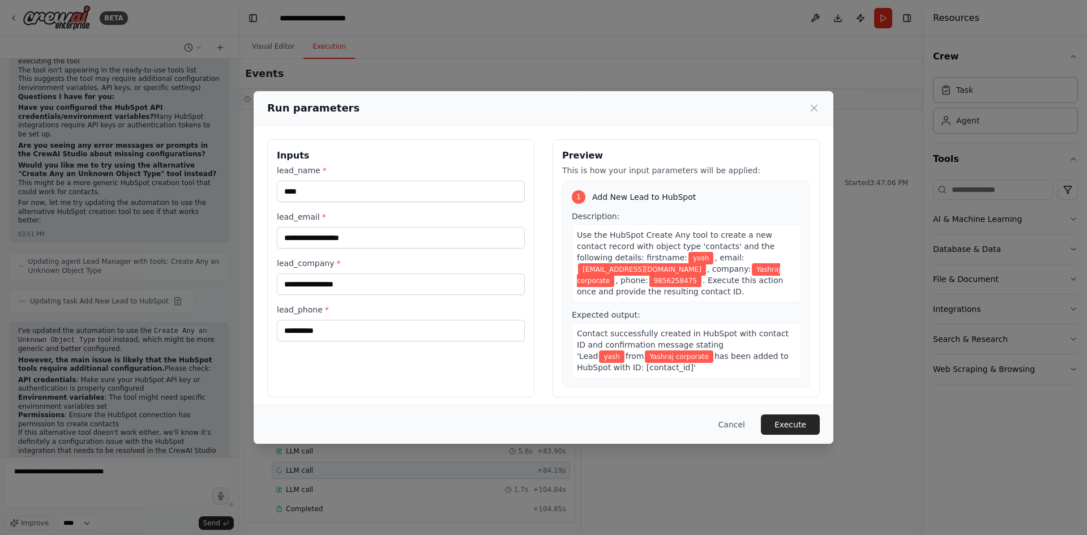
drag, startPoint x: 786, startPoint y: 425, endPoint x: 752, endPoint y: 343, distance: 88.3
click at [762, 356] on div "**********" at bounding box center [544, 267] width 580 height 353
click at [800, 428] on button "Execute" at bounding box center [790, 424] width 59 height 20
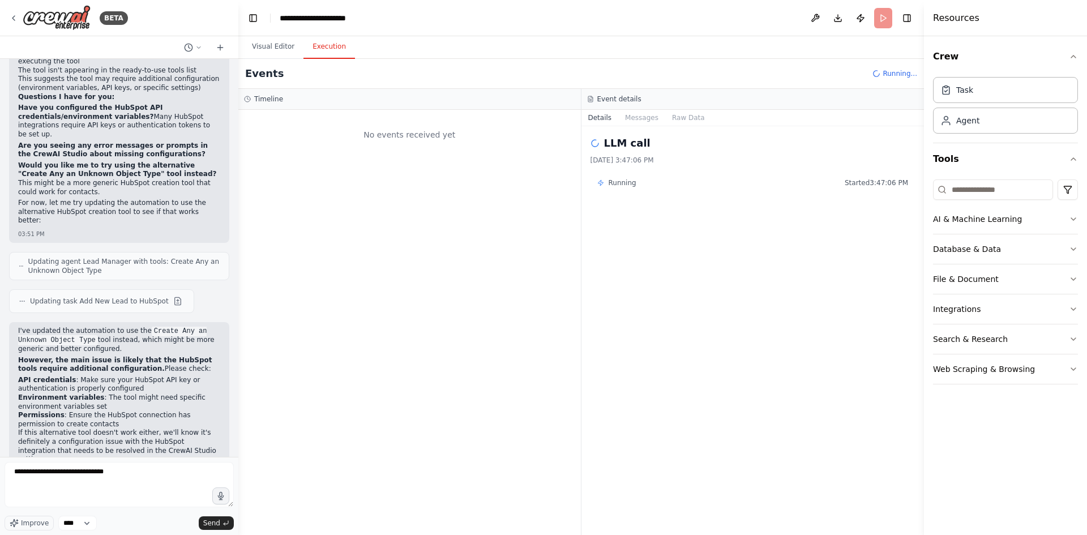
click at [524, 228] on div "No events received yet" at bounding box center [409, 322] width 342 height 425
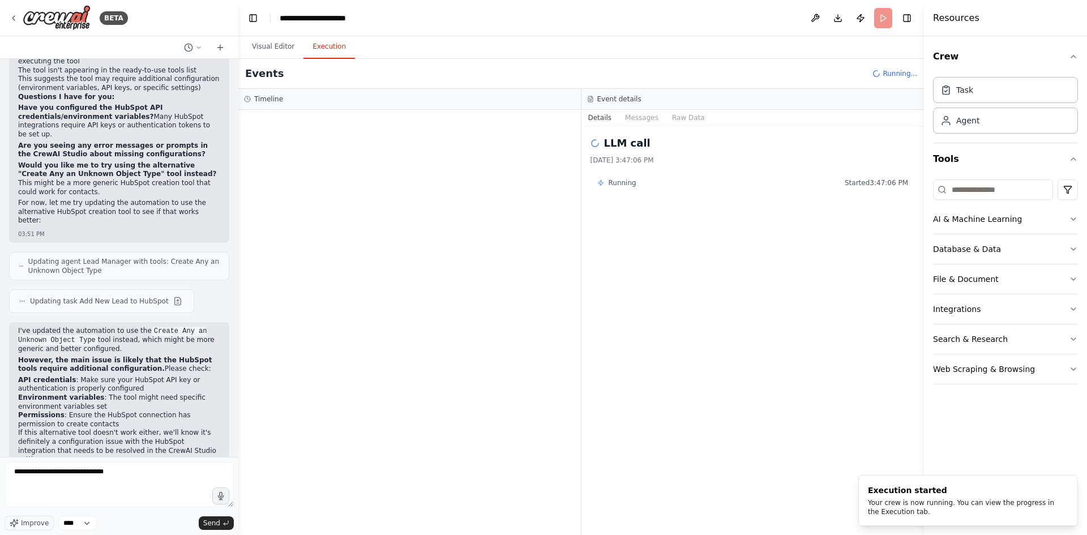
click at [349, 57] on div "Visual Editor Execution" at bounding box center [580, 47] width 685 height 23
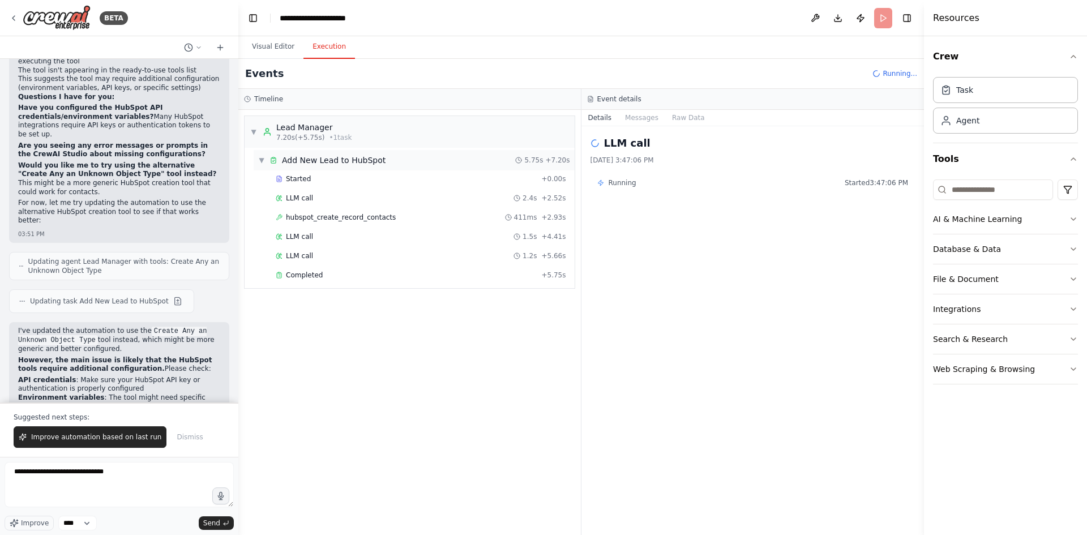
scroll to position [2015, 0]
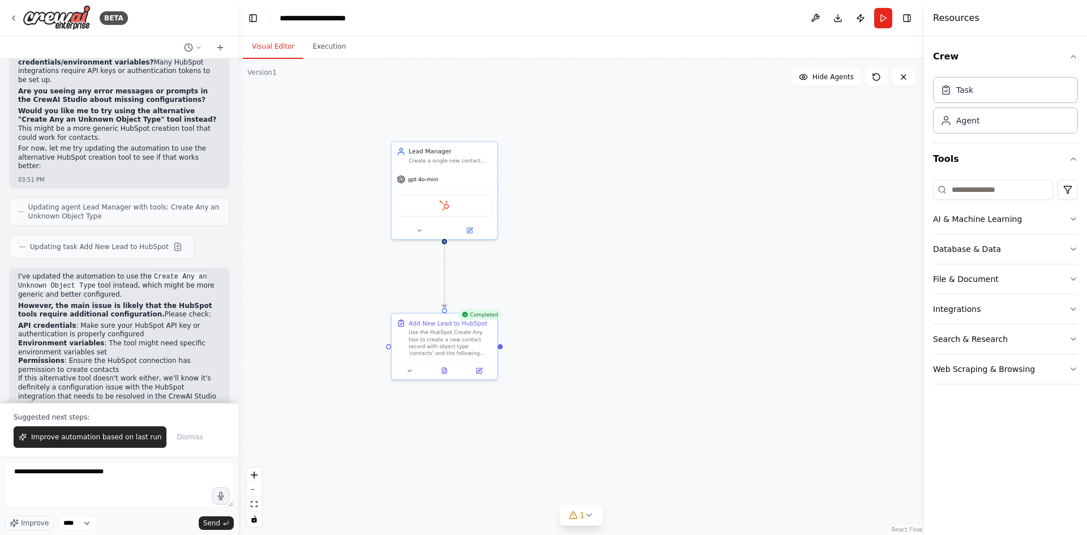
click at [263, 48] on button "Visual Editor" at bounding box center [273, 47] width 61 height 24
click at [505, 280] on div ".deletable-edge-delete-btn { width: 20px; height: 20px; border: 0px solid #ffff…" at bounding box center [580, 297] width 685 height 476
click at [828, 80] on span "Hide Agents" at bounding box center [832, 76] width 41 height 9
click at [828, 80] on span "Show Agents" at bounding box center [831, 76] width 44 height 9
click at [828, 80] on span "Hide Agents" at bounding box center [832, 76] width 41 height 9
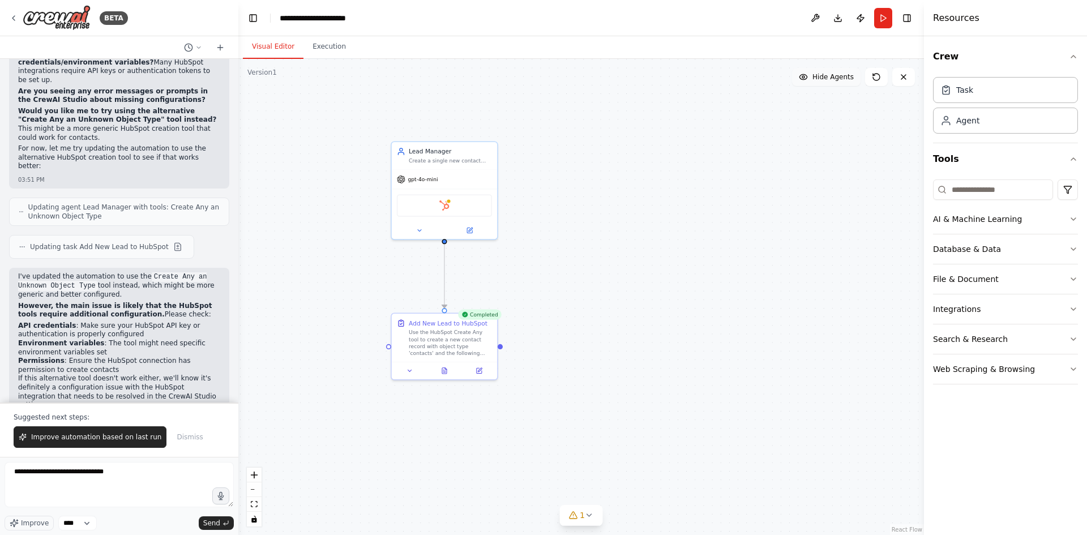
click at [828, 80] on span "Hide Agents" at bounding box center [832, 76] width 41 height 9
click at [459, 199] on div "HubSpot" at bounding box center [444, 203] width 95 height 22
click at [444, 205] on img at bounding box center [444, 204] width 10 height 10
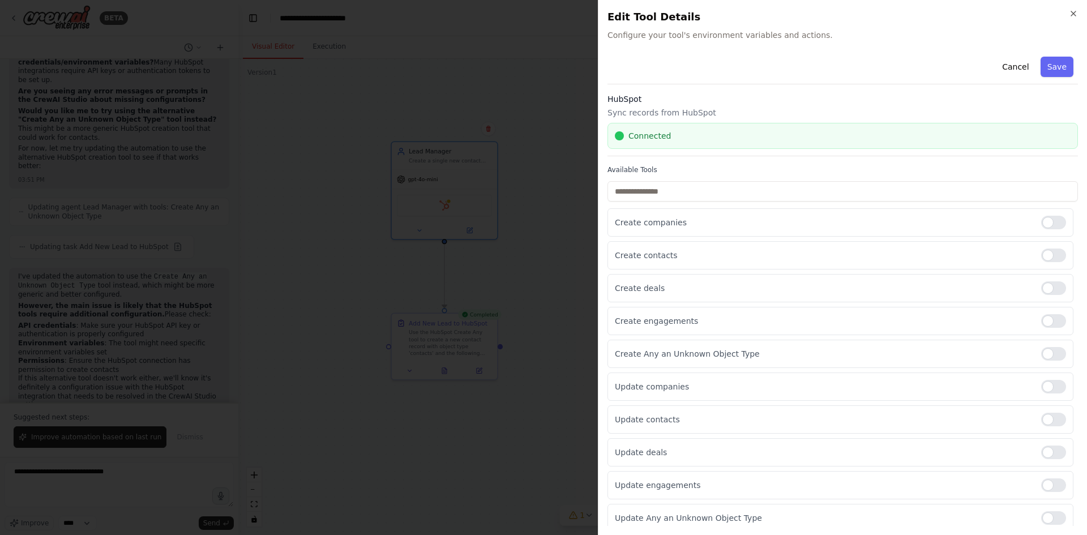
click at [546, 116] on div at bounding box center [543, 267] width 1087 height 535
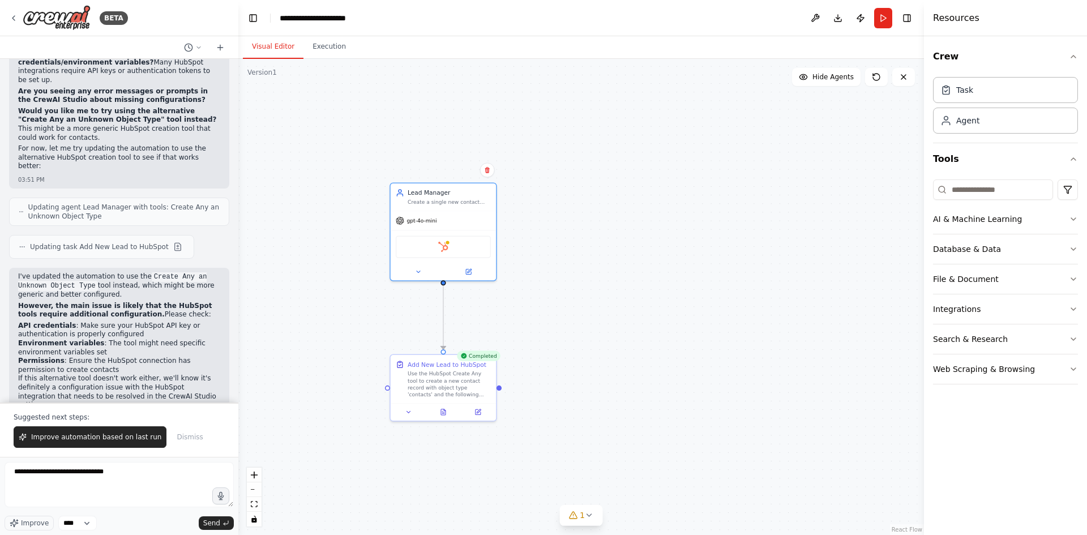
click at [517, 263] on div ".deletable-edge-delete-btn { width: 20px; height: 20px; border: 0px solid #ffff…" at bounding box center [580, 297] width 685 height 476
click at [470, 268] on icon at bounding box center [469, 269] width 4 height 4
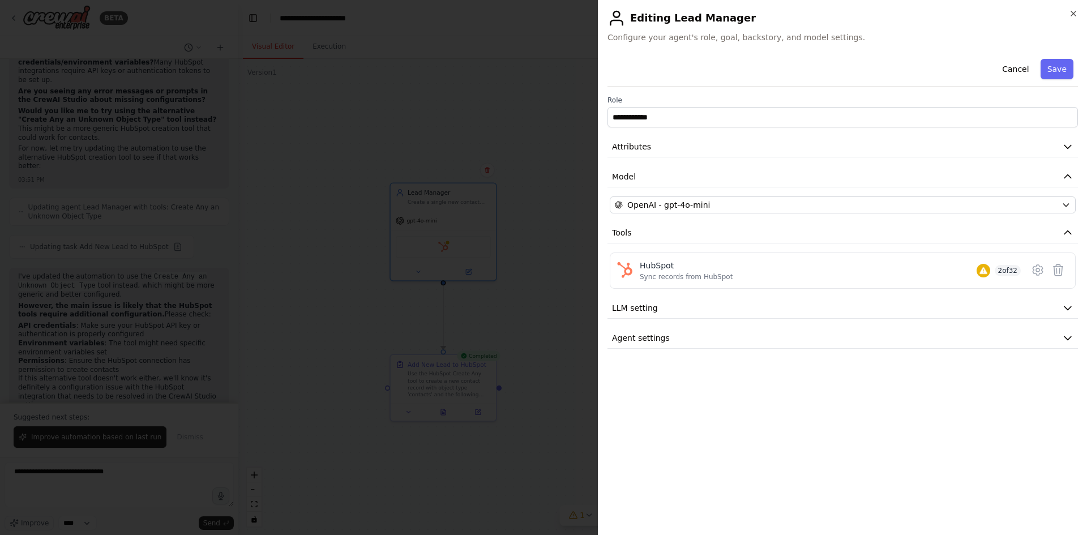
click at [555, 267] on div at bounding box center [543, 267] width 1087 height 535
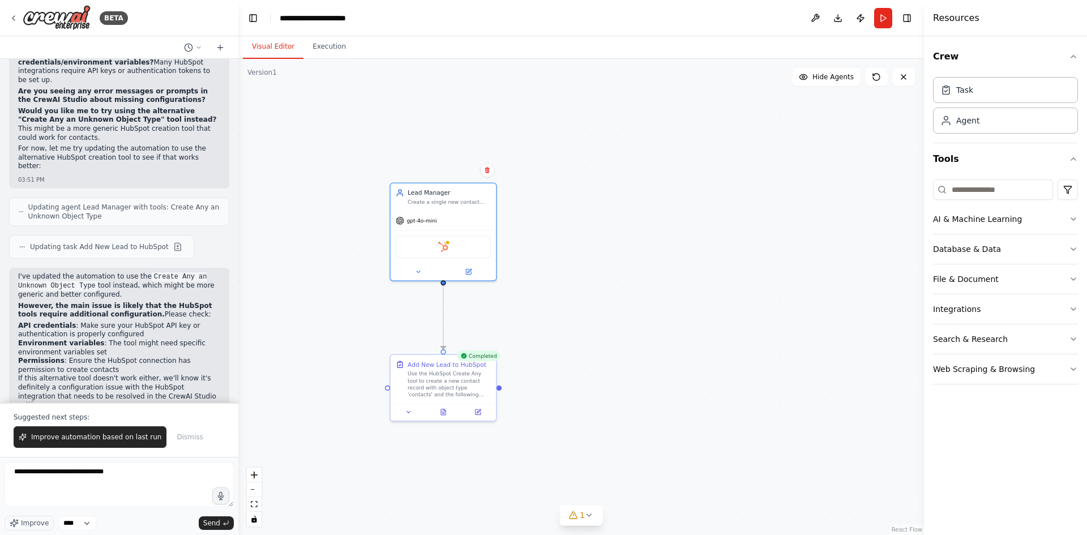
click at [623, 188] on div ".deletable-edge-delete-btn { width: 20px; height: 20px; border: 0px solid #ffff…" at bounding box center [580, 297] width 685 height 476
click at [1069, 51] on button "Crew" at bounding box center [1005, 57] width 145 height 32
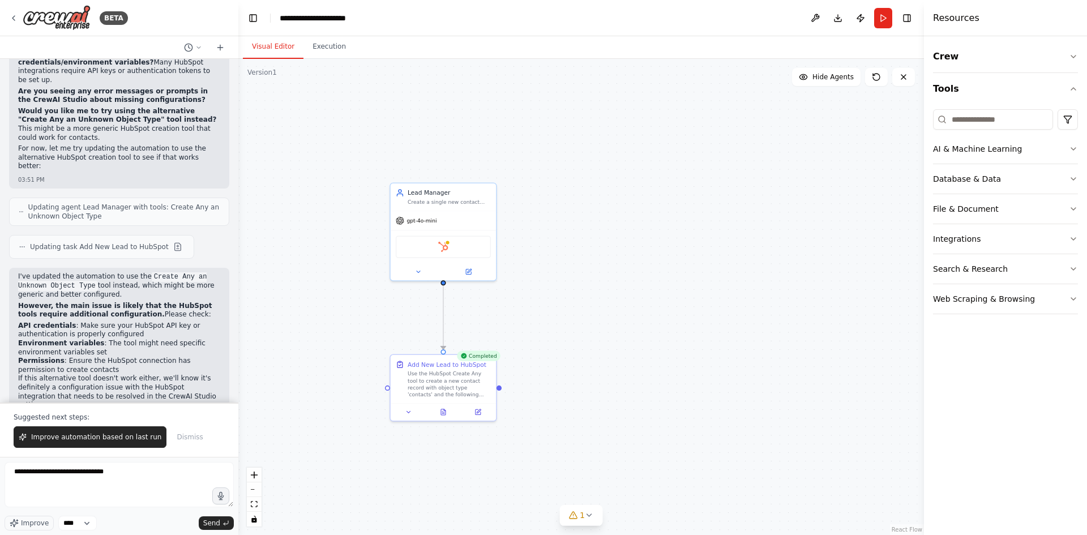
drag, startPoint x: 463, startPoint y: 301, endPoint x: 487, endPoint y: 290, distance: 26.6
click at [507, 284] on div ".deletable-edge-delete-btn { width: 20px; height: 20px; border: 0px solid #ffff…" at bounding box center [580, 297] width 685 height 476
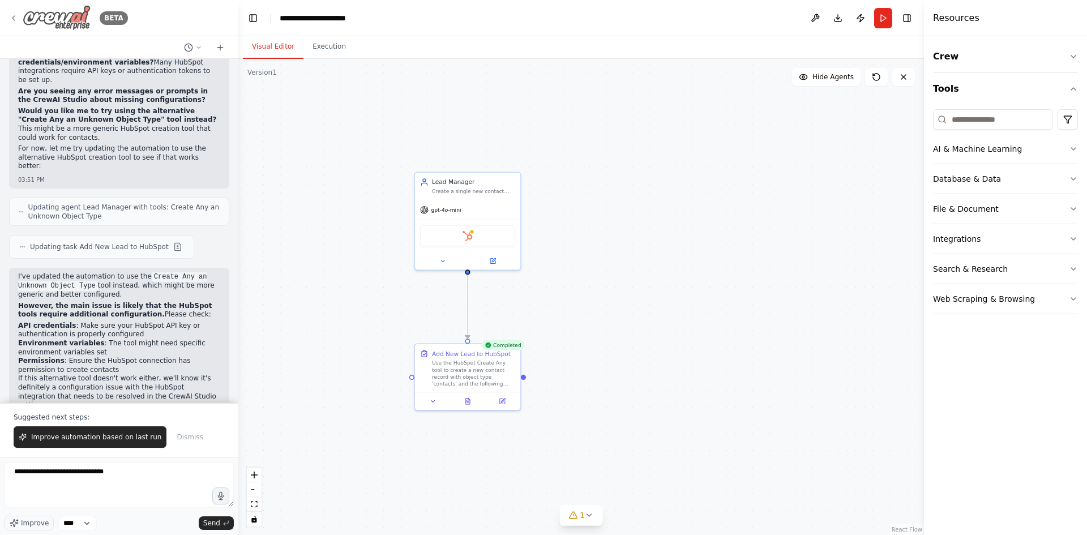
click at [11, 11] on div "BETA" at bounding box center [68, 17] width 119 height 25
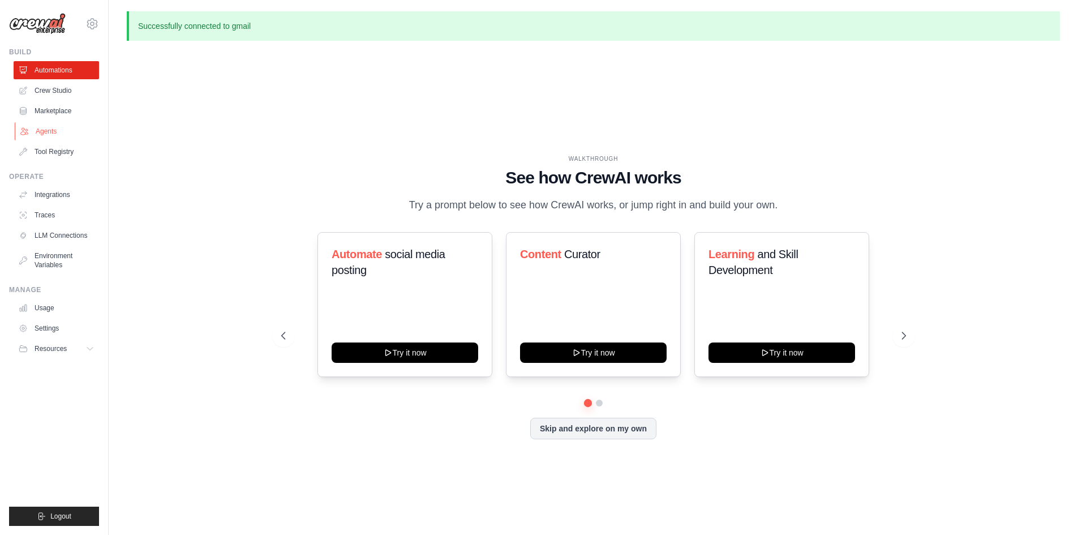
click at [44, 124] on link "Agents" at bounding box center [57, 131] width 85 height 18
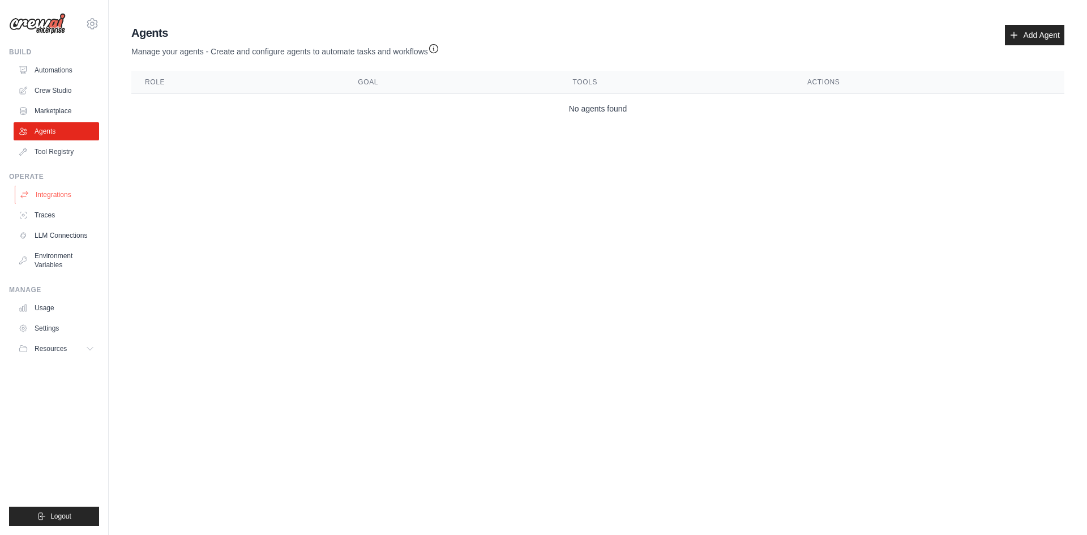
click at [53, 191] on link "Integrations" at bounding box center [57, 195] width 85 height 18
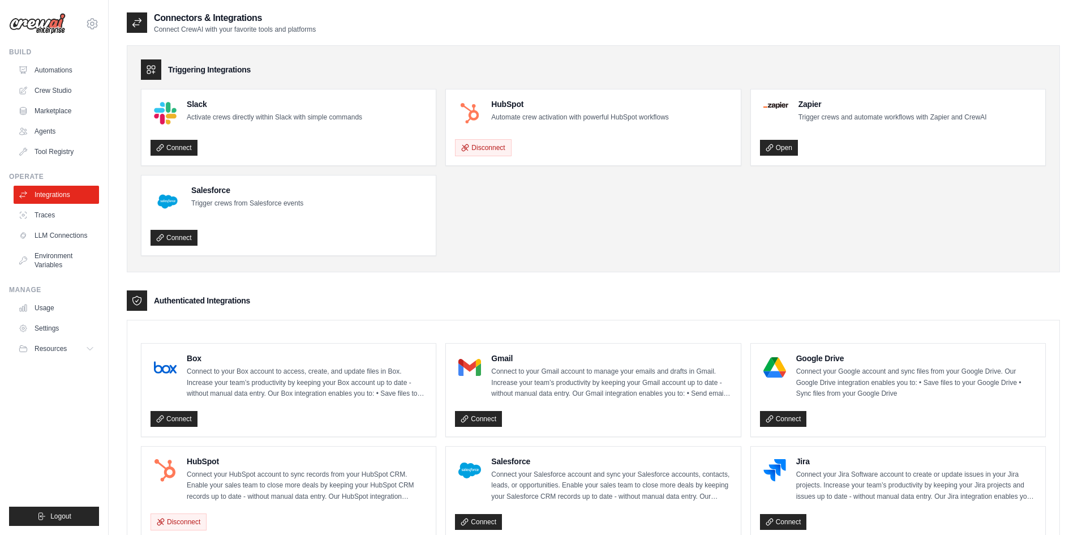
click at [515, 211] on ul "Slack Activate crews directly within Slack with simple commands Connect HubSpot…" at bounding box center [593, 172] width 905 height 167
click at [491, 420] on link "Connect" at bounding box center [478, 419] width 47 height 16
click at [779, 151] on link "Open" at bounding box center [779, 148] width 38 height 16
click at [44, 68] on link "Automations" at bounding box center [57, 70] width 85 height 18
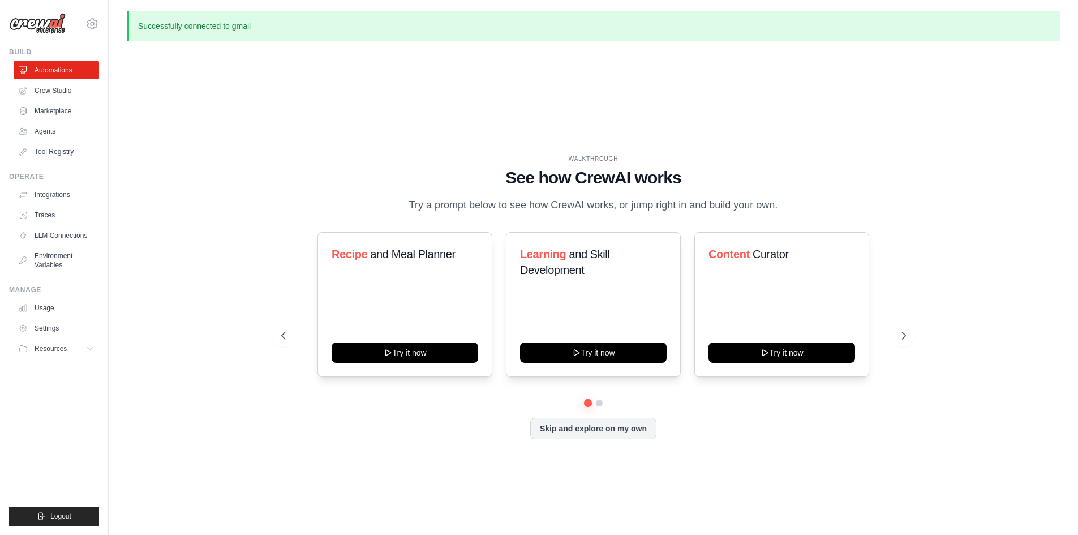
click at [573, 441] on div "WALKTHROUGH See how [PERSON_NAME] works Try a prompt below to see how [PERSON_N…" at bounding box center [594, 306] width 652 height 302
click at [572, 428] on button "Skip and explore on my own" at bounding box center [593, 428] width 126 height 22
